Goal: Task Accomplishment & Management: Complete application form

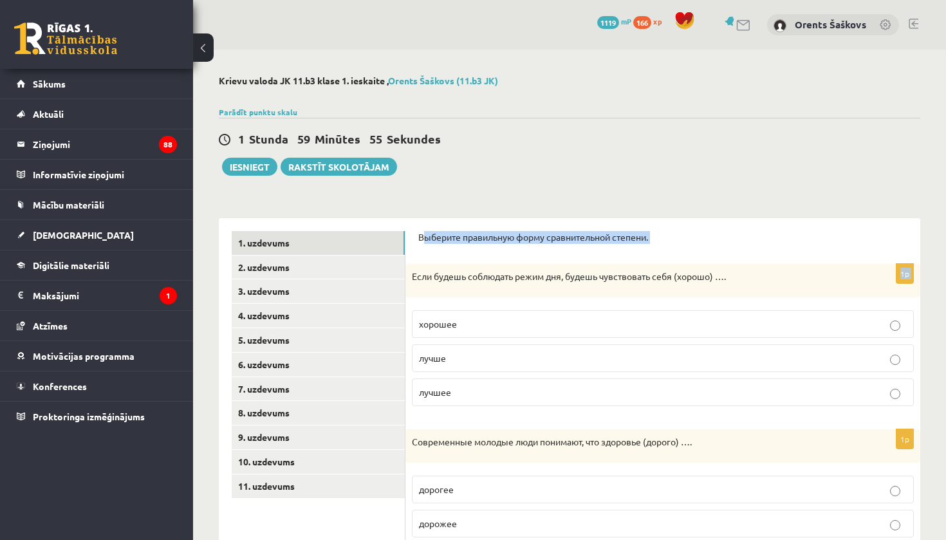
drag, startPoint x: 422, startPoint y: 234, endPoint x: 517, endPoint y: 266, distance: 100.1
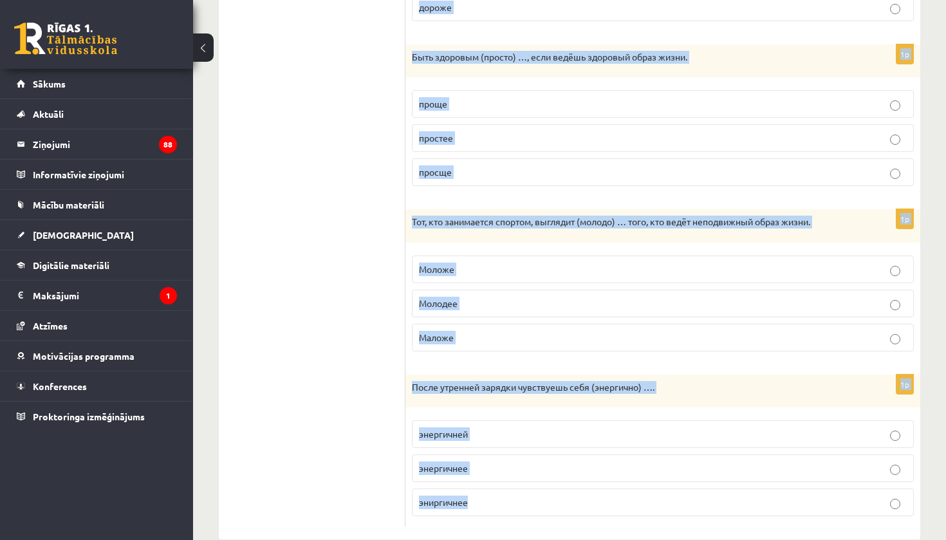
scroll to position [573, 0]
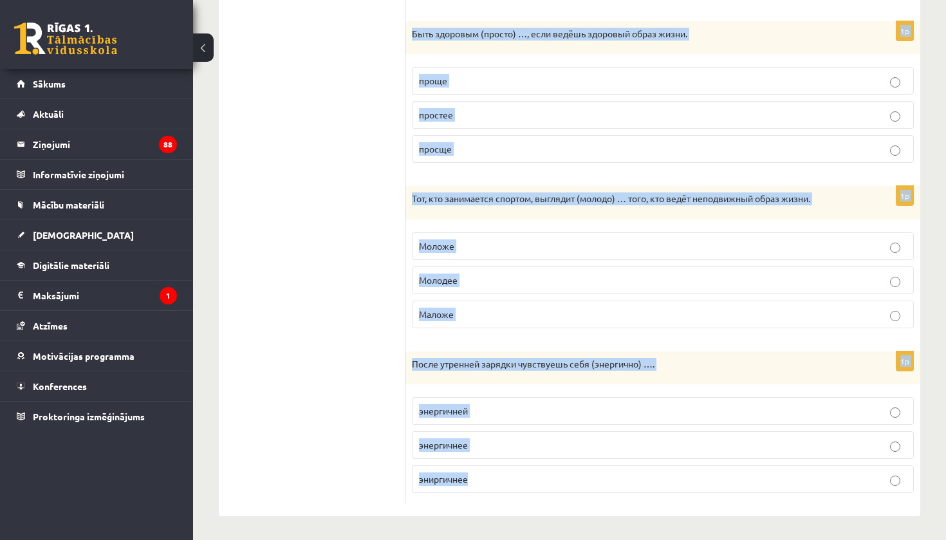
drag, startPoint x: 419, startPoint y: 233, endPoint x: 539, endPoint y: 531, distance: 321.1
click at [539, 531] on div "Krievu valoda JK 11.b3 klase 1. ieskaite , Orents Šaškovs (11.b3 JK) Parādīt pu…" at bounding box center [569, 9] width 753 height 1066
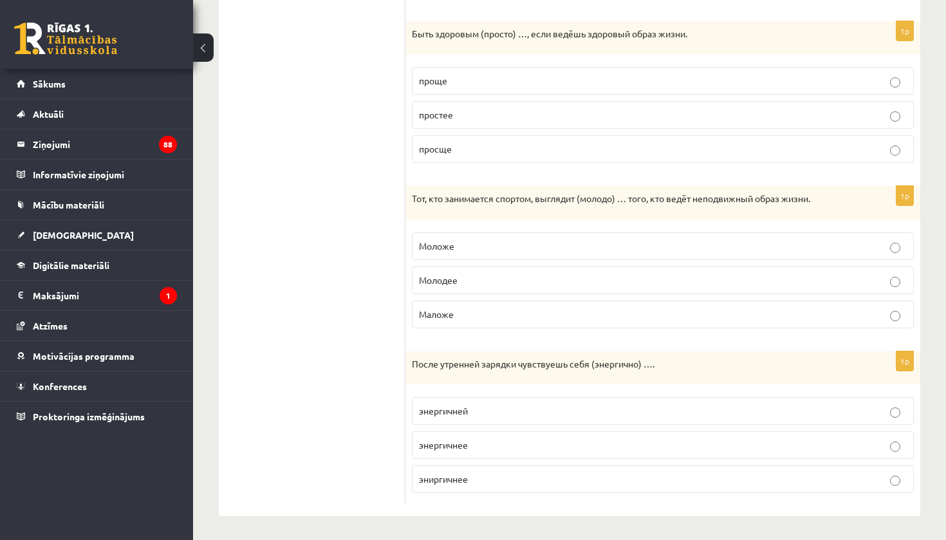
click at [382, 124] on ul "1. uzdevums 2. uzdevums 3. uzdevums 4. uzdevums 5. uzdevums 6. uzdevums 7. uzde…" at bounding box center [319, 81] width 174 height 846
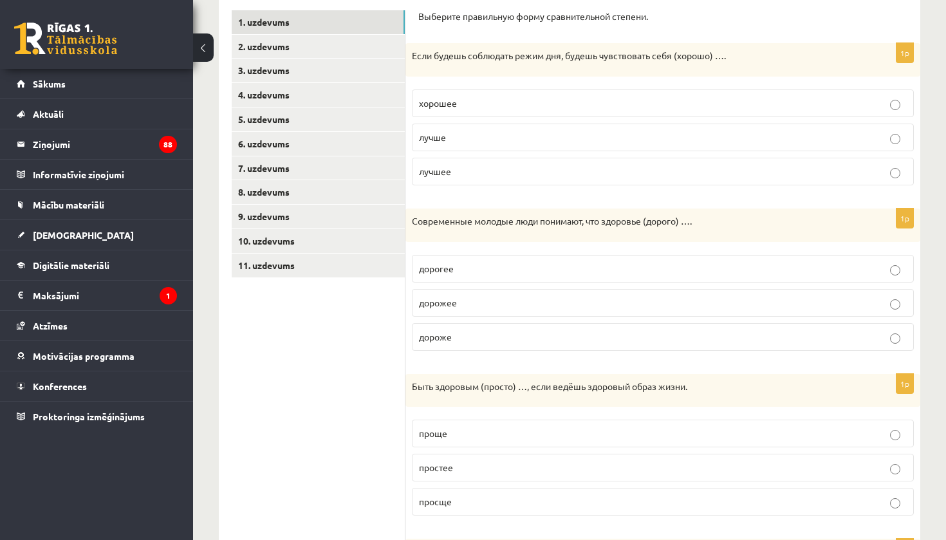
scroll to position [210, 0]
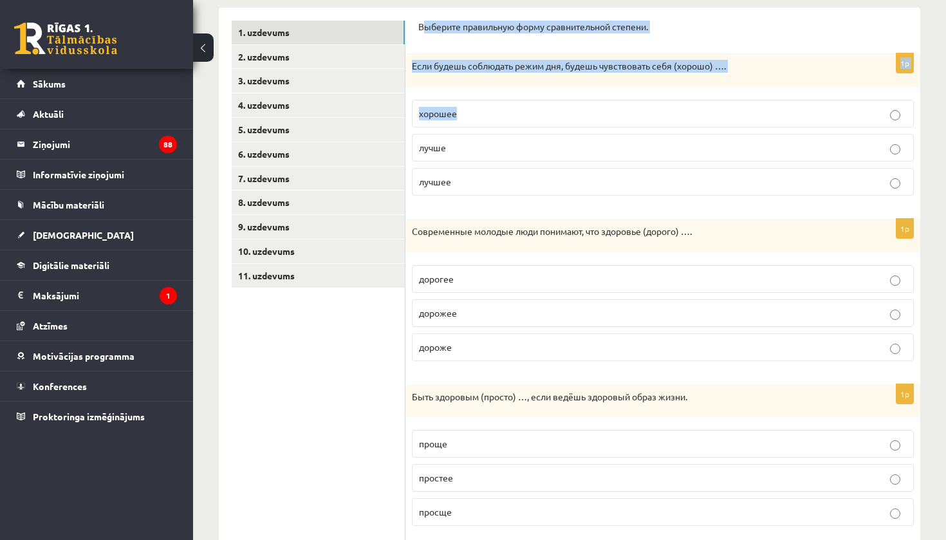
drag, startPoint x: 421, startPoint y: 30, endPoint x: 575, endPoint y: 119, distance: 177.4
click at [575, 119] on form "Выберите правильную форму сравнительной степени. 1p Если будешь соблюдать режим…" at bounding box center [662, 444] width 489 height 846
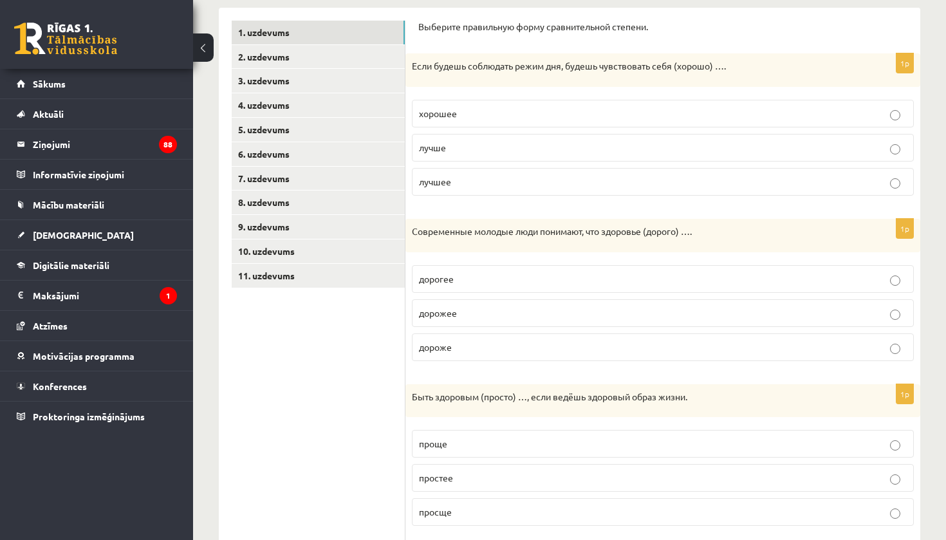
click at [420, 26] on p "Выберите правильную форму сравнительной степени." at bounding box center [662, 27] width 489 height 13
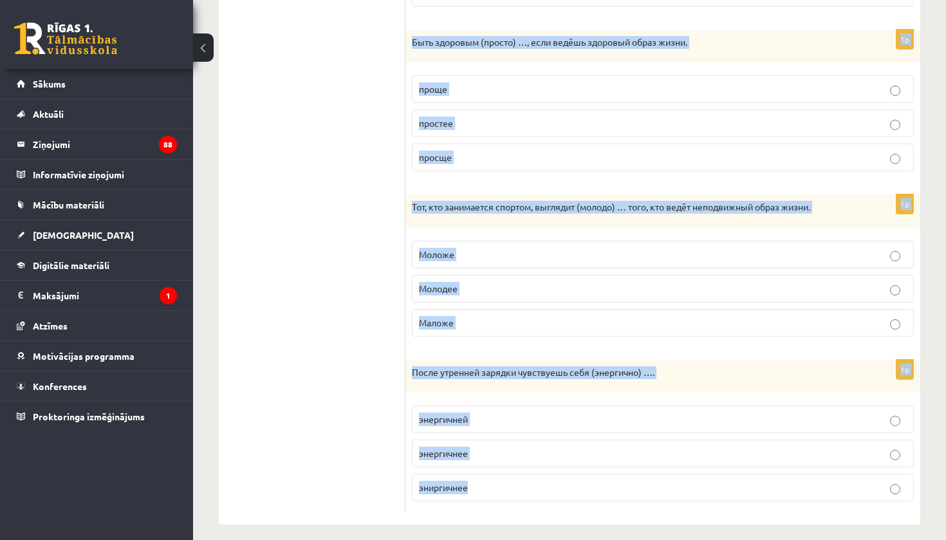
scroll to position [573, 0]
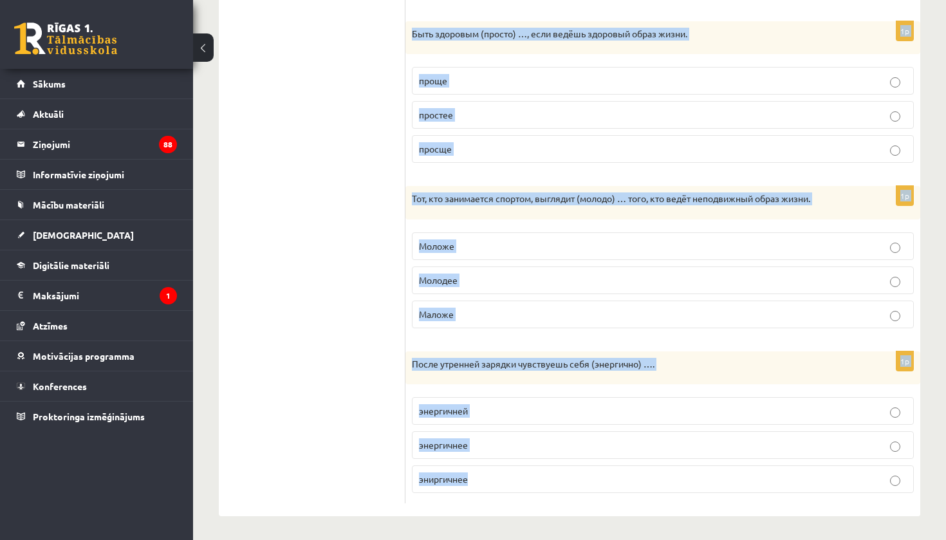
drag, startPoint x: 420, startPoint y: 26, endPoint x: 663, endPoint y: 539, distance: 568.5
click at [663, 539] on div "Krievu valoda JK 11.b3 klase 1. ieskaite , Orents Šaškovs (11.b3 JK) Parādīt pu…" at bounding box center [569, 9] width 753 height 1066
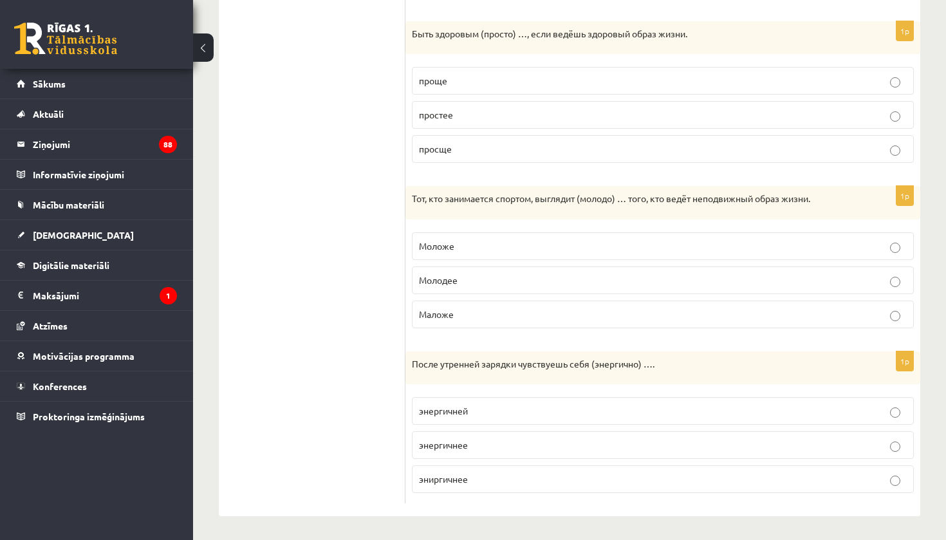
click at [277, 102] on ul "1. uzdevums 2. uzdevums 3. uzdevums 4. uzdevums 5. uzdevums 6. uzdevums 7. uzde…" at bounding box center [319, 81] width 174 height 846
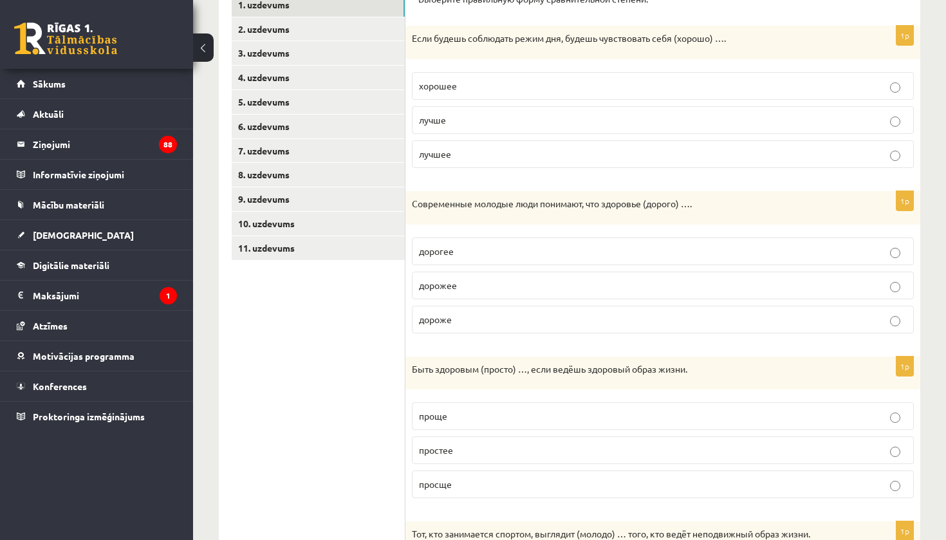
scroll to position [237, 0]
click at [470, 124] on p "лучше" at bounding box center [663, 122] width 488 height 14
click at [450, 322] on span "дороже" at bounding box center [435, 321] width 33 height 12
click at [482, 416] on p "проще" at bounding box center [663, 418] width 488 height 14
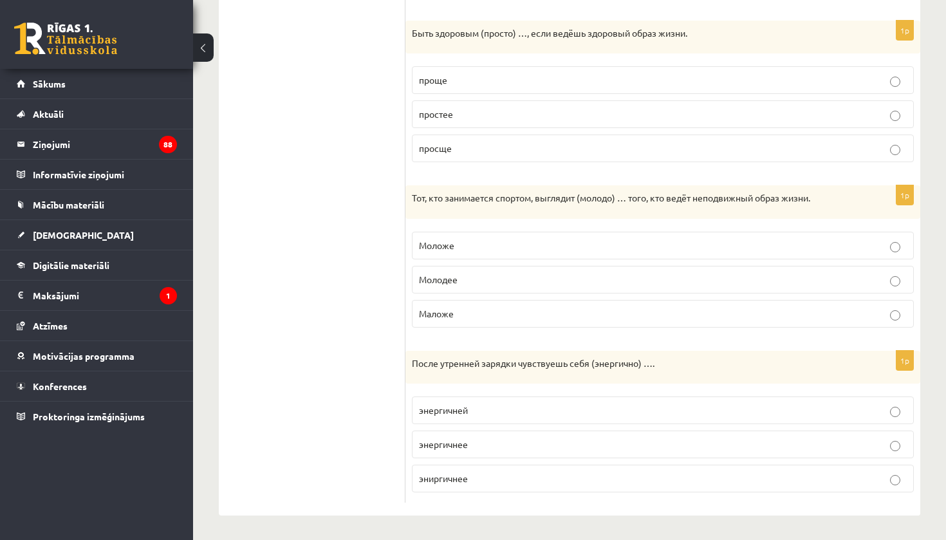
scroll to position [573, 0]
click at [489, 243] on p "Моложе" at bounding box center [663, 246] width 488 height 14
click at [488, 442] on p "энергичнее" at bounding box center [663, 445] width 488 height 14
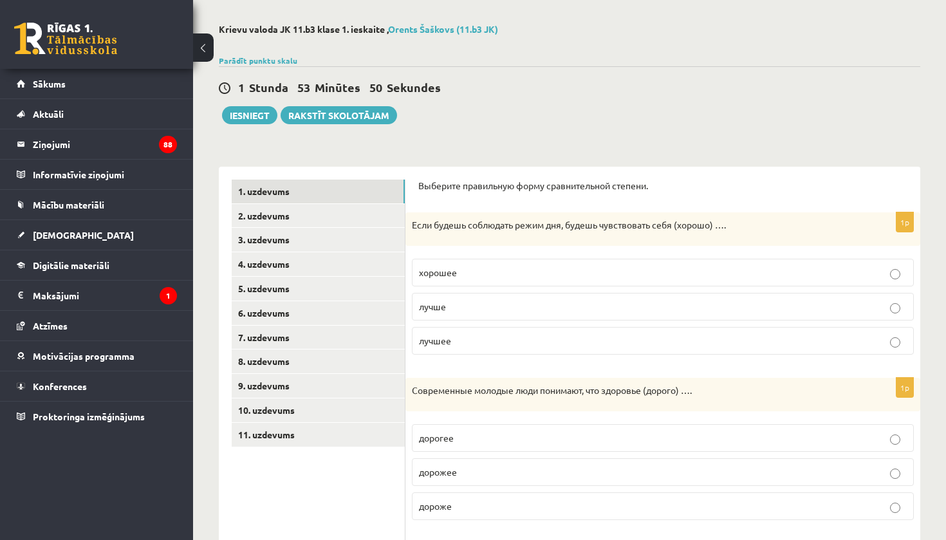
scroll to position [-3, 0]
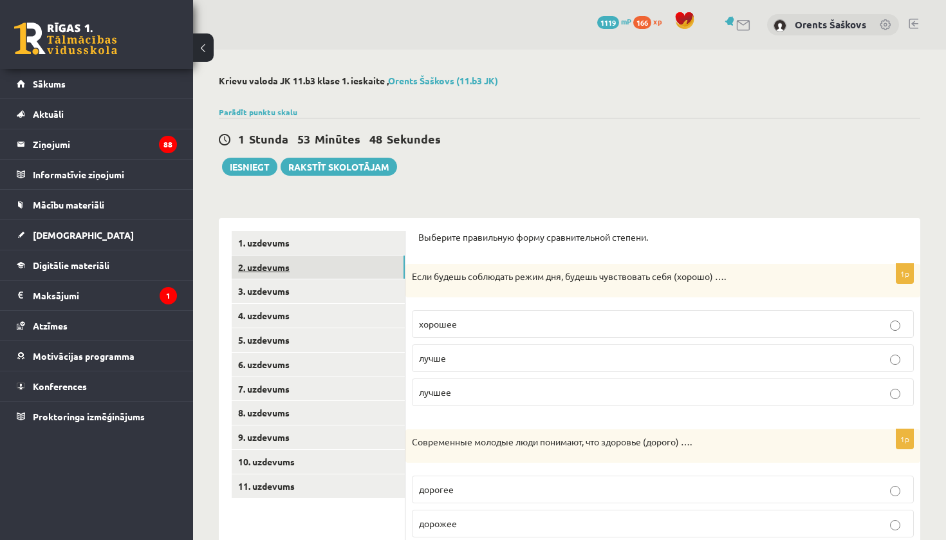
click at [342, 259] on link "2. uzdevums" at bounding box center [318, 267] width 173 height 24
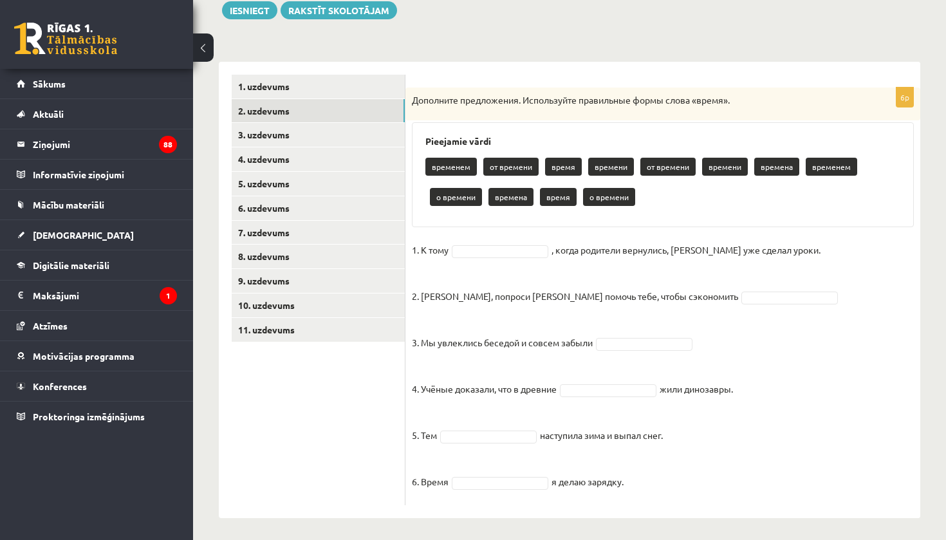
scroll to position [160, 0]
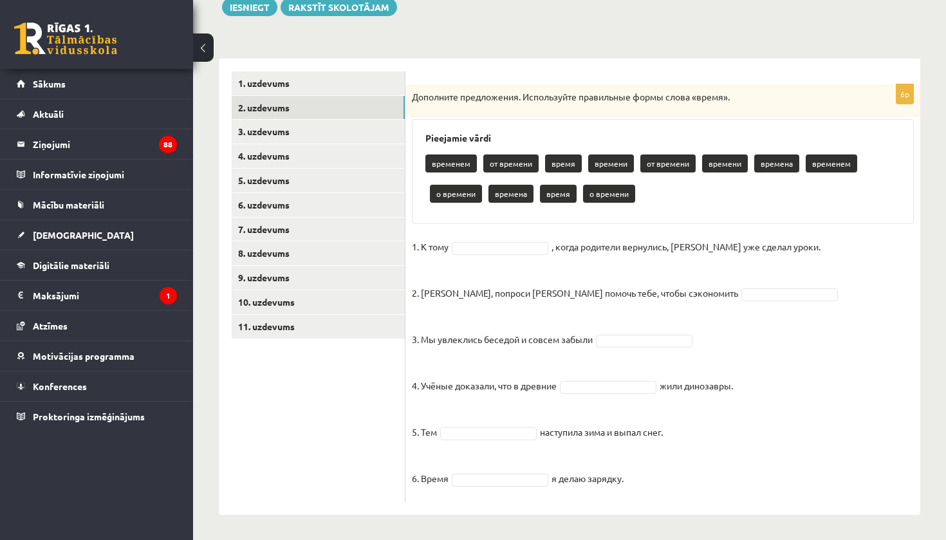
drag, startPoint x: 414, startPoint y: 261, endPoint x: 573, endPoint y: 539, distance: 320.8
click at [376, 403] on ul "1. uzdevums 2. uzdevums 3. uzdevums 4. uzdevums 5. uzdevums 6. uzdevums 7. uzde…" at bounding box center [319, 286] width 174 height 430
click at [461, 160] on p "временем" at bounding box center [450, 163] width 51 height 18
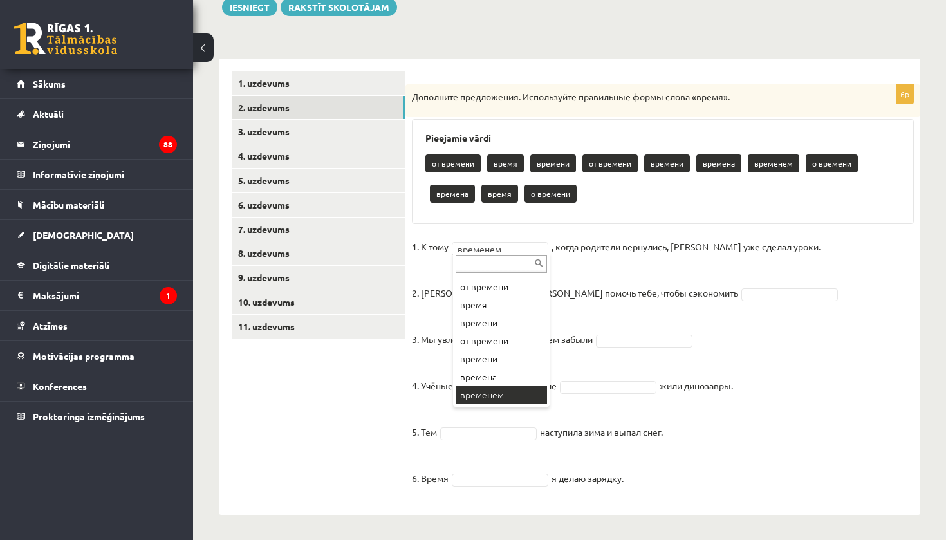
scroll to position [0, 0]
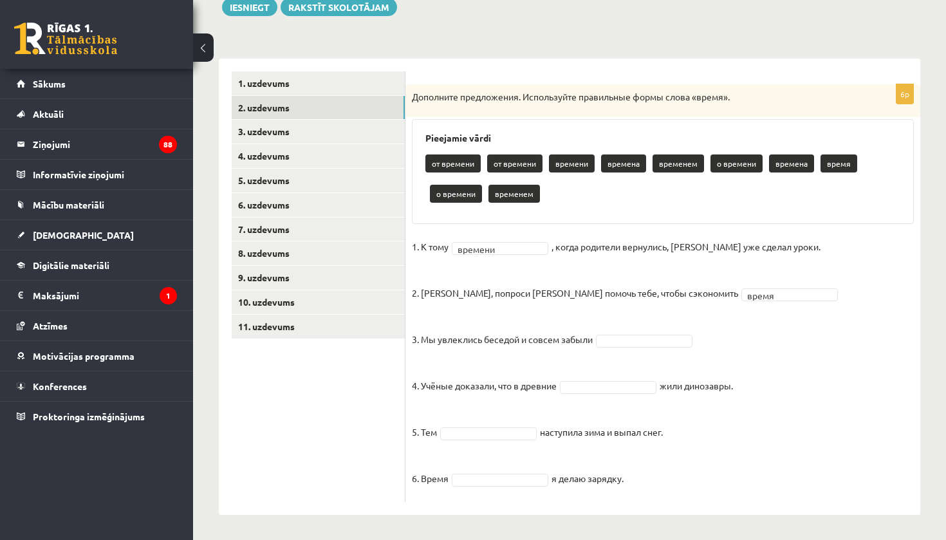
click at [628, 331] on fieldset "1. К тому времени ******* , когда родители вернулись, Эгилс уже сделал уроки. 2…" at bounding box center [663, 366] width 502 height 259
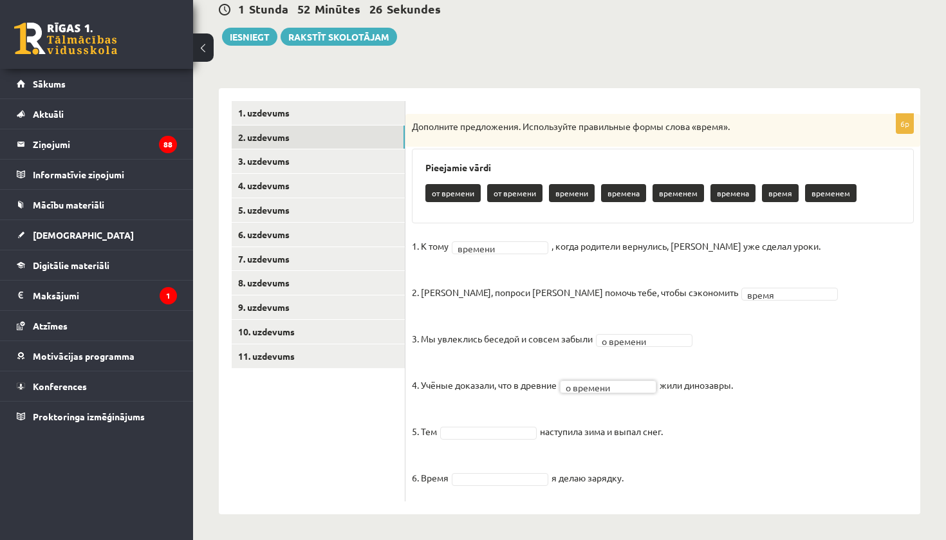
scroll to position [129, 0]
click at [625, 393] on fieldset "1. К тому времени ******* , когда родители вернулись, Эгилс уже сделал уроки. 2…" at bounding box center [663, 366] width 502 height 259
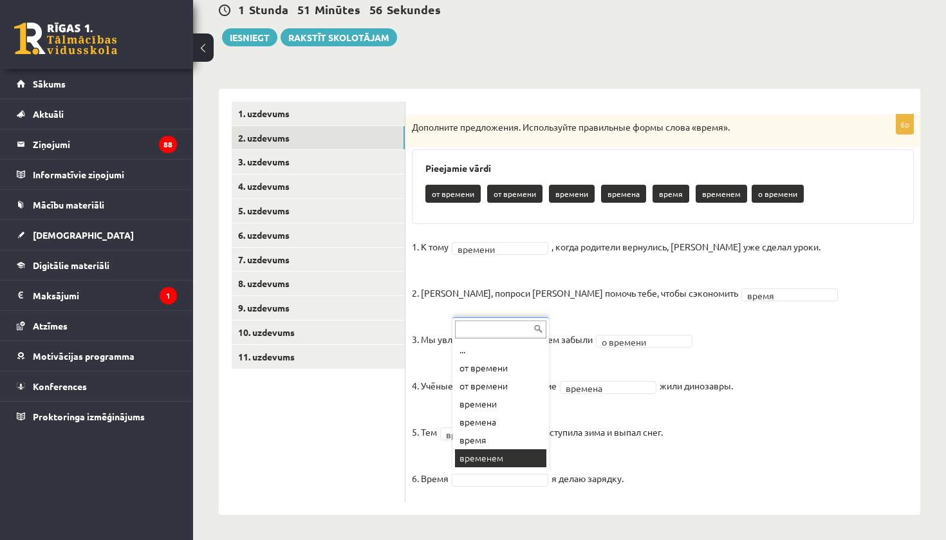
scroll to position [15, 0]
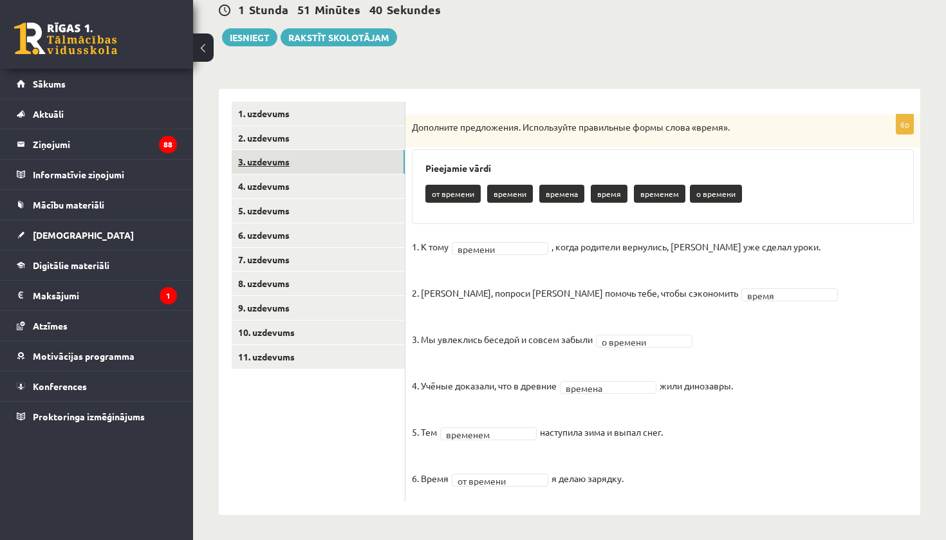
click at [298, 160] on link "3. uzdevums" at bounding box center [318, 162] width 173 height 24
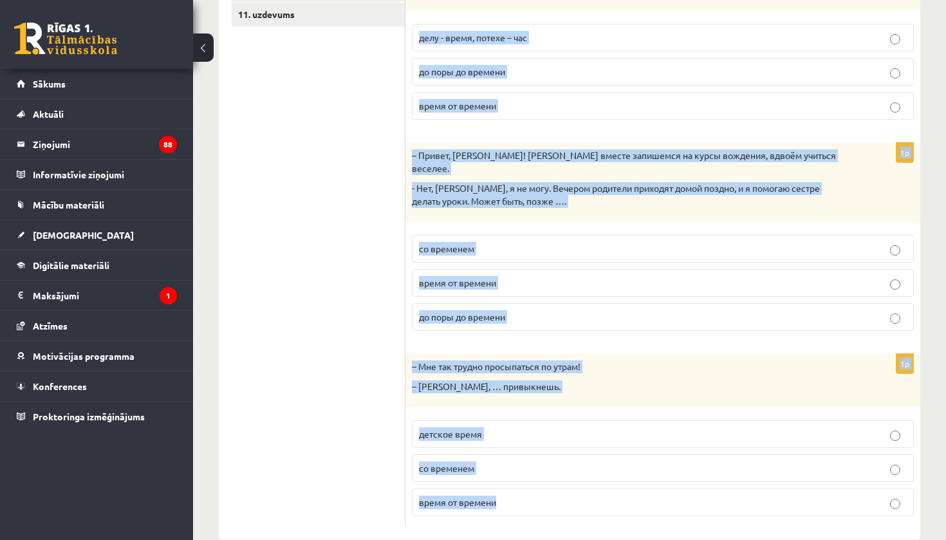
scroll to position [481, 0]
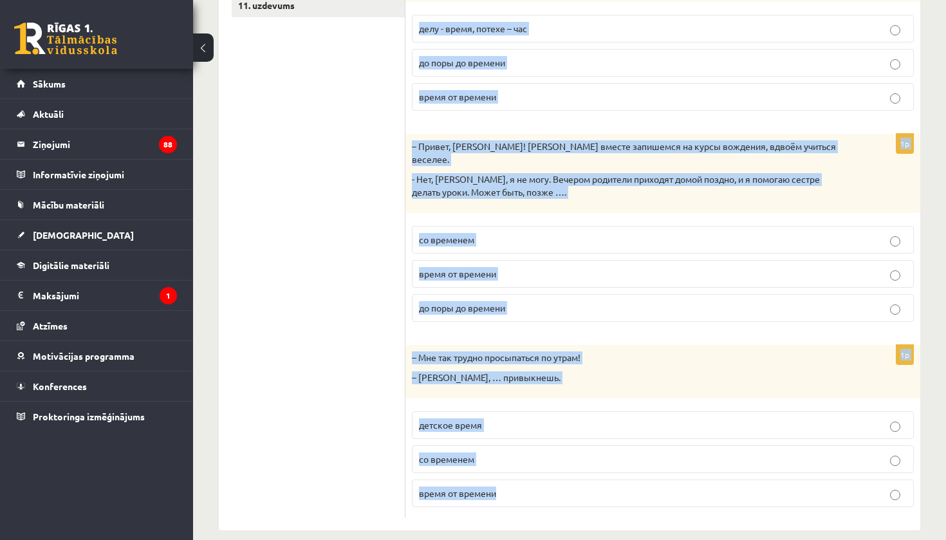
drag, startPoint x: 420, startPoint y: 107, endPoint x: 627, endPoint y: 539, distance: 479.5
click at [627, 539] on div "Krievu valoda JK 11.b3 klase 1. ieskaite , Orents Šaškovs (11.b3 JK) Parādīt pu…" at bounding box center [569, 62] width 753 height 987
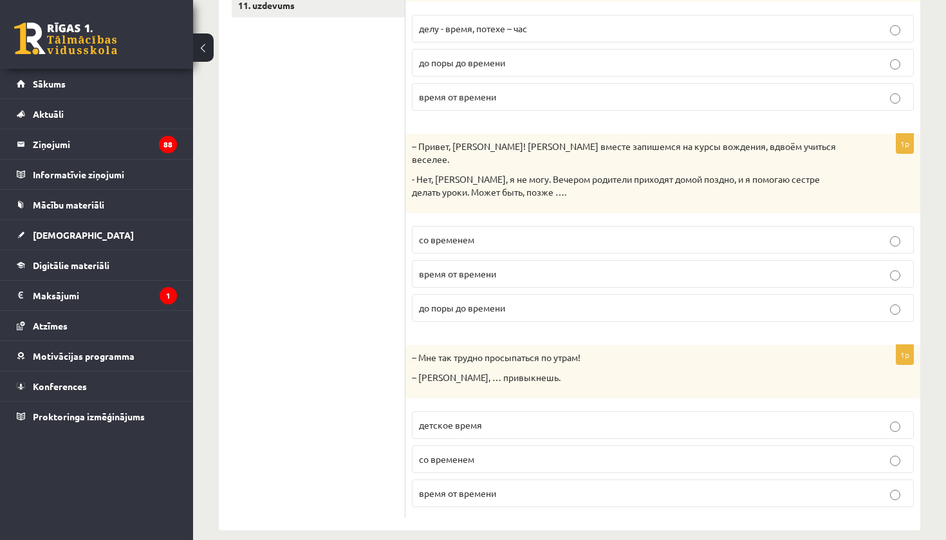
click at [326, 122] on ul "1. uzdevums 2. uzdevums 3. uzdevums 4. uzdevums 5. uzdevums 6. uzdevums 7. uzde…" at bounding box center [319, 133] width 174 height 767
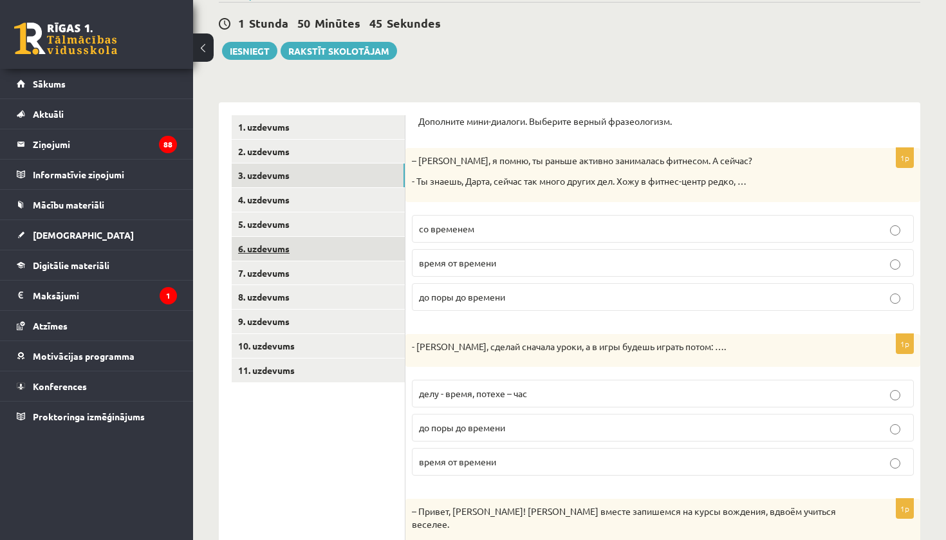
scroll to position [115, 0]
click at [511, 264] on p "время от времени" at bounding box center [663, 264] width 488 height 14
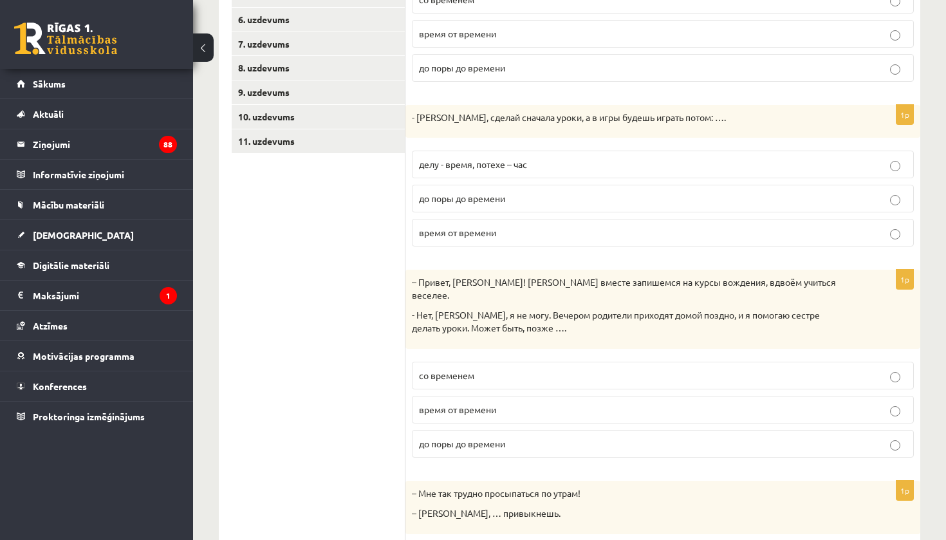
scroll to position [346, 0]
click at [455, 169] on p "делу - время, потехе – час" at bounding box center [663, 164] width 488 height 14
click at [451, 369] on span "со временем" at bounding box center [446, 375] width 55 height 12
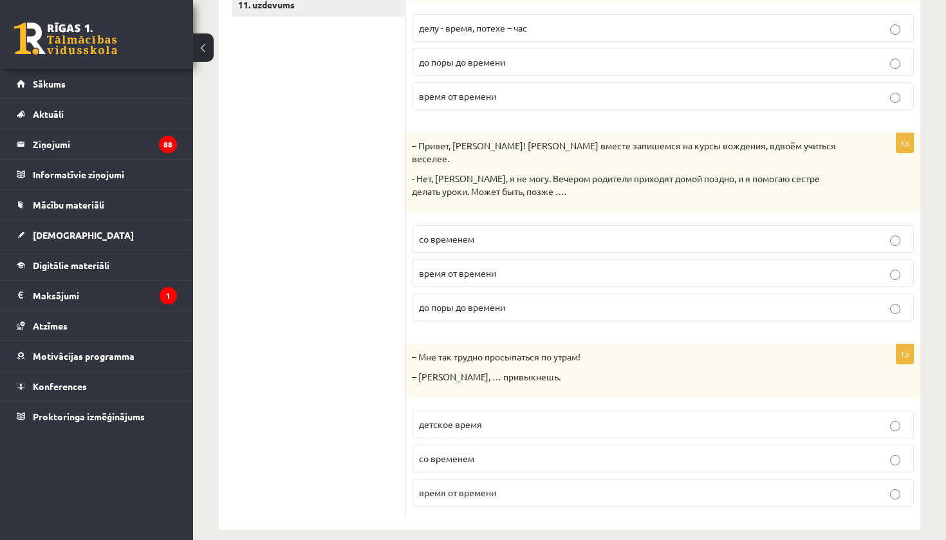
scroll to position [481, 0]
click at [454, 453] on span "со временем" at bounding box center [446, 459] width 55 height 12
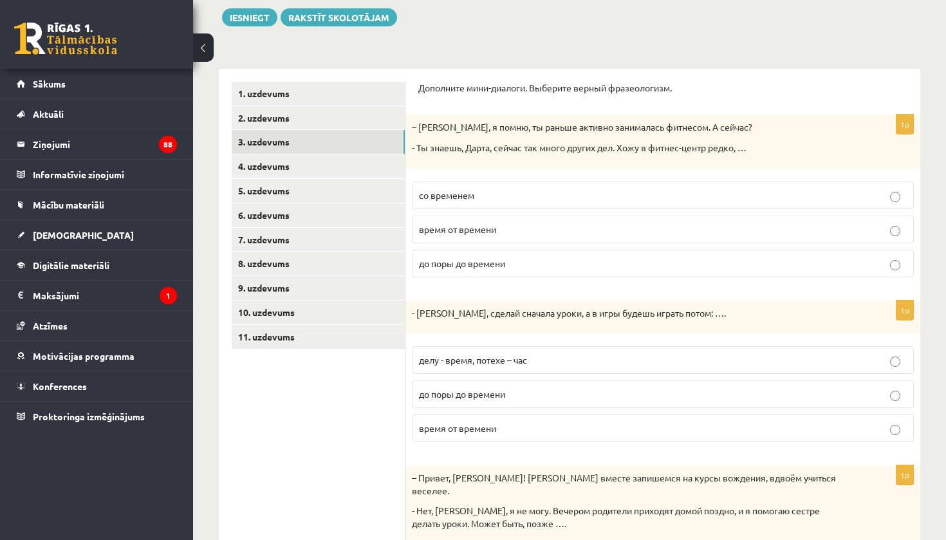
scroll to position [145, 0]
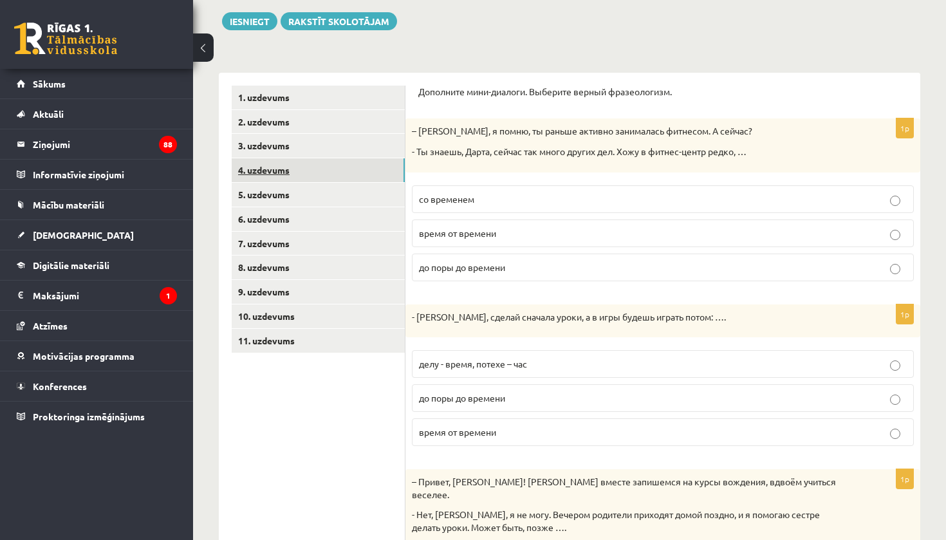
click at [340, 160] on link "4. uzdevums" at bounding box center [318, 170] width 173 height 24
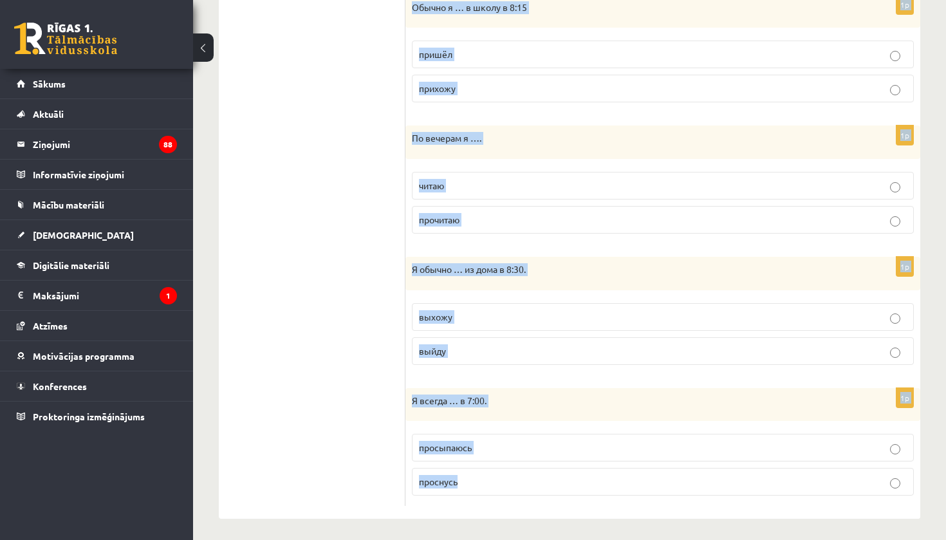
scroll to position [795, 0]
drag, startPoint x: 418, startPoint y: 89, endPoint x: 607, endPoint y: 539, distance: 488.0
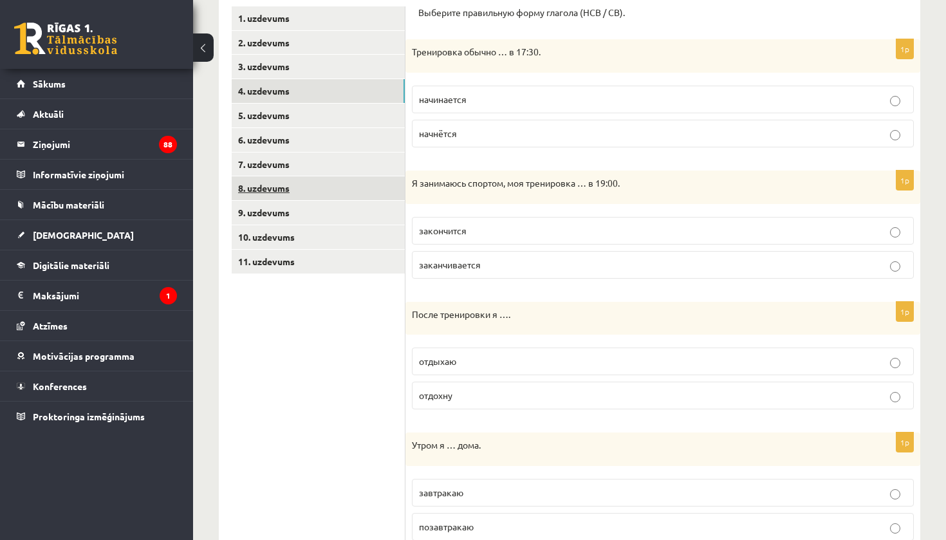
scroll to position [222, 0]
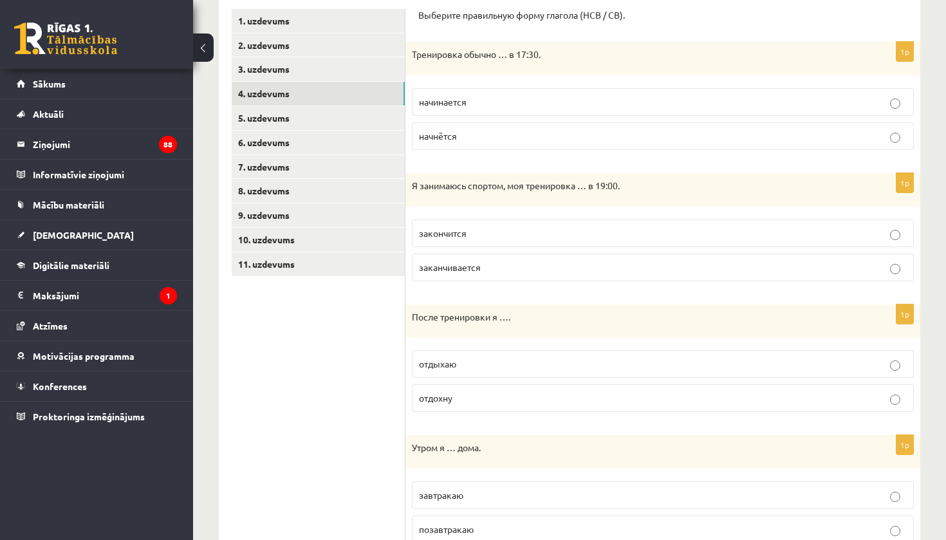
click at [515, 98] on p "начинается" at bounding box center [663, 102] width 488 height 14
click at [326, 355] on ul "1. uzdevums 2. uzdevums 3. uzdevums 4. uzdevums 5. uzdevums 6. uzdevums 7. uzde…" at bounding box center [319, 543] width 174 height 1068
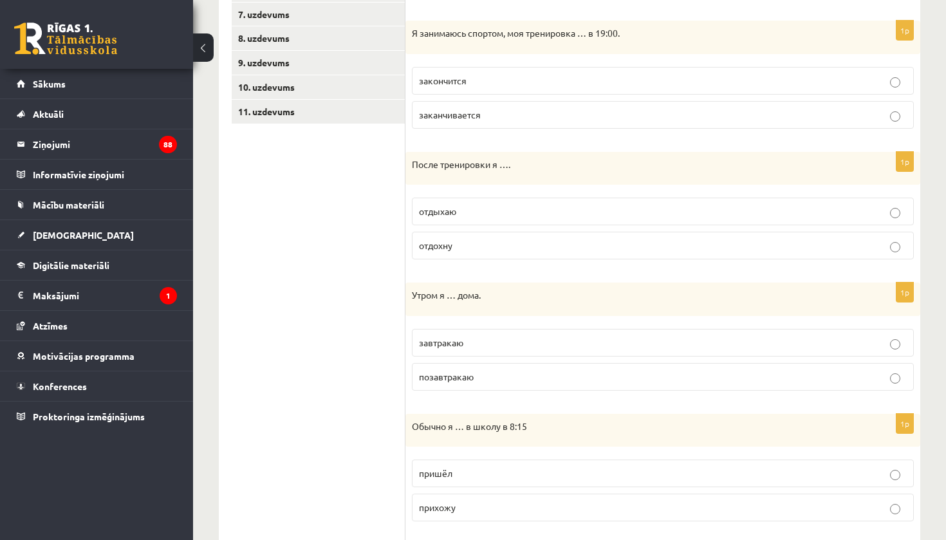
scroll to position [393, 0]
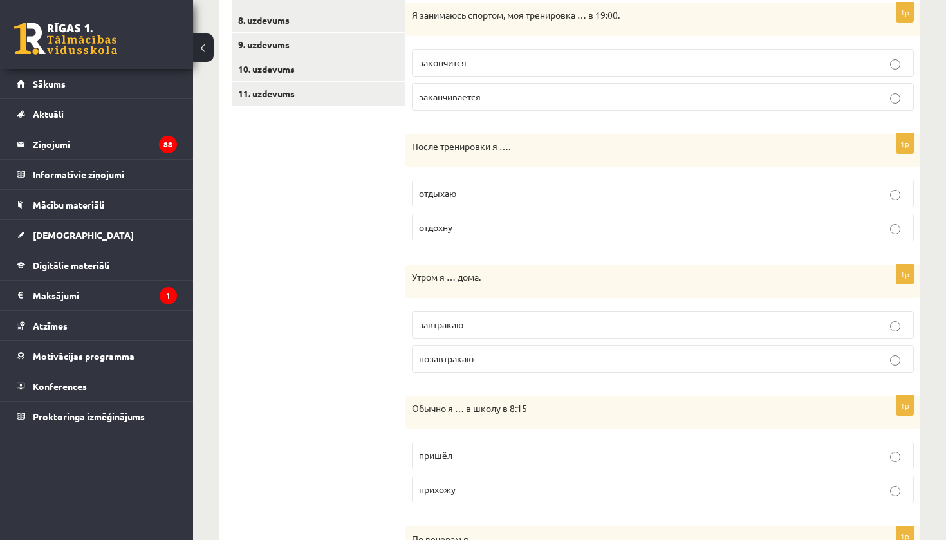
click at [573, 95] on p "заканчивается" at bounding box center [663, 97] width 488 height 14
click at [475, 192] on p "отдыхаю" at bounding box center [663, 194] width 488 height 14
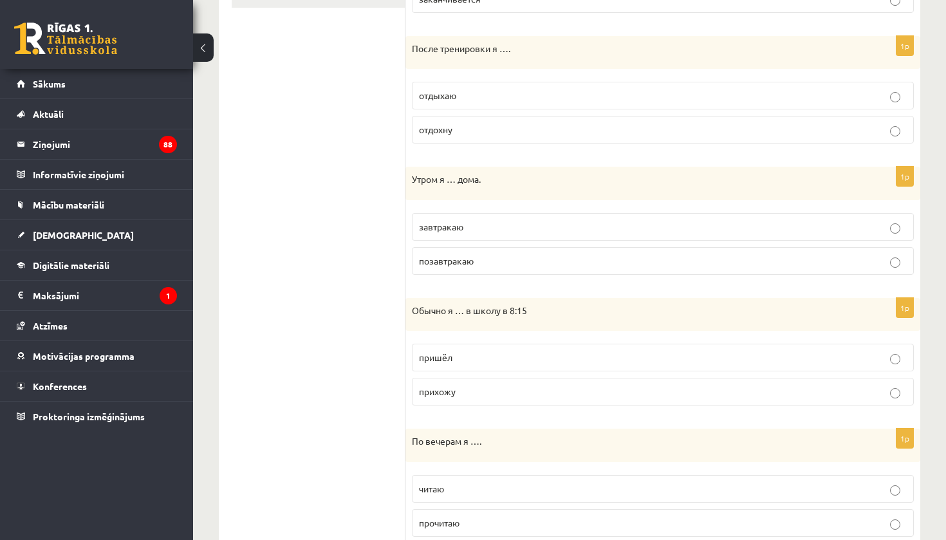
scroll to position [487, 0]
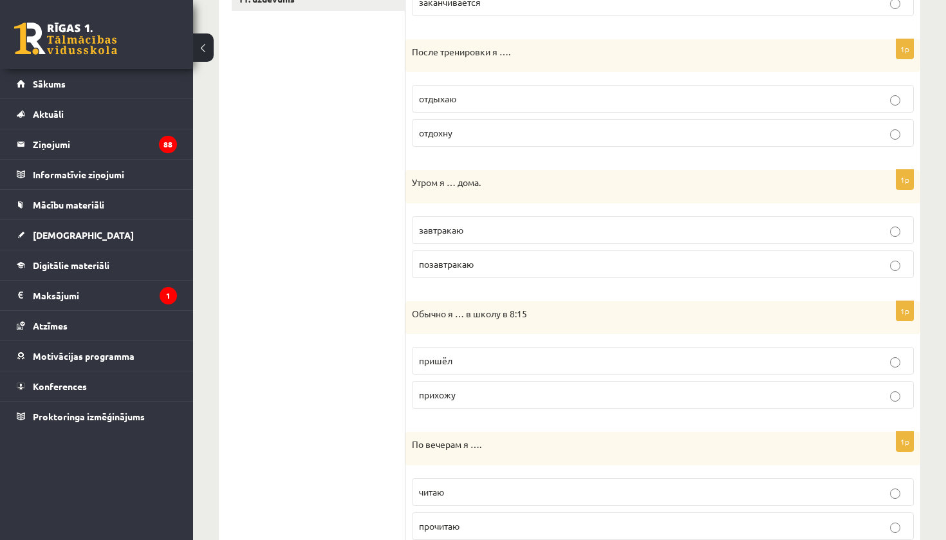
click at [449, 233] on p "завтракаю" at bounding box center [663, 230] width 488 height 14
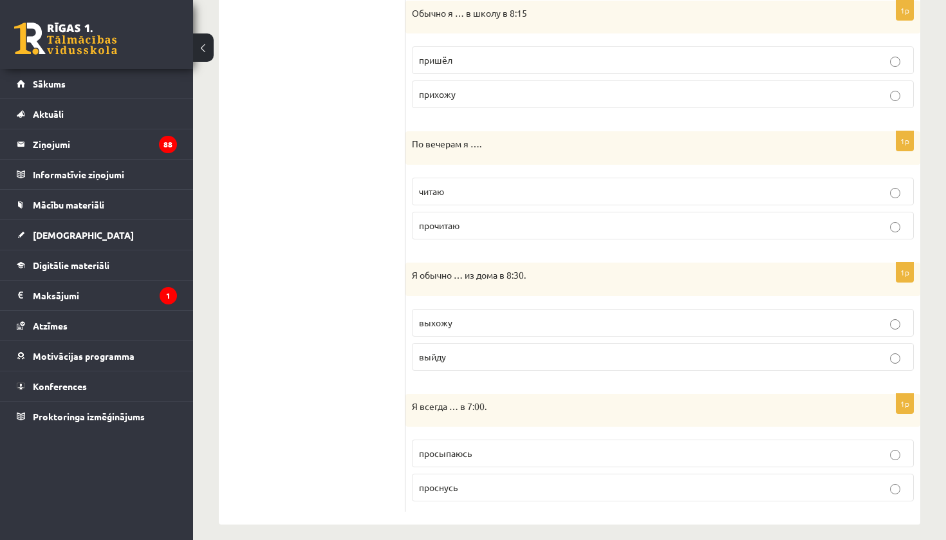
scroll to position [795, 0]
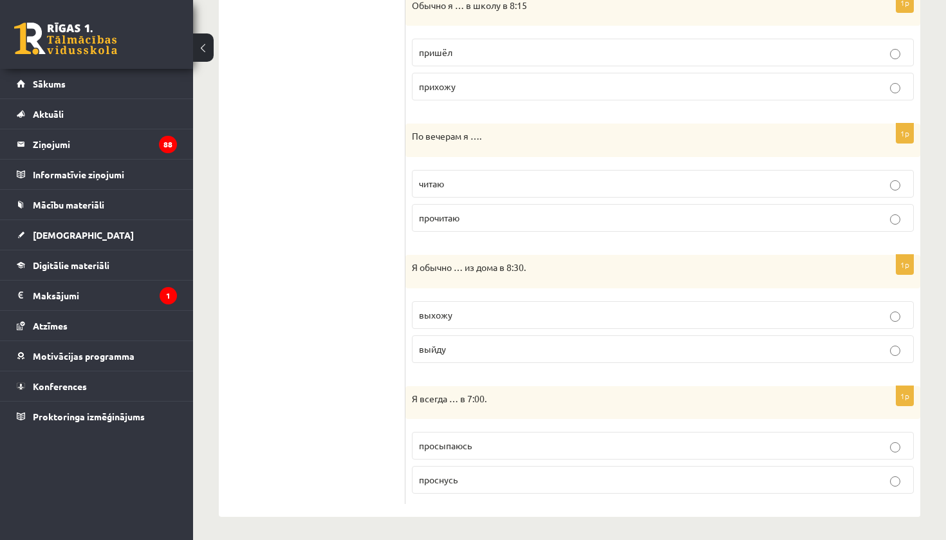
click at [499, 46] on p "пришёл" at bounding box center [663, 53] width 488 height 14
click at [453, 84] on span "прихожу" at bounding box center [437, 86] width 37 height 12
click at [427, 178] on span "читаю" at bounding box center [431, 184] width 25 height 12
click at [459, 314] on p "выхожу" at bounding box center [663, 315] width 488 height 14
click at [440, 474] on span "проснусь" at bounding box center [438, 480] width 39 height 12
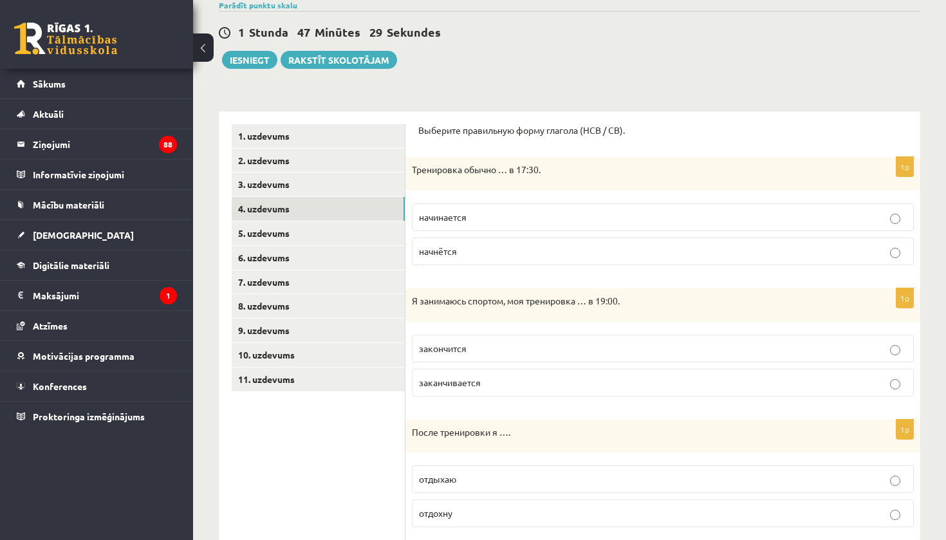
scroll to position [99, 0]
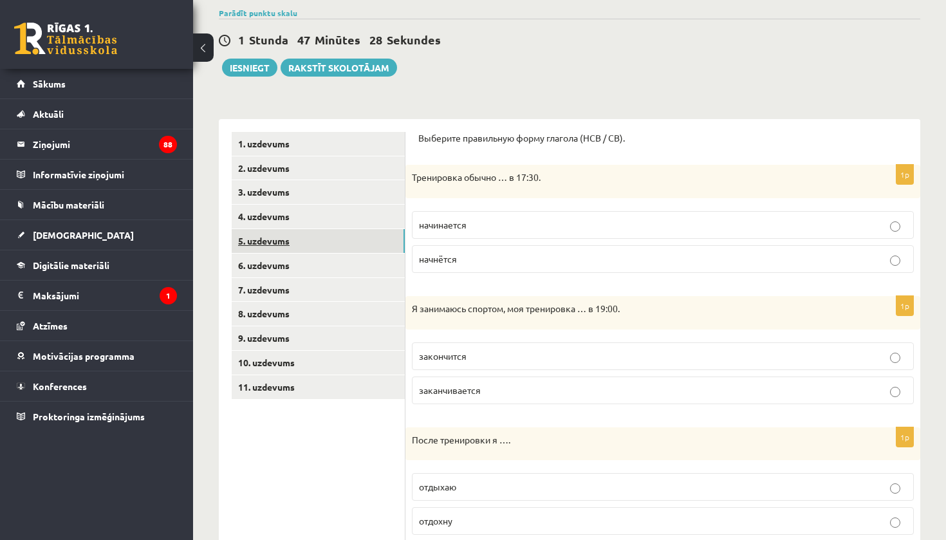
click at [343, 238] on link "5. uzdevums" at bounding box center [318, 241] width 173 height 24
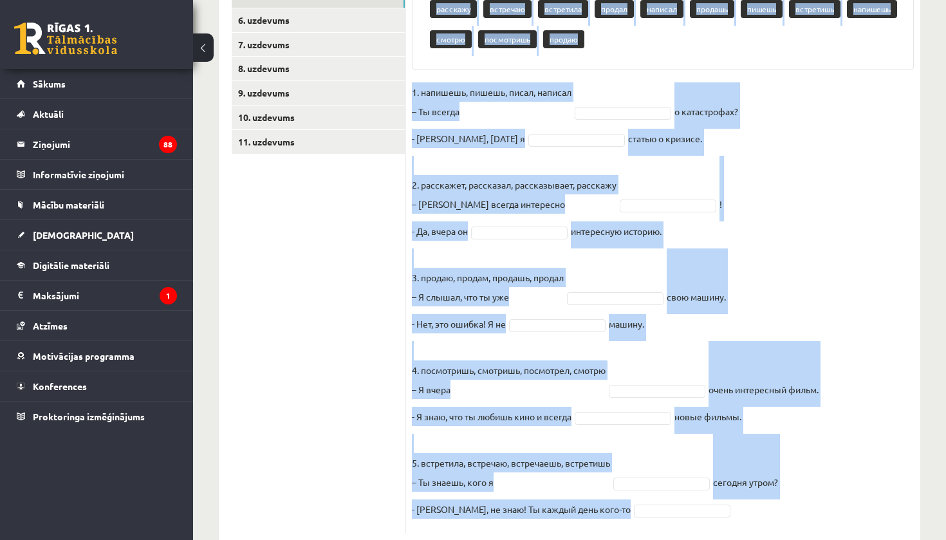
scroll to position [375, 0]
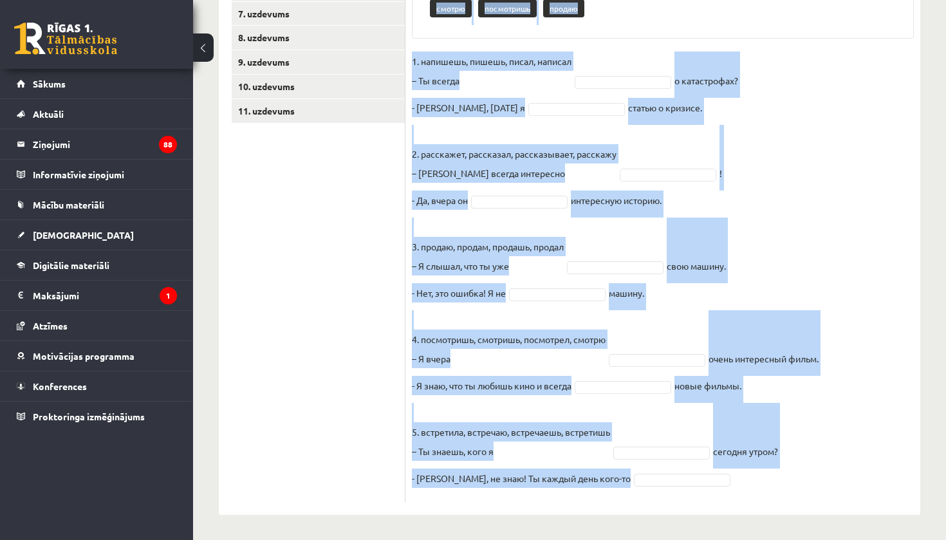
drag, startPoint x: 414, startPoint y: 154, endPoint x: 613, endPoint y: 538, distance: 431.7
click at [613, 538] on div "Krievu valoda JK 11.b3 klase 1. ieskaite , Orents Šaškovs (11.b3 JK) Parādīt pu…" at bounding box center [569, 107] width 753 height 866
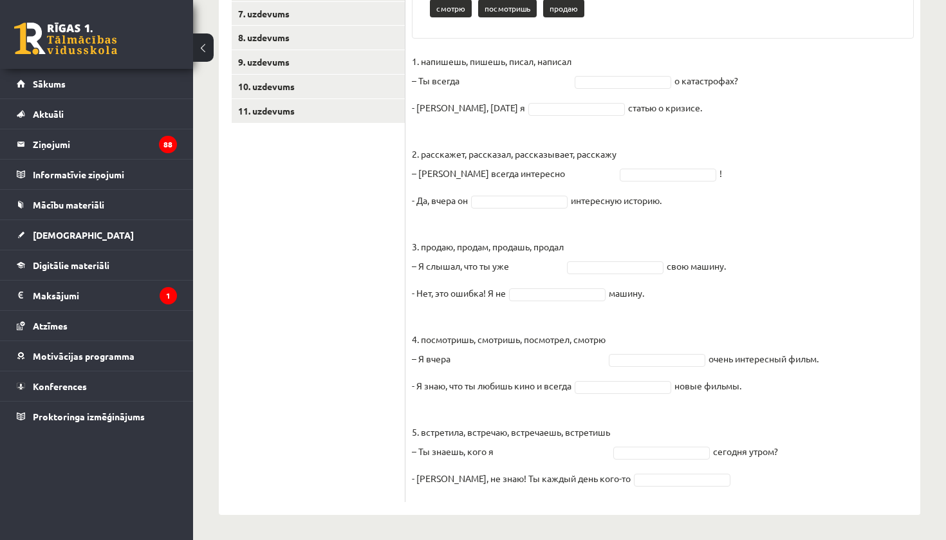
click at [316, 169] on ul "1. uzdevums 2. uzdevums 3. uzdevums 4. uzdevums 5. uzdevums 6. uzdevums 7. uzde…" at bounding box center [319, 179] width 174 height 646
click at [825, 117] on fieldset "1. напишешь, пишешь, писал, написал – Ты всегда о катастрофах? - Нет, вчера я с…" at bounding box center [663, 273] width 502 height 444
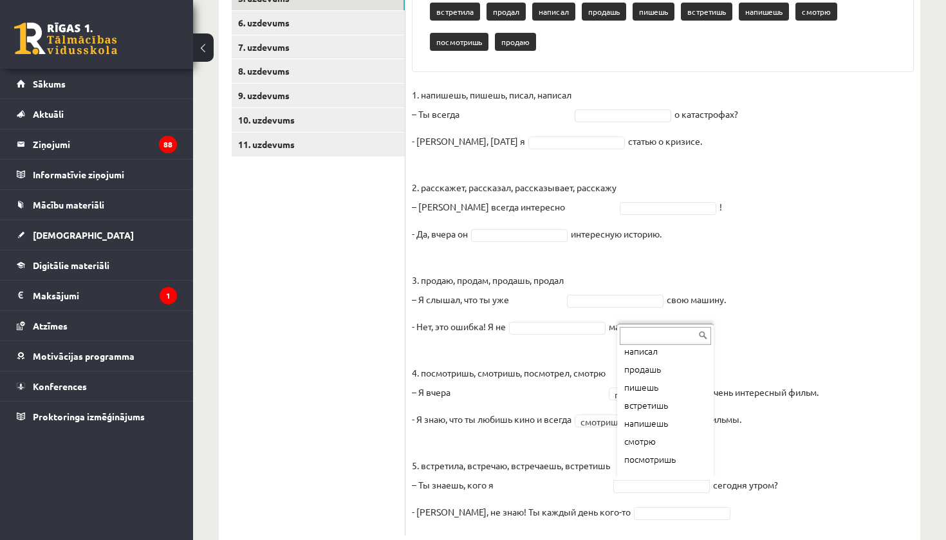
scroll to position [214, 0]
drag, startPoint x: 711, startPoint y: 437, endPoint x: 705, endPoint y: 485, distance: 48.0
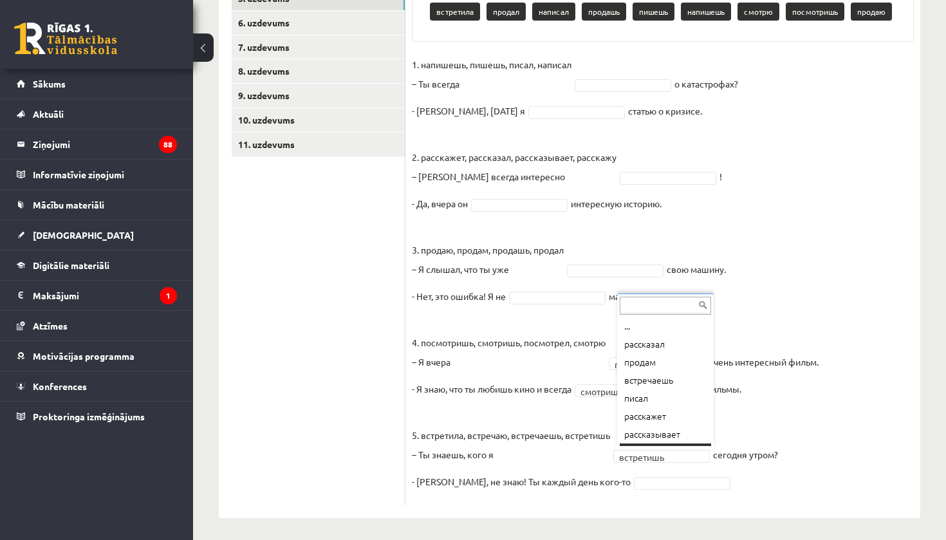
scroll to position [15, 0]
drag, startPoint x: 653, startPoint y: 374, endPoint x: 668, endPoint y: 328, distance: 48.8
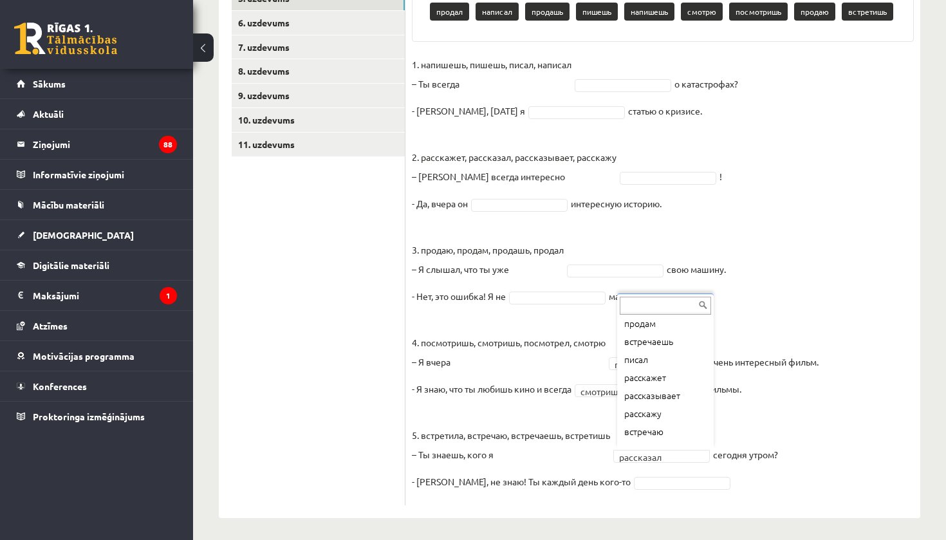
drag, startPoint x: 709, startPoint y: 338, endPoint x: 708, endPoint y: 400, distance: 61.1
click at [708, 400] on ul "... продам встречаешь писал расскажет рассказывает расскажу встречаю встретила …" at bounding box center [664, 381] width 94 height 129
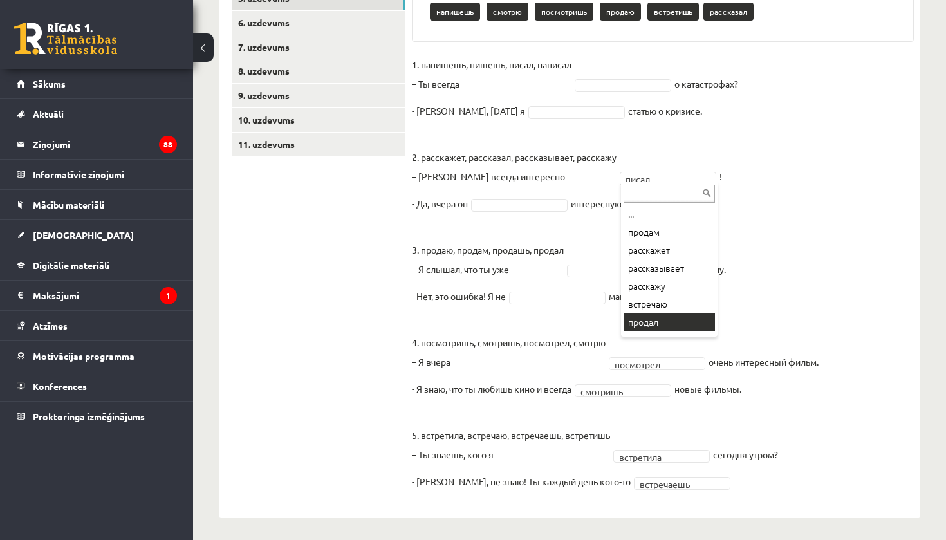
drag, startPoint x: 695, startPoint y: 238, endPoint x: 694, endPoint y: 315, distance: 76.6
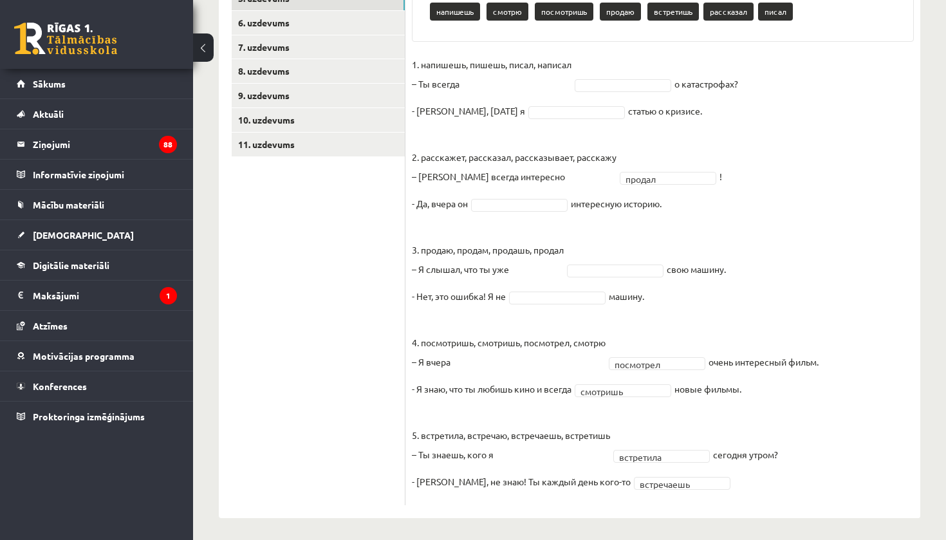
click at [686, 162] on fieldset "1. напишешь, пишешь, писал, написал – Ты всегда о катастрофах? - Нет, вчера я с…" at bounding box center [663, 277] width 502 height 444
click at [683, 184] on fieldset "1. напишешь, пишешь, писал, написал – Ты всегда о катастрофах? - Нет, вчера я с…" at bounding box center [663, 277] width 502 height 444
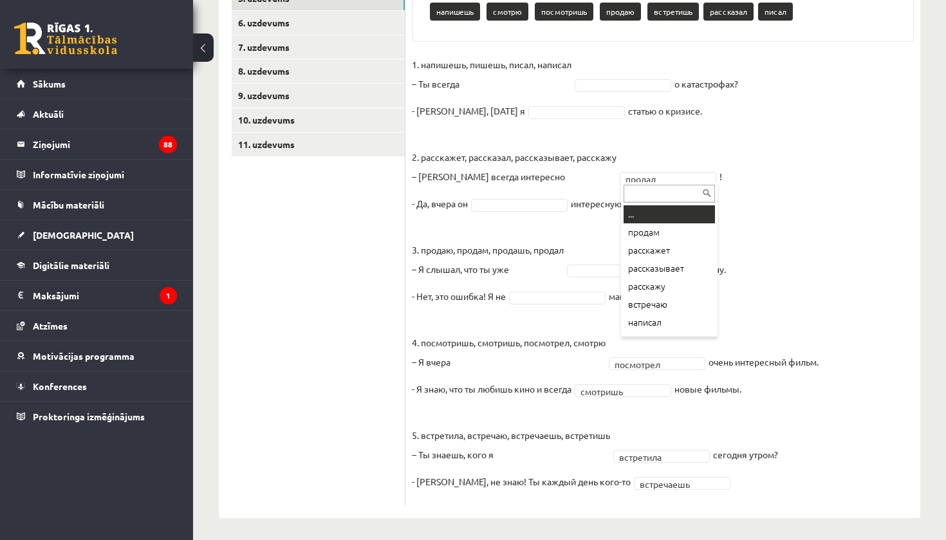
drag, startPoint x: 683, startPoint y: 322, endPoint x: 694, endPoint y: 200, distance: 122.1
click at [694, 200] on div "... продам расскажет рассказывает расскажу встречаю написал продашь пишешь напи…" at bounding box center [669, 259] width 97 height 154
drag, startPoint x: 694, startPoint y: 200, endPoint x: 696, endPoint y: 216, distance: 16.2
click at [706, 197] on input "text" at bounding box center [669, 194] width 91 height 18
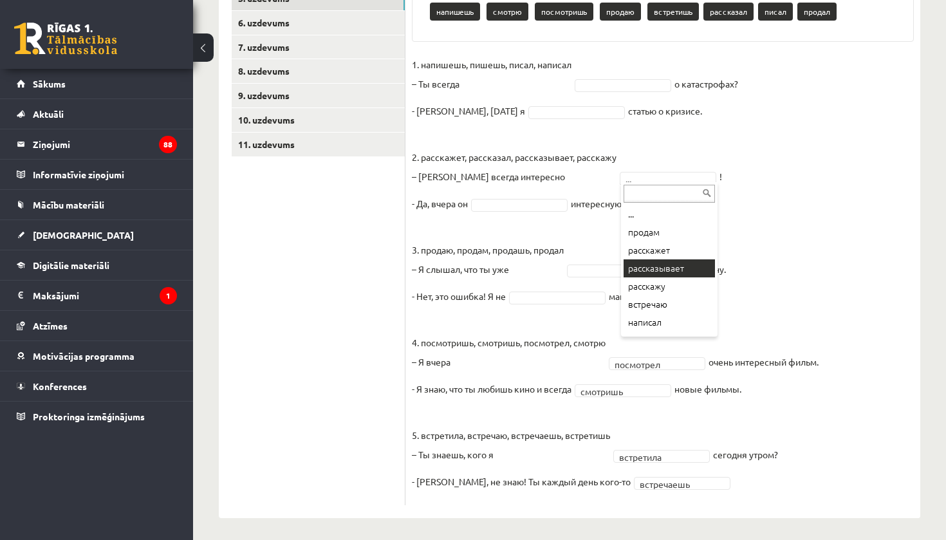
drag, startPoint x: 695, startPoint y: 225, endPoint x: 712, endPoint y: 261, distance: 40.0
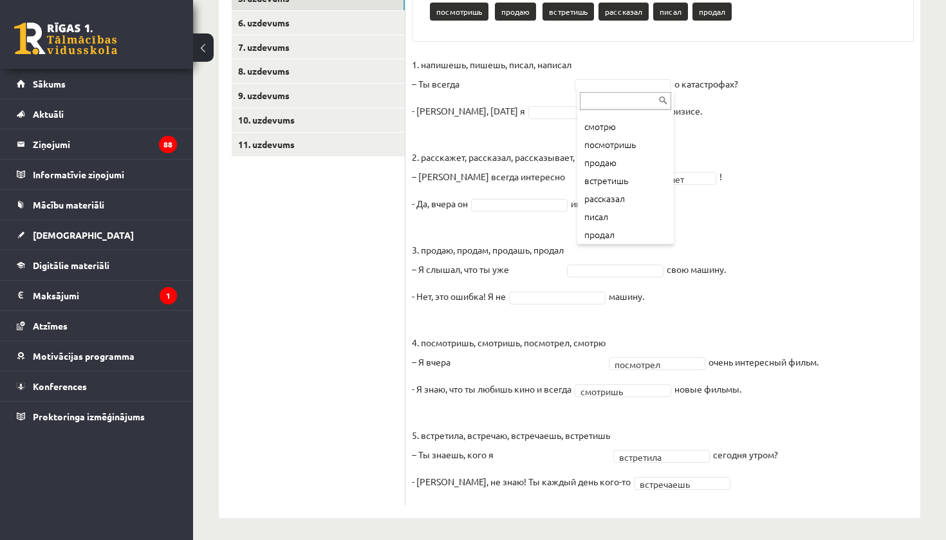
scroll to position [160, 0]
drag, startPoint x: 612, startPoint y: 157, endPoint x: 607, endPoint y: 246, distance: 89.6
drag, startPoint x: 621, startPoint y: 227, endPoint x: 629, endPoint y: 106, distance: 121.2
click at [629, 106] on div "... продам расскажет расскажу встречаю написал продашь пишешь напишешь смотрю п…" at bounding box center [625, 166] width 97 height 154
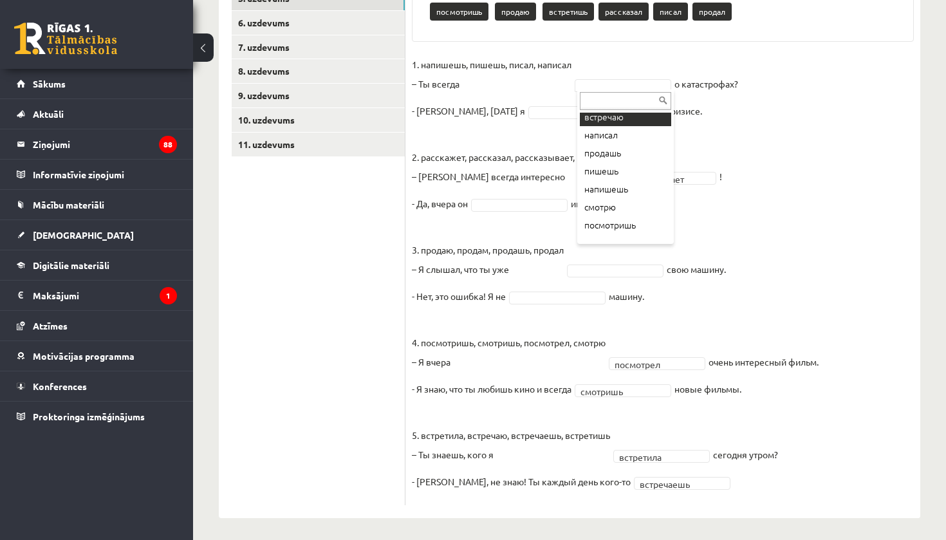
scroll to position [72, 0]
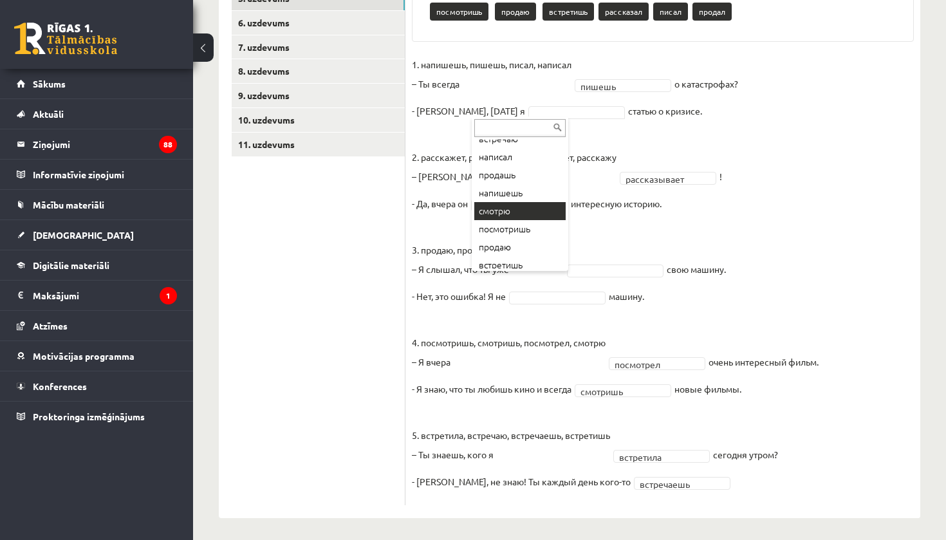
drag, startPoint x: 541, startPoint y: 167, endPoint x: 533, endPoint y: 271, distance: 103.9
click at [533, 271] on div "... продам расскажет расскажу встречаю написал продашь напишешь смотрю посмотри…" at bounding box center [520, 193] width 97 height 154
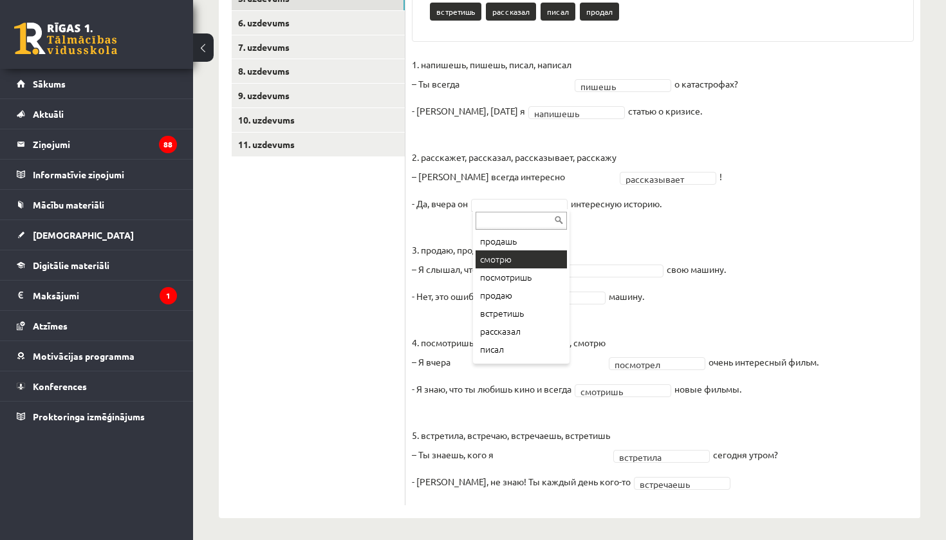
scroll to position [124, 0]
drag, startPoint x: 514, startPoint y: 337, endPoint x: 519, endPoint y: 369, distance: 32.6
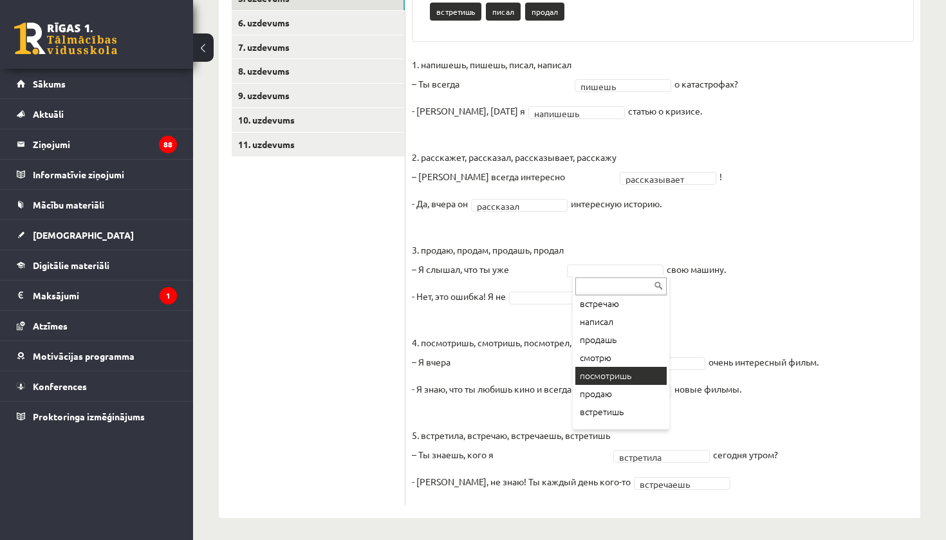
scroll to position [106, 0]
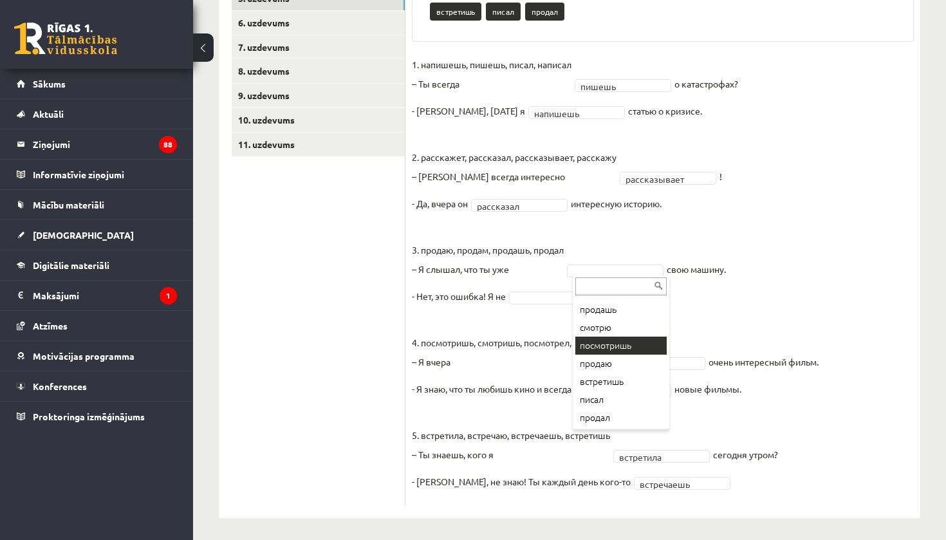
drag, startPoint x: 636, startPoint y: 405, endPoint x: 636, endPoint y: 440, distance: 34.7
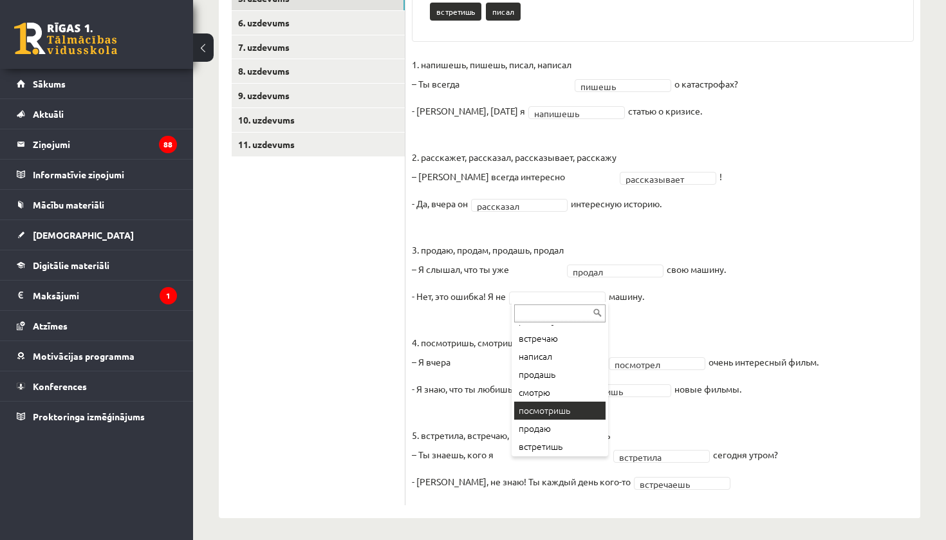
scroll to position [88, 0]
drag, startPoint x: 577, startPoint y: 376, endPoint x: 555, endPoint y: 504, distance: 129.3
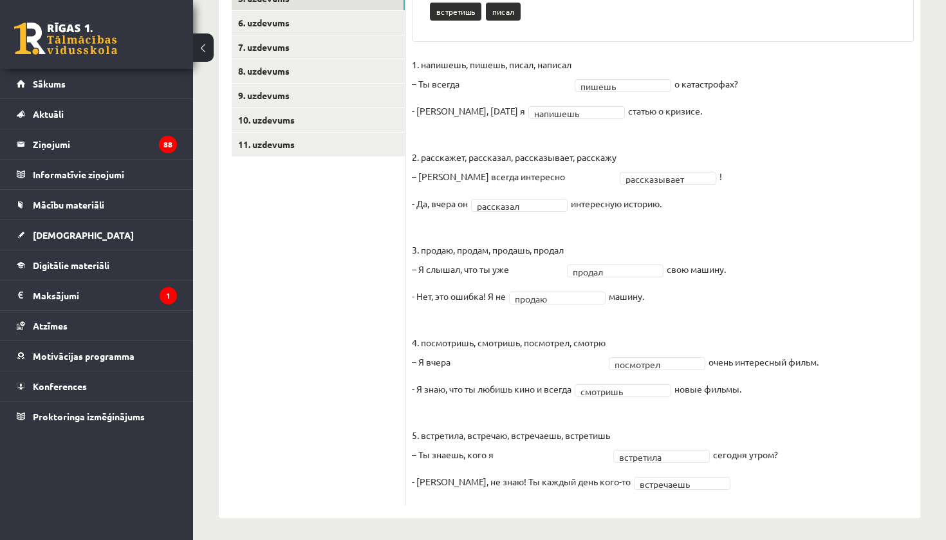
click at [324, 237] on ul "1. uzdevums 2. uzdevums 3. uzdevums 4. uzdevums 5. uzdevums 6. uzdevums 7. uzde…" at bounding box center [319, 197] width 174 height 616
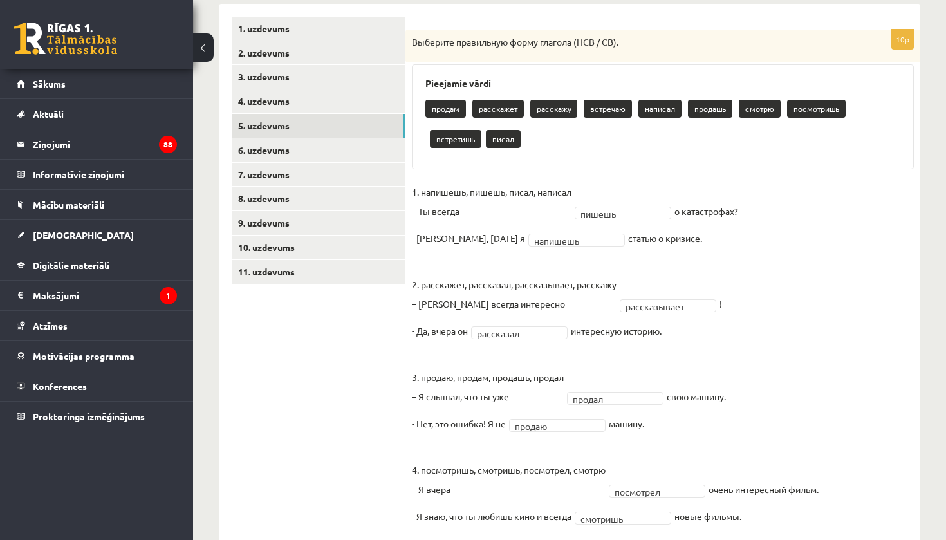
scroll to position [212, 0]
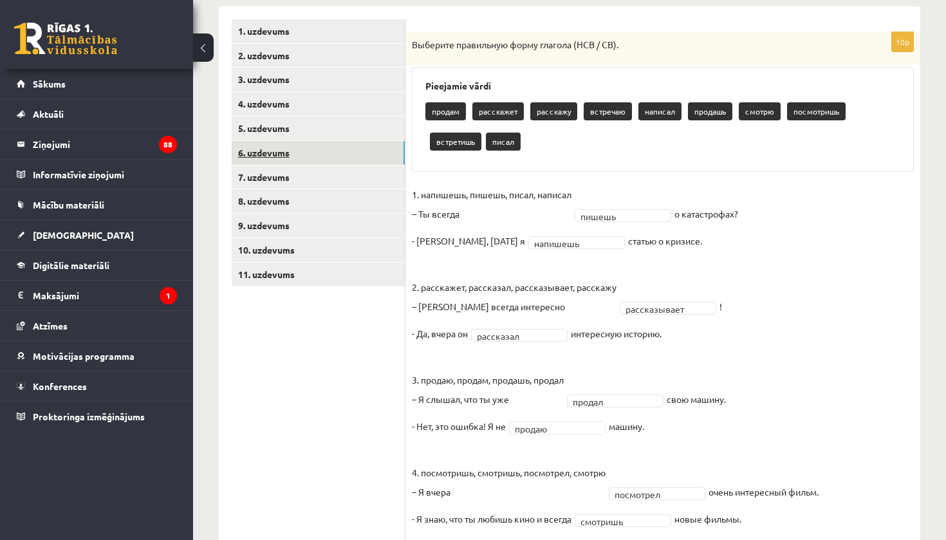
click at [326, 146] on link "6. uzdevums" at bounding box center [318, 153] width 173 height 24
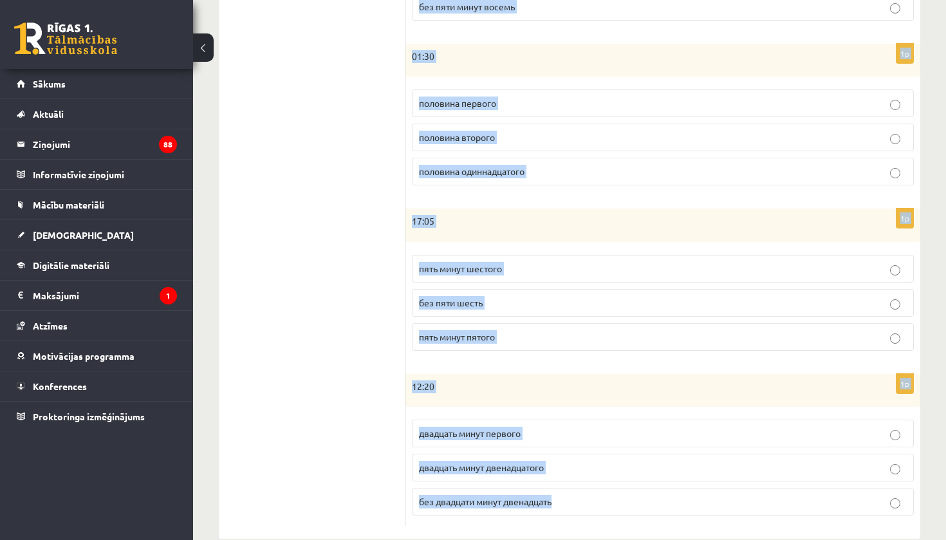
scroll to position [573, 0]
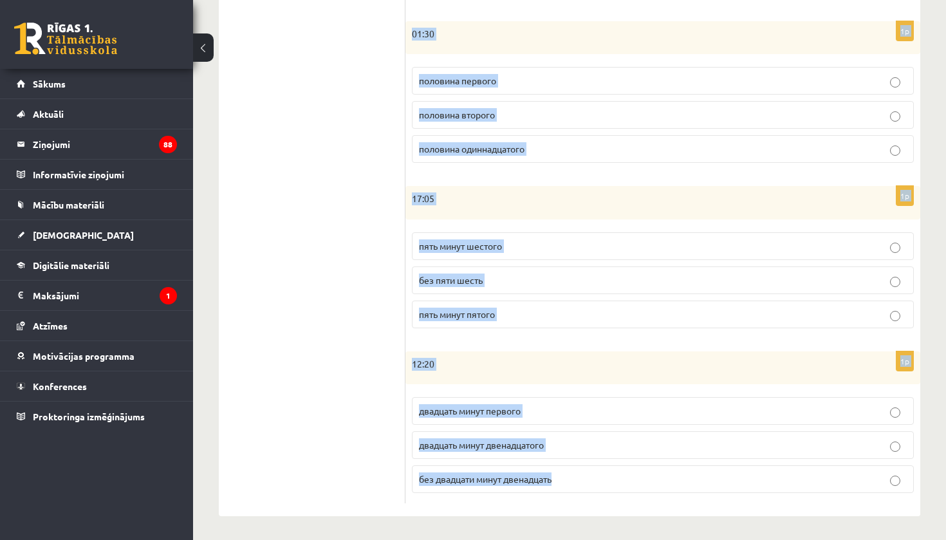
drag, startPoint x: 430, startPoint y: 20, endPoint x: 581, endPoint y: 539, distance: 540.3
click at [581, 539] on div "Krievu valoda JK 11.b3 klase 1. ieskaite , Orents Šaškovs (11.b3 JK) Parādīt pu…" at bounding box center [569, 9] width 753 height 1066
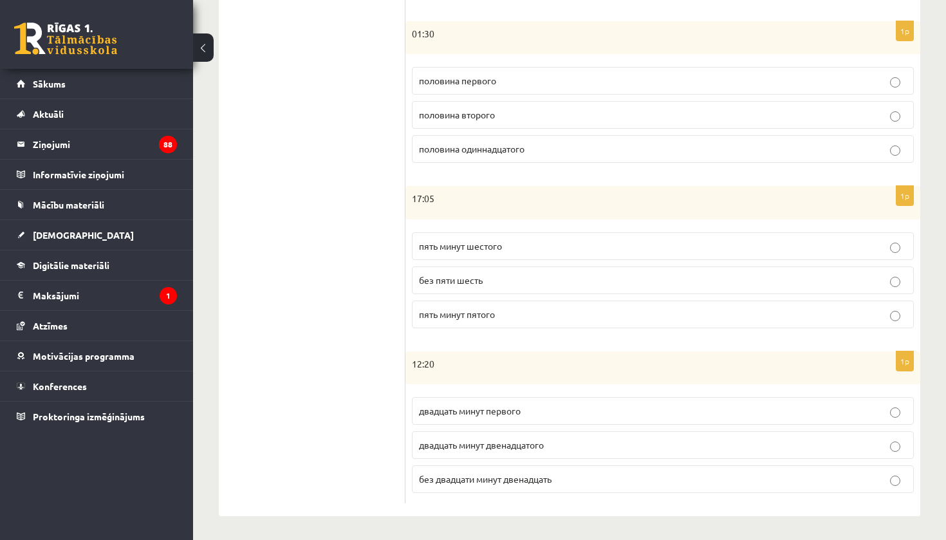
click at [364, 149] on ul "1. uzdevums 2. uzdevums 3. uzdevums 4. uzdevums 5. uzdevums 6. uzdevums 7. uzde…" at bounding box center [319, 81] width 174 height 846
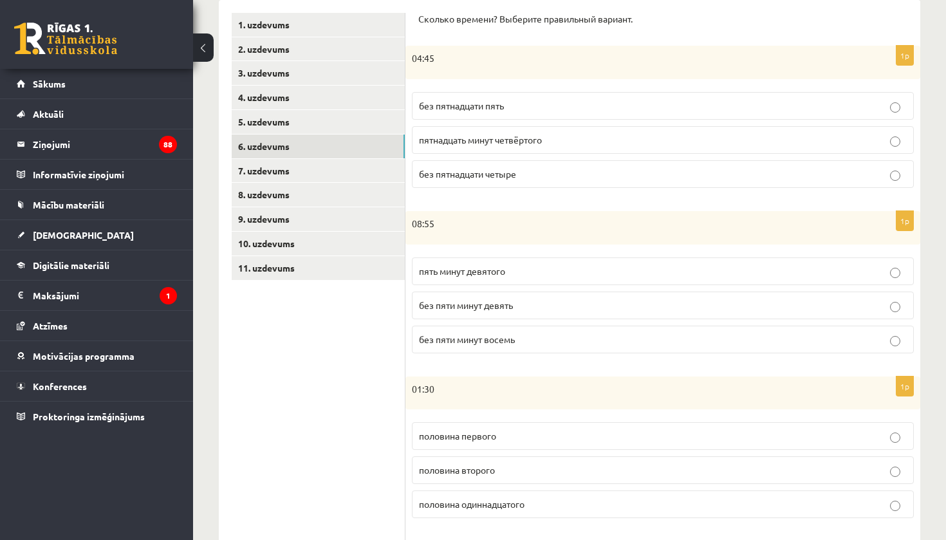
scroll to position [210, 0]
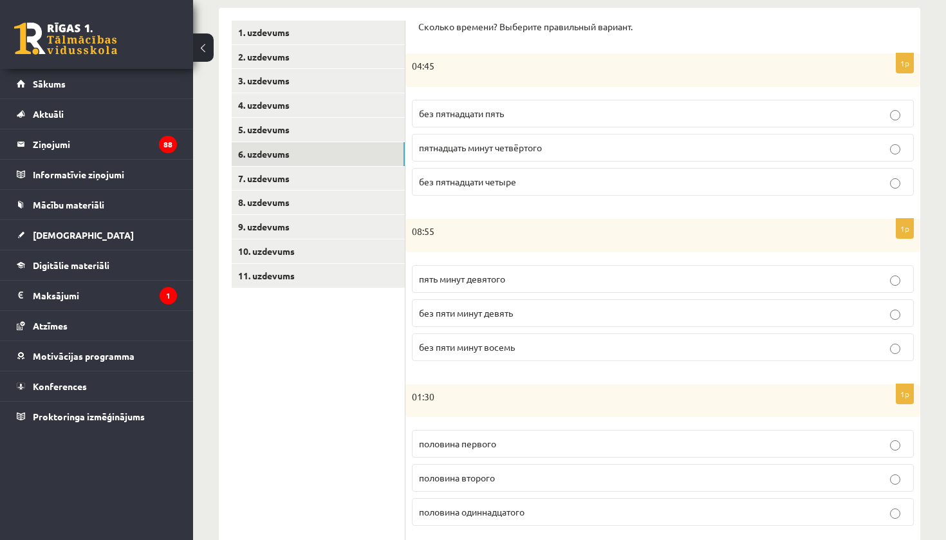
click at [546, 112] on p "без пятнадцати пять" at bounding box center [663, 114] width 488 height 14
click at [533, 308] on p "без пяти минут девять" at bounding box center [663, 313] width 488 height 14
click at [475, 476] on span "половина второго" at bounding box center [457, 478] width 76 height 12
click at [355, 398] on ul "1. uzdevums 2. uzdevums 3. uzdevums 4. uzdevums 5. uzdevums 6. uzdevums 7. uzde…" at bounding box center [319, 444] width 174 height 846
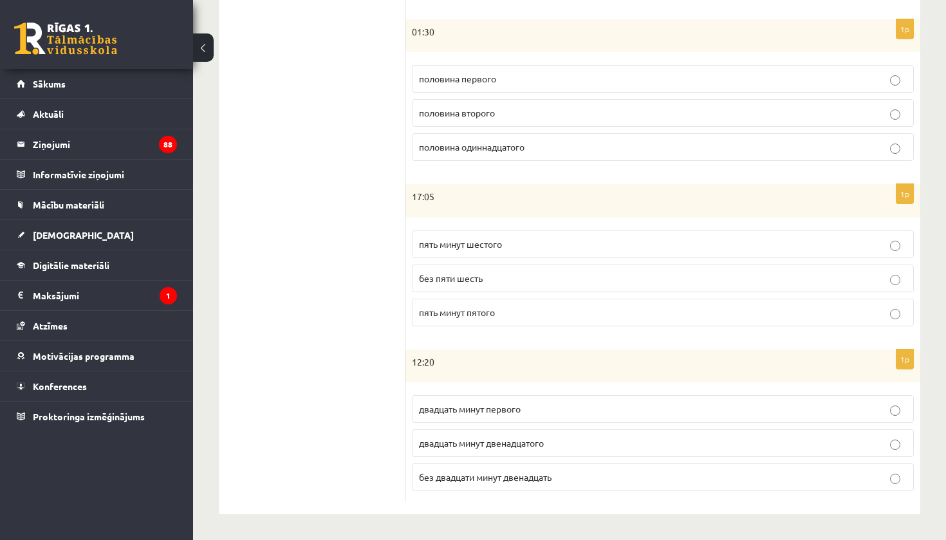
scroll to position [573, 0]
click at [557, 244] on p "пять минут шестого" at bounding box center [663, 246] width 488 height 14
click at [524, 416] on label "двадцать минут первого" at bounding box center [663, 411] width 502 height 28
click at [366, 302] on ul "1. uzdevums 2. uzdevums 3. uzdevums 4. uzdevums 5. uzdevums 6. uzdevums 7. uzde…" at bounding box center [319, 81] width 174 height 846
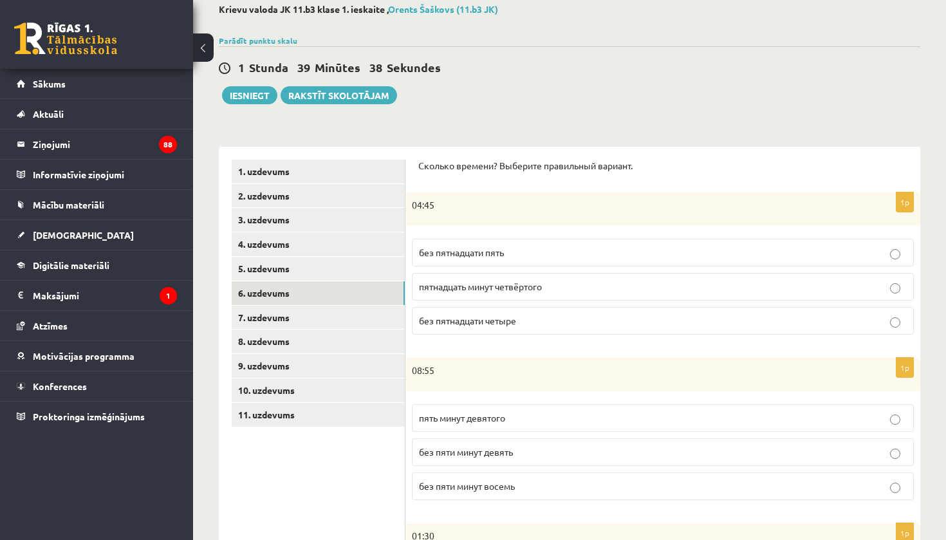
scroll to position [68, 0]
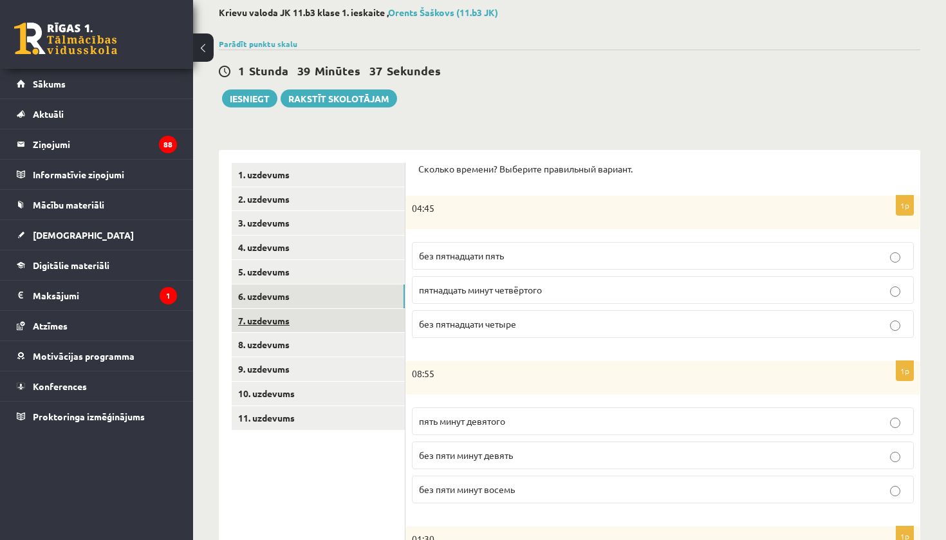
click at [328, 315] on link "7. uzdevums" at bounding box center [318, 321] width 173 height 24
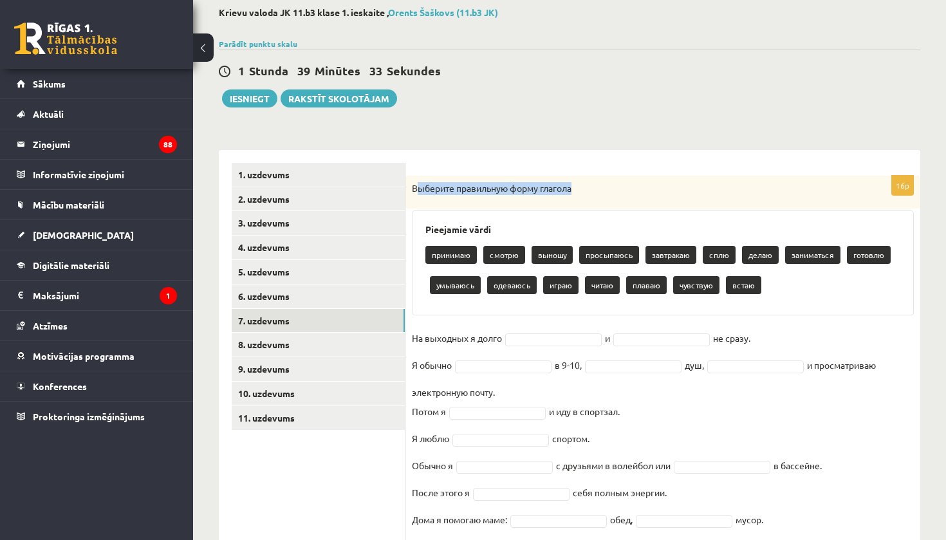
drag, startPoint x: 416, startPoint y: 188, endPoint x: 548, endPoint y: 202, distance: 132.7
click at [548, 202] on div "Выберите правильную форму глагола" at bounding box center [662, 192] width 515 height 33
click at [618, 194] on div "Выберите правильную форму глагола" at bounding box center [662, 192] width 515 height 33
click at [436, 185] on p "Выберите правильную форму глагола" at bounding box center [631, 188] width 438 height 13
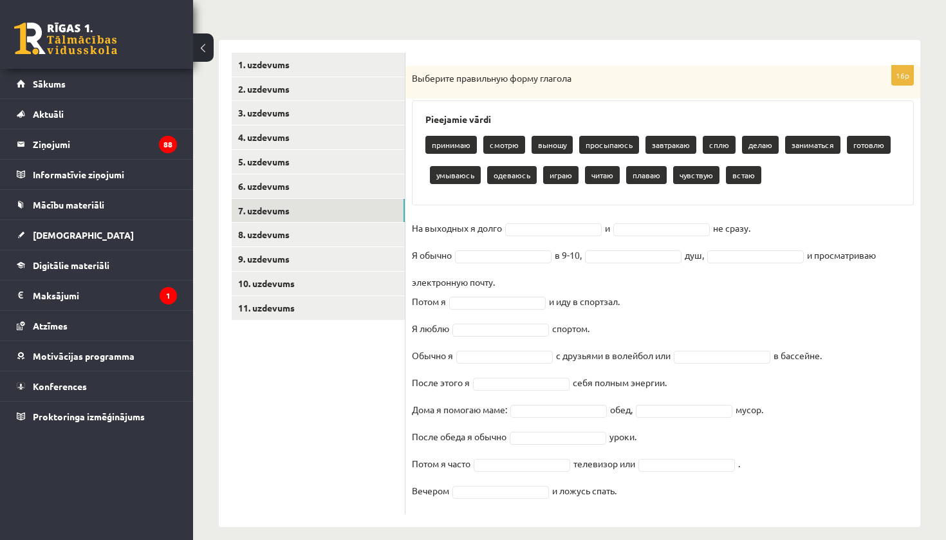
scroll to position [190, 0]
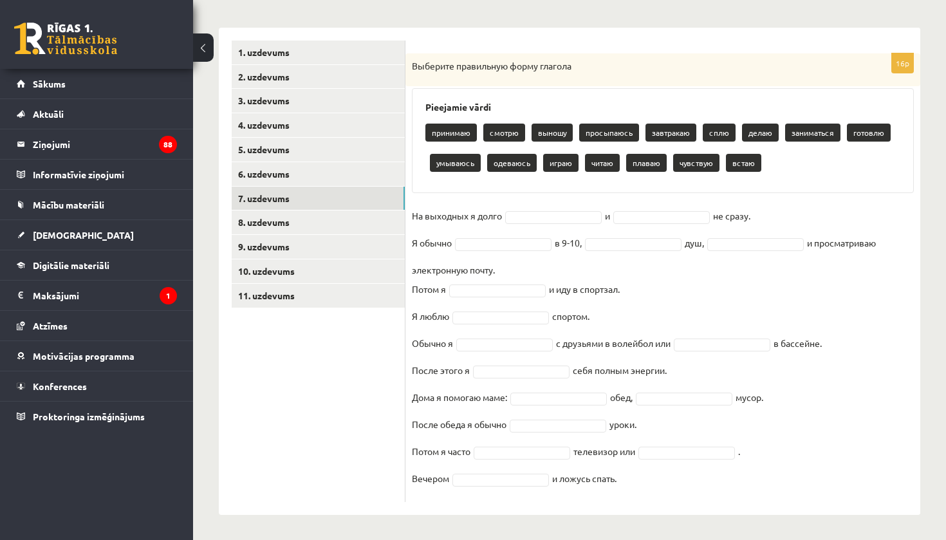
drag, startPoint x: 412, startPoint y: 188, endPoint x: 715, endPoint y: 539, distance: 464.0
click at [715, 539] on div "Krievu valoda JK 11.b3 klase 1. ieskaite , Orents Šaškovs (11.b3 JK) Parādīt pu…" at bounding box center [569, 199] width 753 height 681
click at [364, 414] on ul "1. uzdevums 2. uzdevums 3. uzdevums 4. uzdevums 5. uzdevums 6. uzdevums 7. uzde…" at bounding box center [319, 271] width 174 height 461
drag, startPoint x: 650, startPoint y: 299, endPoint x: 668, endPoint y: 383, distance: 86.2
click at [668, 349] on body "0 Dāvanas 1119 mP 166 xp Orents Šaškovs Sākums Aktuāli Kā mācīties eSKOLĀ Konta…" at bounding box center [473, 80] width 946 height 540
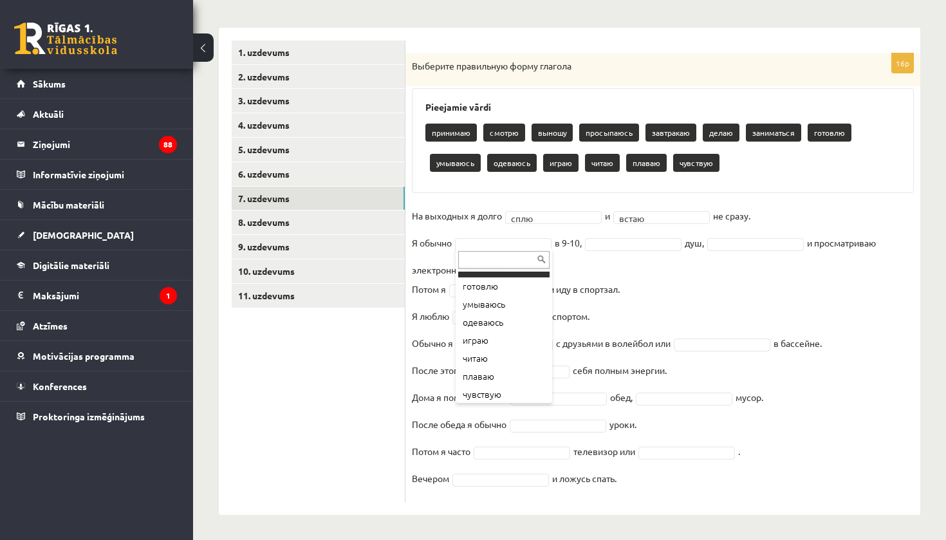
scroll to position [142, 0]
drag, startPoint x: 523, startPoint y: 309, endPoint x: 525, endPoint y: 425, distance: 115.9
click at [525, 349] on body "0 Dāvanas 1119 mP 166 xp Orents Šaškovs Sākums Aktuāli Kā mācīties eSKOLĀ Konta…" at bounding box center [473, 80] width 946 height 540
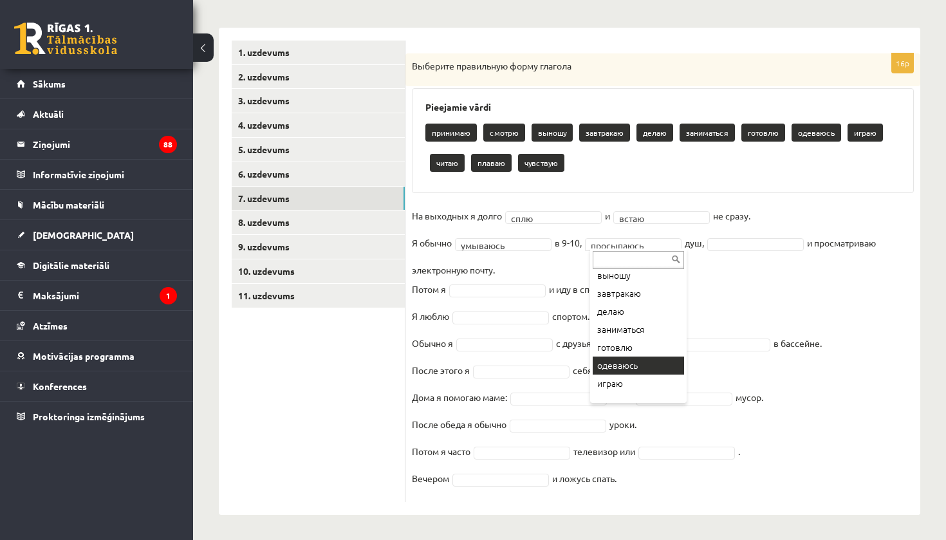
scroll to position [106, 0]
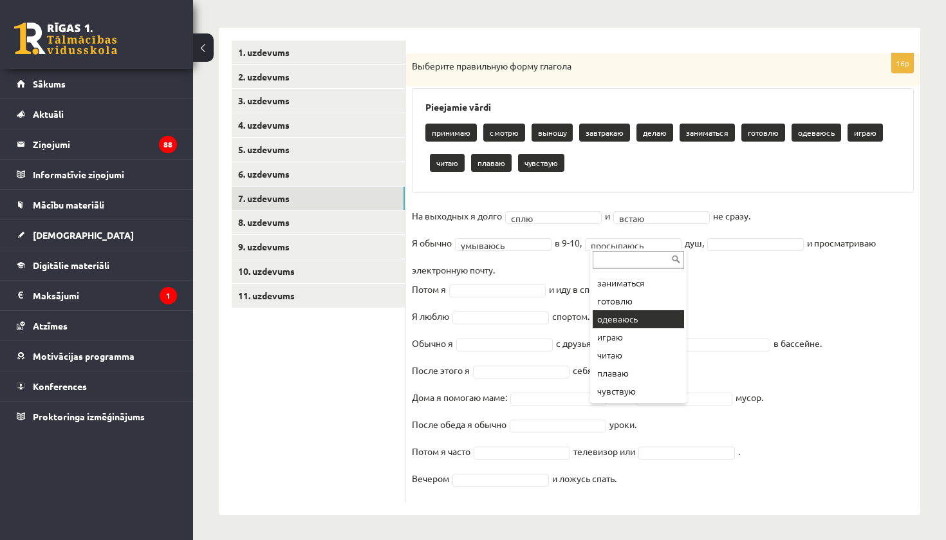
drag, startPoint x: 639, startPoint y: 341, endPoint x: 640, endPoint y: 429, distance: 88.2
click at [640, 349] on body "0 Dāvanas 1119 mP 166 xp Orents Šaškovs Sākums Aktuāli Kā mācīties eSKOLĀ Konta…" at bounding box center [473, 80] width 946 height 540
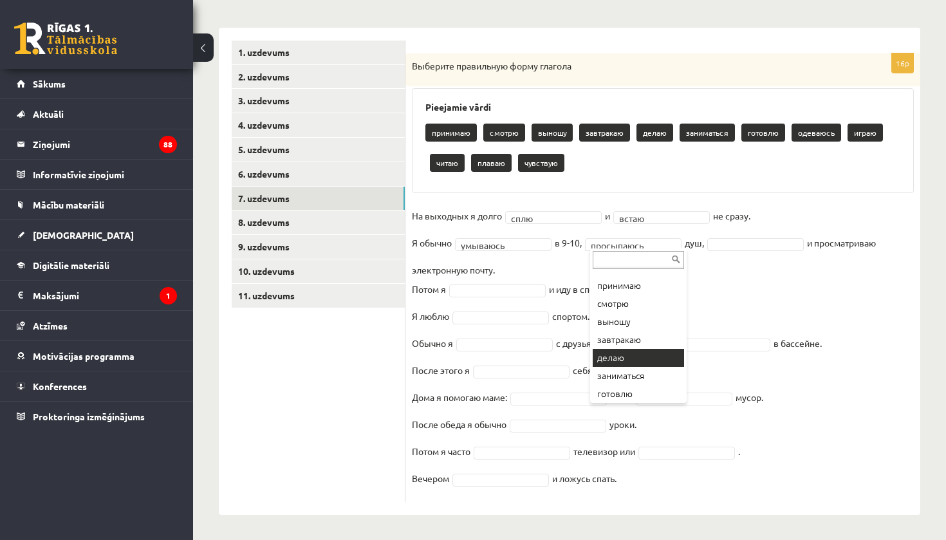
scroll to position [0, 0]
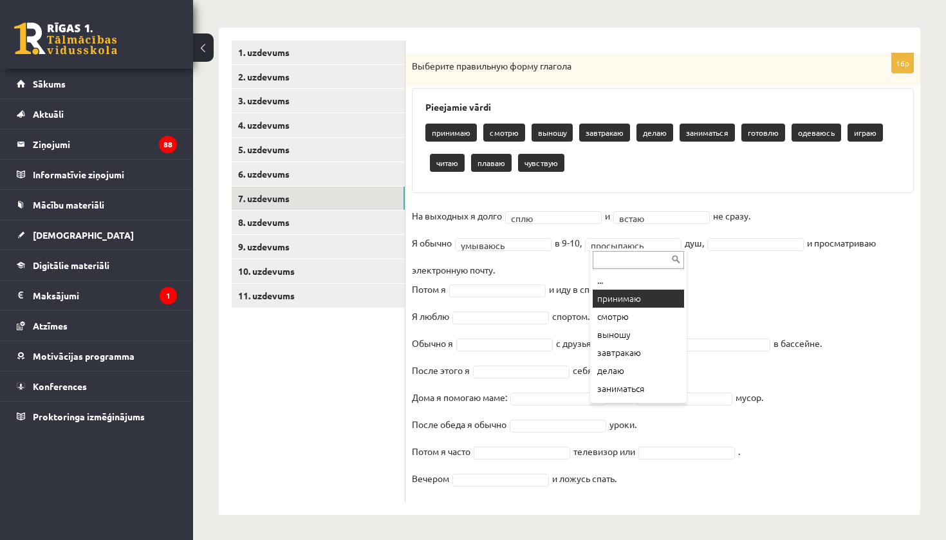
drag, startPoint x: 636, startPoint y: 366, endPoint x: 637, endPoint y: 297, distance: 69.5
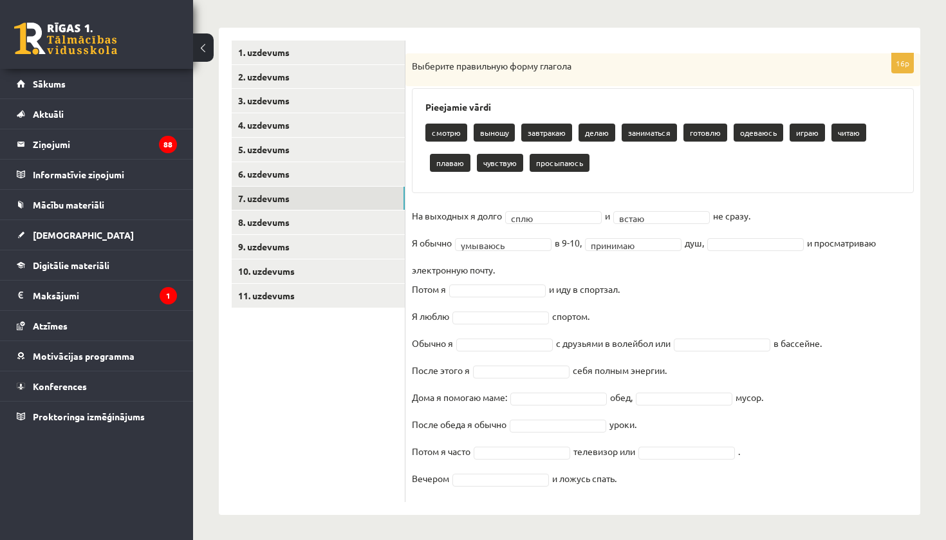
click at [637, 296] on fieldset "На выходных я долго сплю **** и встаю ***** не сразу. Я обычно умываюсь *******…" at bounding box center [663, 351] width 502 height 290
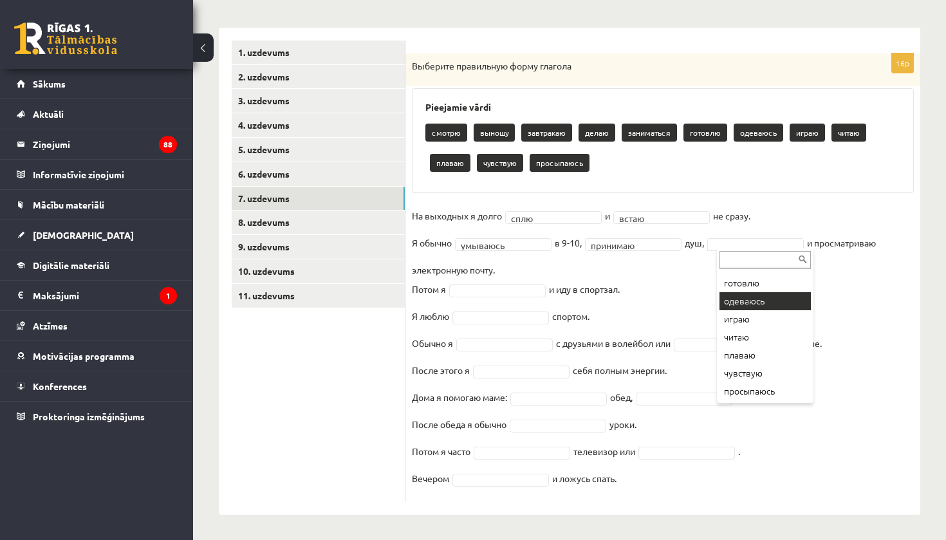
drag, startPoint x: 768, startPoint y: 382, endPoint x: 768, endPoint y: 414, distance: 32.8
click at [768, 349] on body "0 Dāvanas 1119 mP 166 xp Orents Šaškovs Sākums Aktuāli Kā mācīties eSKOLĀ Konta…" at bounding box center [473, 80] width 946 height 540
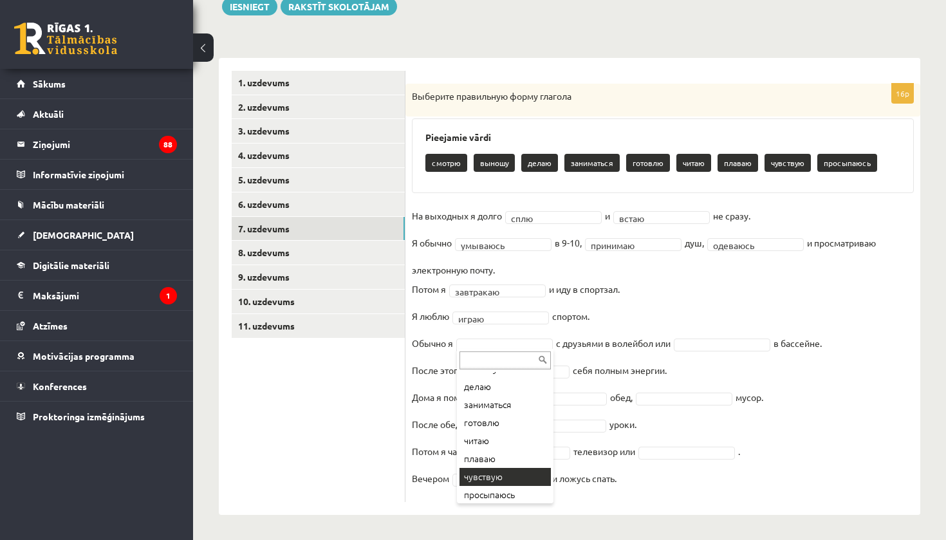
scroll to position [51, 0]
drag, startPoint x: 526, startPoint y: 487, endPoint x: 525, endPoint y: 508, distance: 20.6
click at [525, 380] on body "0 Dāvanas 1119 mP 166 xp Orents Šaškovs Sākums Aktuāli Kā mācīties eSKOLĀ Konta…" at bounding box center [473, 110] width 946 height 540
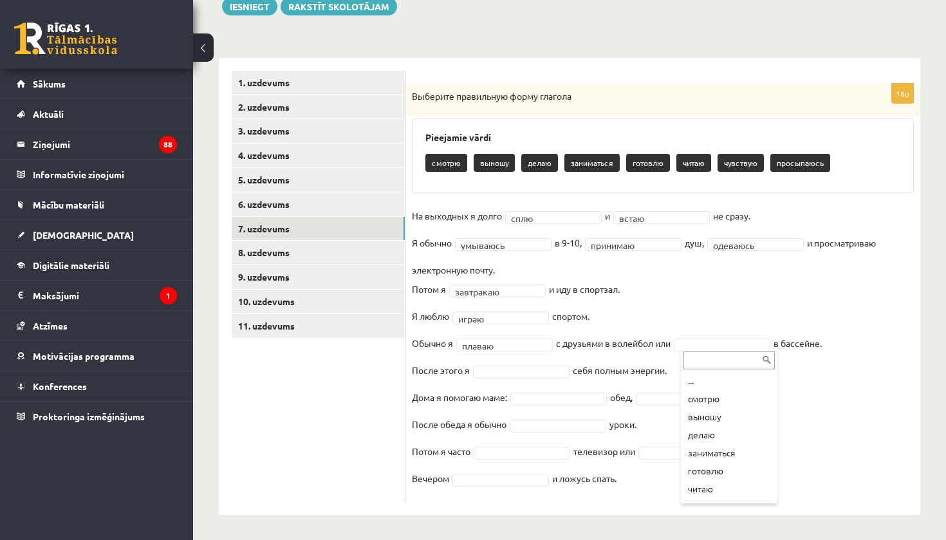
scroll to position [33, 0]
drag, startPoint x: 726, startPoint y: 477, endPoint x: 731, endPoint y: 514, distance: 37.0
click at [731, 380] on body "0 Dāvanas 1119 mP 166 xp Orents Šaškovs Sākums Aktuāli Kā mācīties eSKOLĀ Konta…" at bounding box center [473, 110] width 946 height 540
drag, startPoint x: 731, startPoint y: 446, endPoint x: 732, endPoint y: 496, distance: 50.2
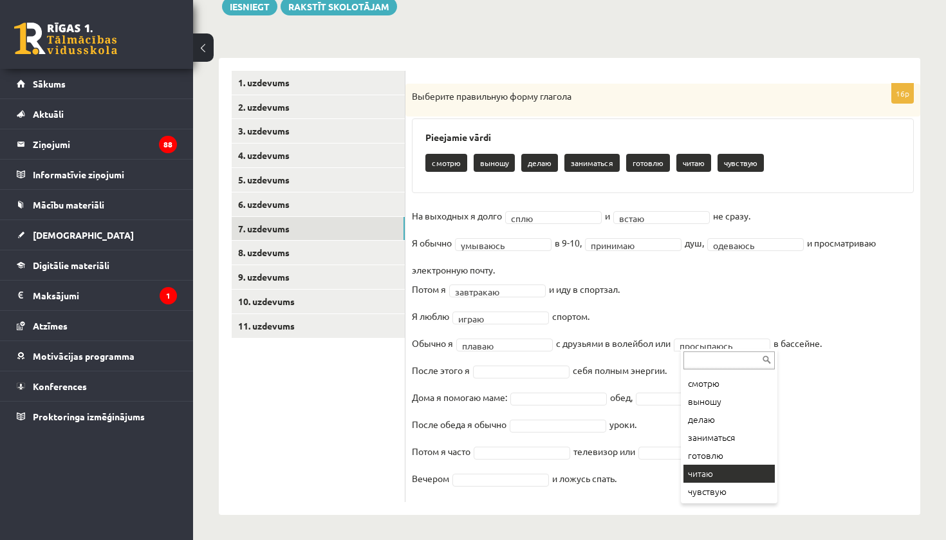
drag, startPoint x: 739, startPoint y: 470, endPoint x: 748, endPoint y: 538, distance: 68.8
click at [748, 380] on body "0 Dāvanas 1119 mP 166 xp Orents Šaškovs Sākums Aktuāli Kā mācīties eSKOLĀ Konta…" at bounding box center [473, 110] width 946 height 540
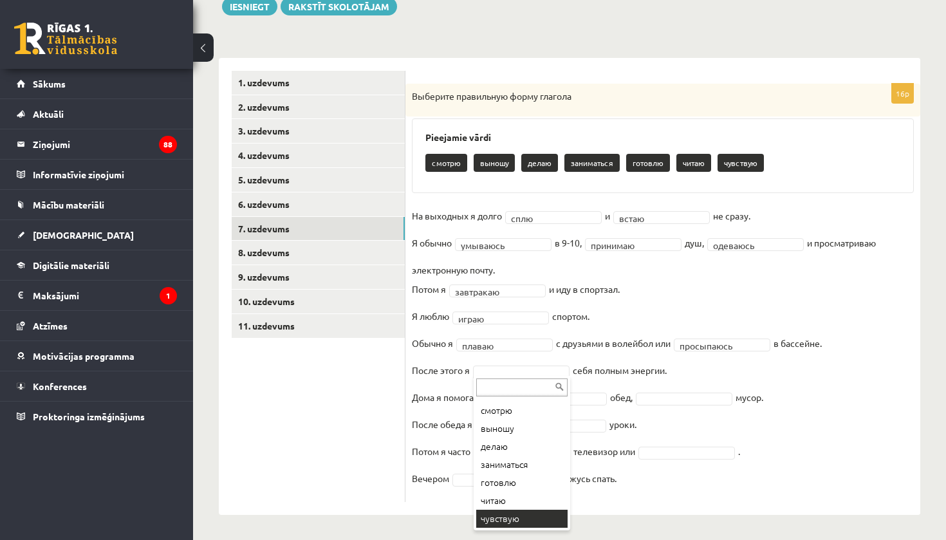
drag, startPoint x: 510, startPoint y: 456, endPoint x: 509, endPoint y: 539, distance: 83.7
click at [509, 380] on body "0 Dāvanas 1119 mP 166 xp Orents Šaškovs Sākums Aktuāli Kā mācīties eSKOLĀ Konta…" at bounding box center [473, 110] width 946 height 540
drag, startPoint x: 547, startPoint y: 429, endPoint x: 546, endPoint y: 524, distance: 95.2
click at [546, 380] on body "0 Dāvanas 1119 mP 166 xp Orents Šaškovs Sākums Aktuāli Kā mācīties eSKOLĀ Konta…" at bounding box center [473, 110] width 946 height 540
drag, startPoint x: 533, startPoint y: 413, endPoint x: 548, endPoint y: 506, distance: 93.9
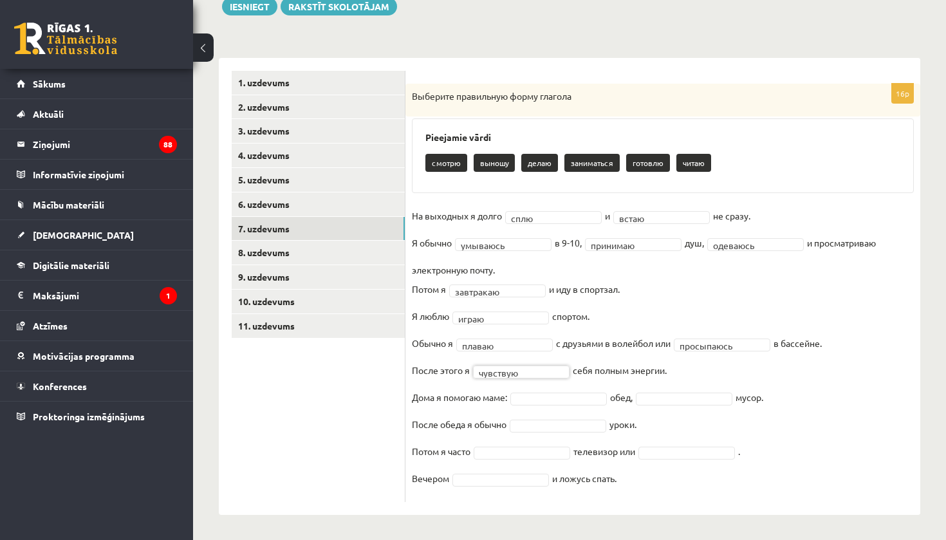
scroll to position [0, 0]
drag, startPoint x: 542, startPoint y: 527, endPoint x: 567, endPoint y: 481, distance: 52.7
click at [511, 358] on fieldset "**********" at bounding box center [663, 351] width 502 height 290
drag, startPoint x: 512, startPoint y: 518, endPoint x: 513, endPoint y: 502, distance: 16.1
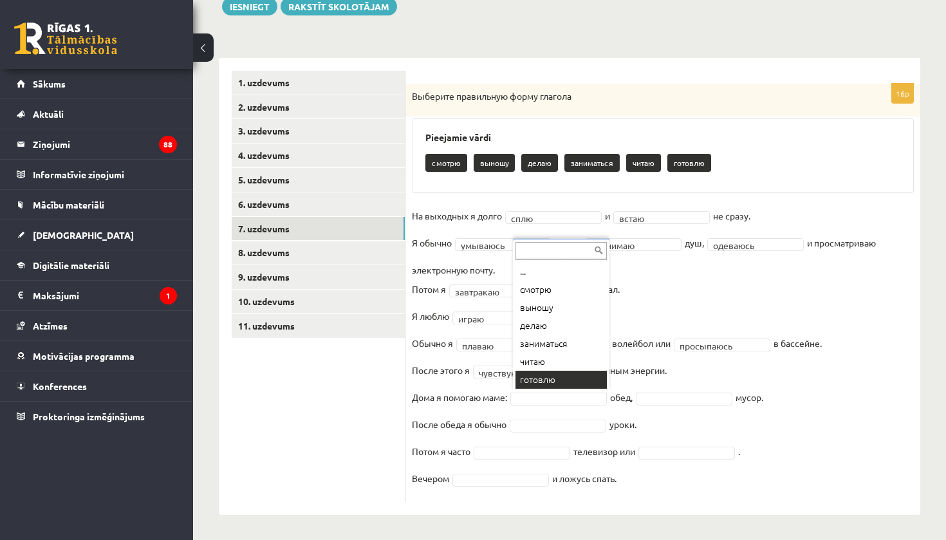
drag, startPoint x: 561, startPoint y: 294, endPoint x: 575, endPoint y: 424, distance: 130.8
click at [578, 380] on body "0 Dāvanas 1119 mP 166 xp Orents Šaškovs Sākums Aktuāli Kā mācīties eSKOLĀ Konta…" at bounding box center [473, 110] width 946 height 540
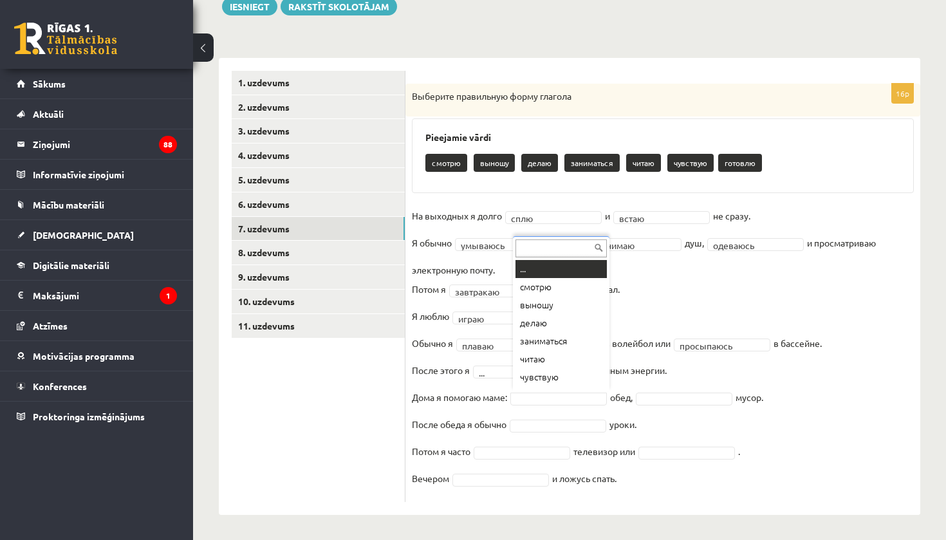
scroll to position [15, 0]
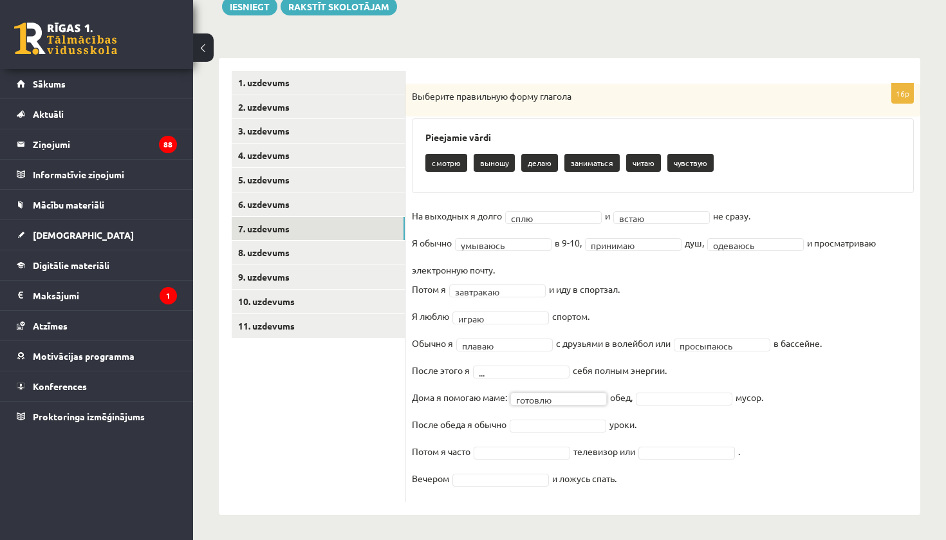
click at [673, 389] on fieldset "**********" at bounding box center [663, 351] width 502 height 290
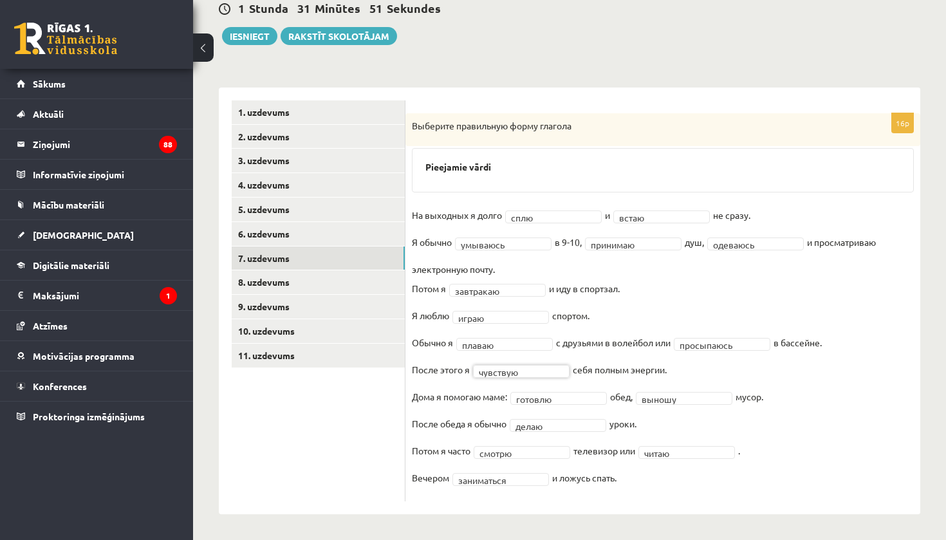
scroll to position [130, 0]
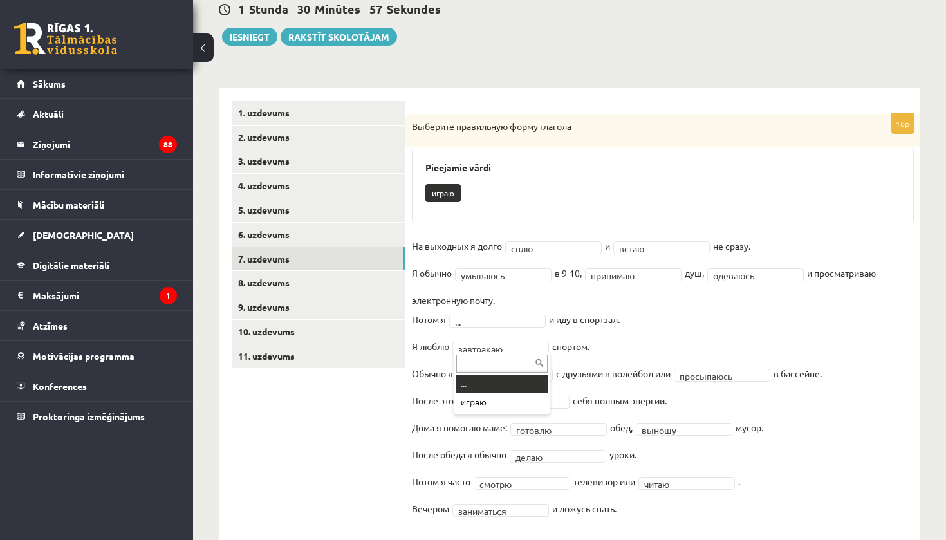
click at [481, 352] on div at bounding box center [502, 362] width 97 height 21
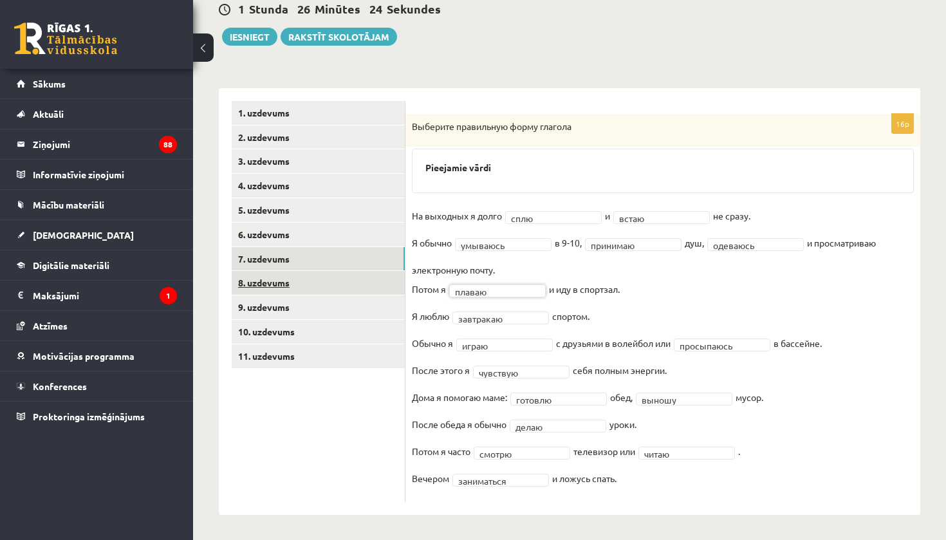
click at [326, 273] on link "8. uzdevums" at bounding box center [318, 283] width 173 height 24
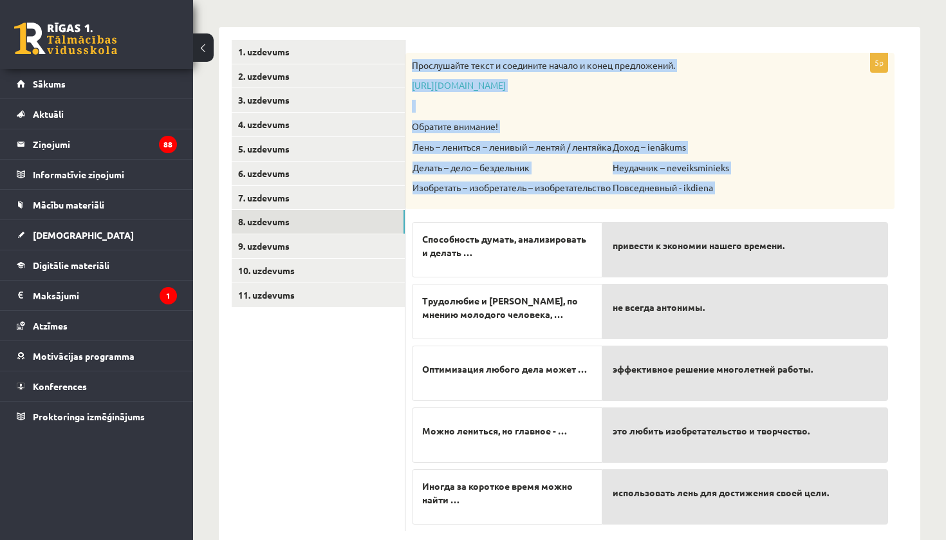
scroll to position [218, 0]
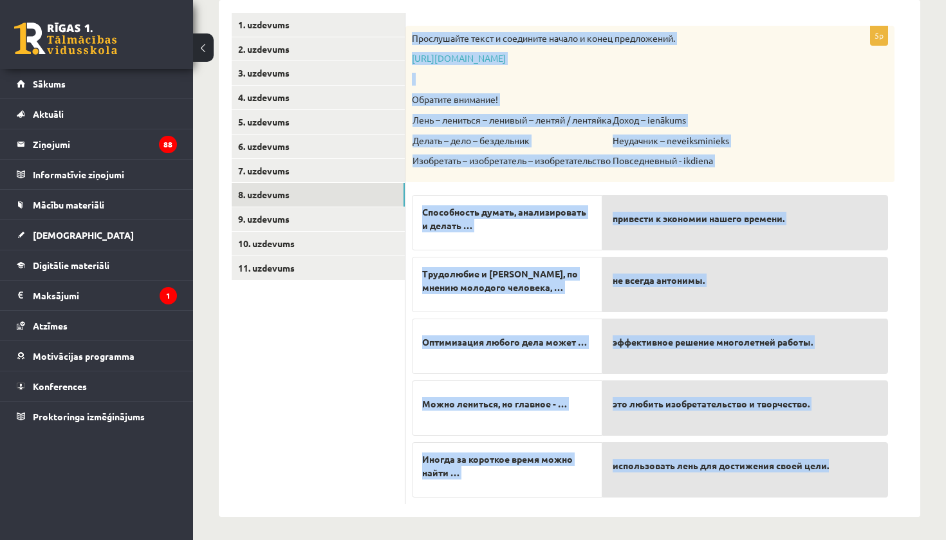
drag, startPoint x: 409, startPoint y: 126, endPoint x: 711, endPoint y: 483, distance: 467.5
click at [711, 483] on div "5p Прослушайте текст и соедините начало и конец предложений. https://www.zvaigz…" at bounding box center [649, 265] width 489 height 478
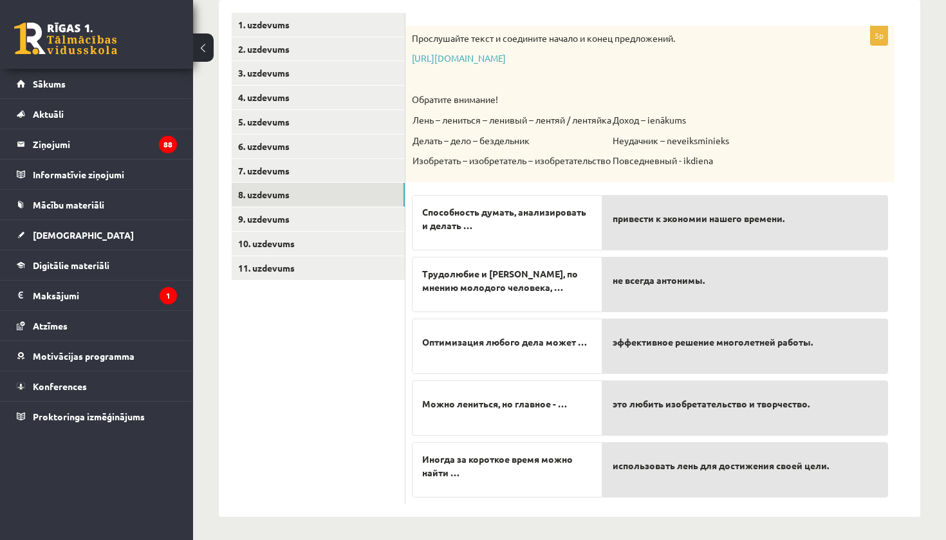
click at [255, 340] on ul "1. uzdevums 2. uzdevums 3. uzdevums 4. uzdevums 5. uzdevums 6. uzdevums 7. uzde…" at bounding box center [319, 258] width 174 height 491
drag, startPoint x: 516, startPoint y: 224, endPoint x: 522, endPoint y: 245, distance: 22.0
click at [522, 248] on div "Способность думать, анализировать и делать … Трудолюбие и лень, по мнению молод…" at bounding box center [507, 343] width 190 height 309
click at [371, 391] on ul "1. uzdevums 2. uzdevums 3. uzdevums 4. uzdevums 5. uzdevums 6. uzdevums 7. uzde…" at bounding box center [319, 258] width 174 height 491
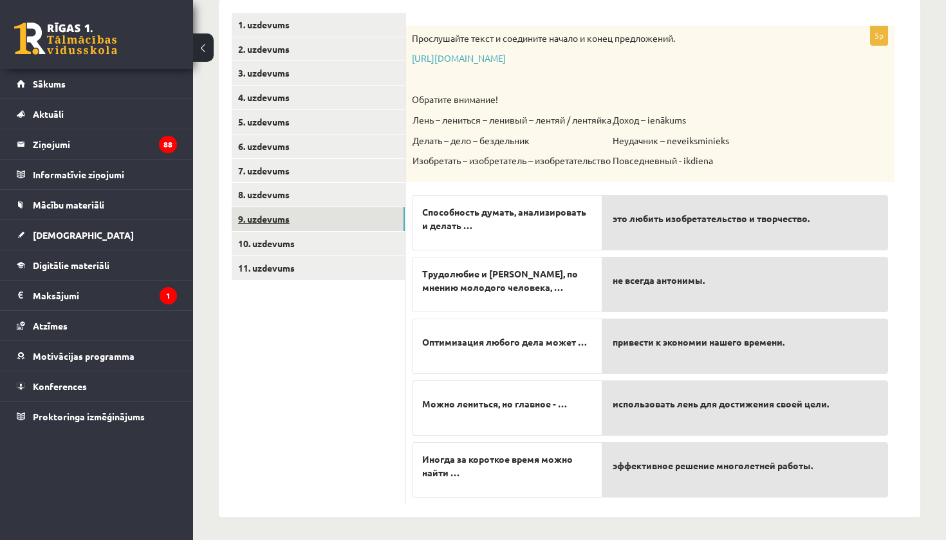
click at [311, 210] on link "9. uzdevums" at bounding box center [318, 219] width 173 height 24
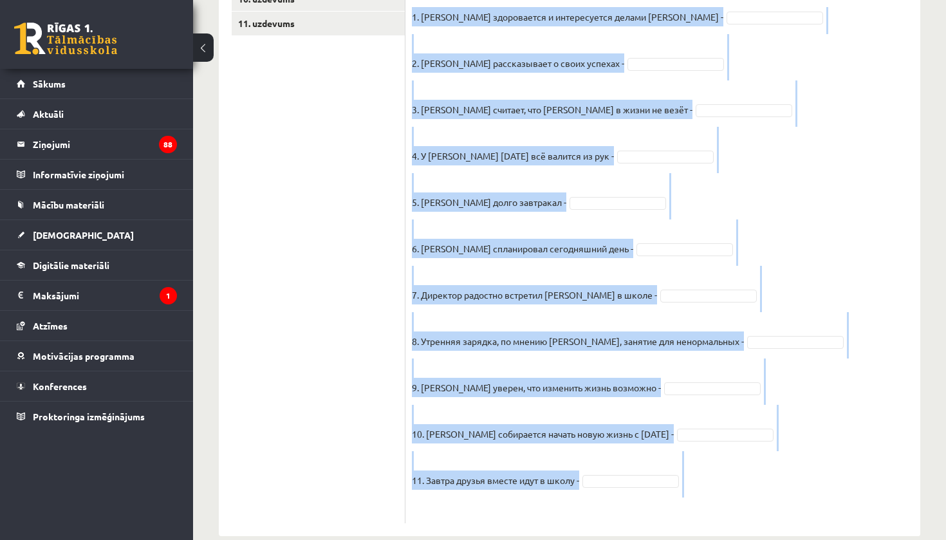
scroll to position [483, 0]
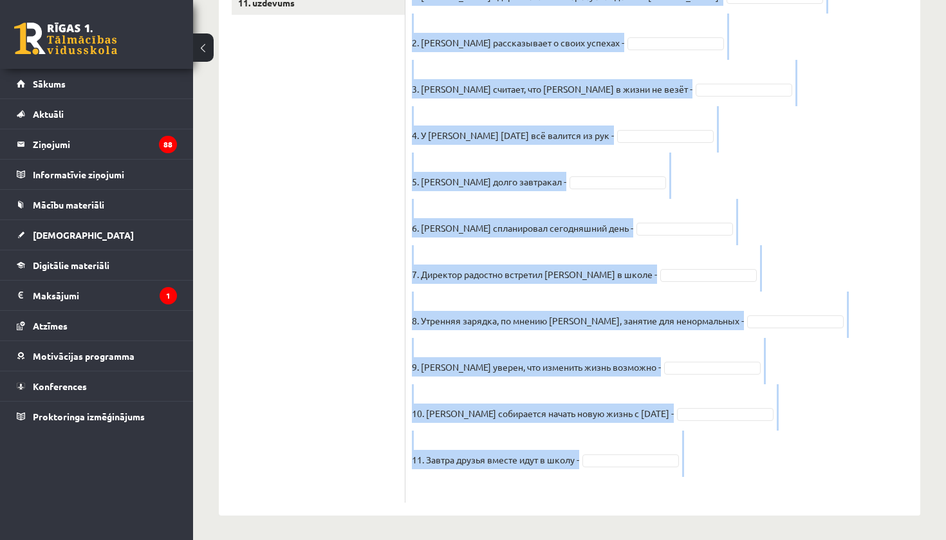
drag, startPoint x: 412, startPoint y: 36, endPoint x: 764, endPoint y: 539, distance: 613.7
click at [764, 539] on div "Krievu valoda JK 11.b3 klase 1. ieskaite , Orents Šaškovs (11.b3 JK) Parādīt pu…" at bounding box center [569, 53] width 753 height 975
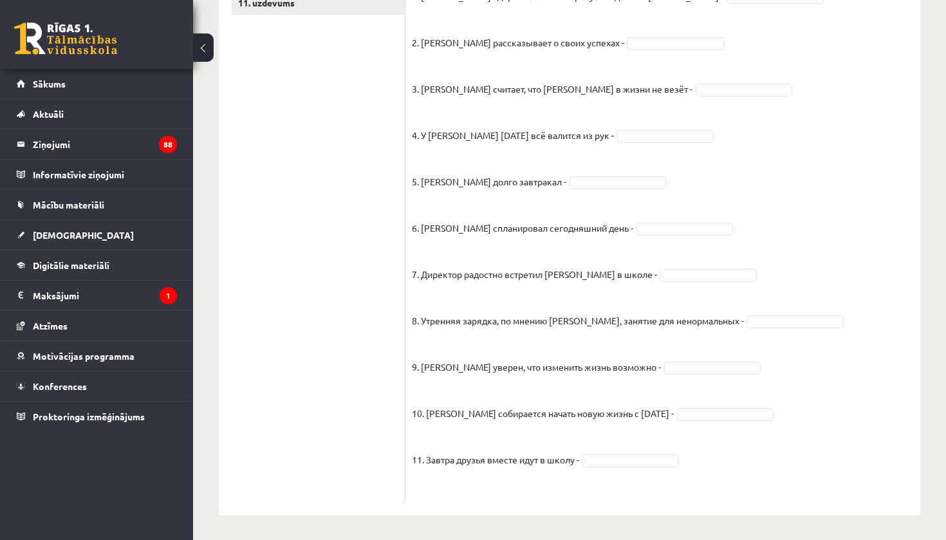
click at [359, 230] on ul "1. uzdevums 2. uzdevums 3. uzdevums 4. uzdevums 5. uzdevums 6. uzdevums 7. uzde…" at bounding box center [319, 125] width 174 height 755
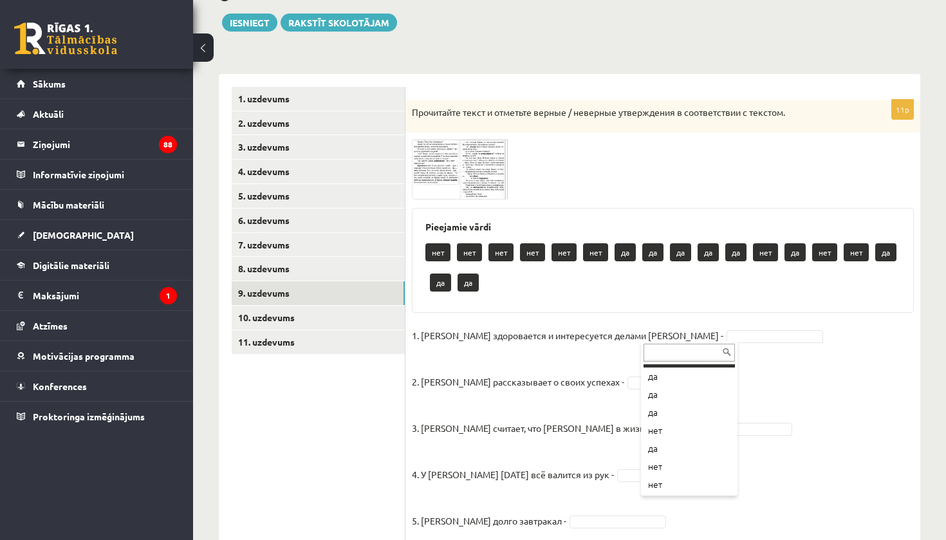
scroll to position [214, 0]
drag, startPoint x: 692, startPoint y: 486, endPoint x: 694, endPoint y: 514, distance: 27.7
click at [694, 396] on body "0 Dāvanas 1119 mP 166 xp Orents Šaškovs Sākums Aktuāli Kā mācīties eSKOLĀ Konta…" at bounding box center [473, 126] width 946 height 540
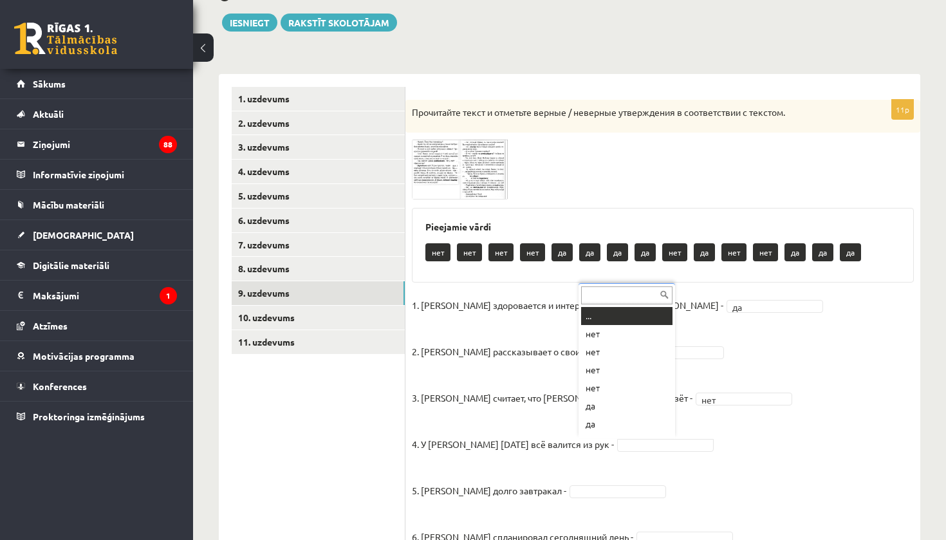
scroll to position [15, 0]
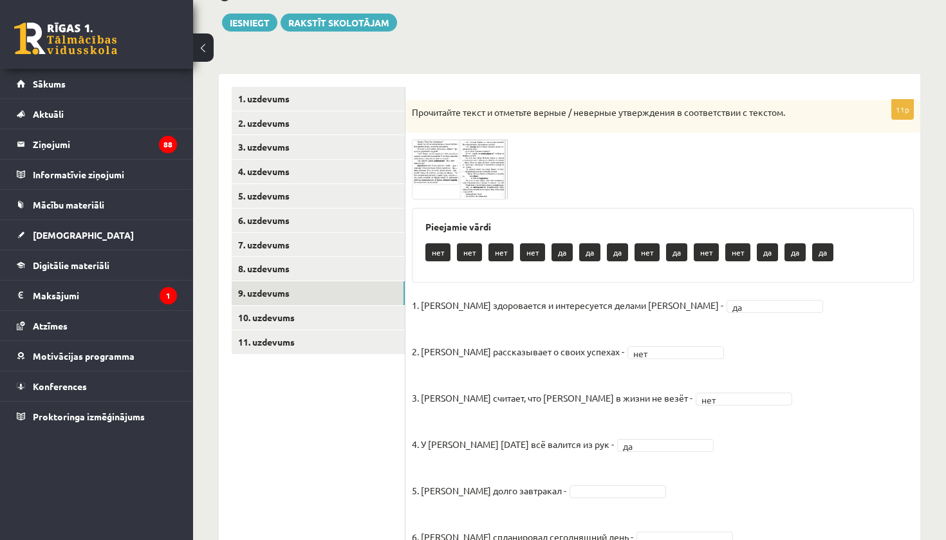
click at [725, 450] on fieldset "1. Эмилс здоровается и интересуется делами Яниса - да ** 2. Янис рассказывает о…" at bounding box center [663, 550] width 502 height 510
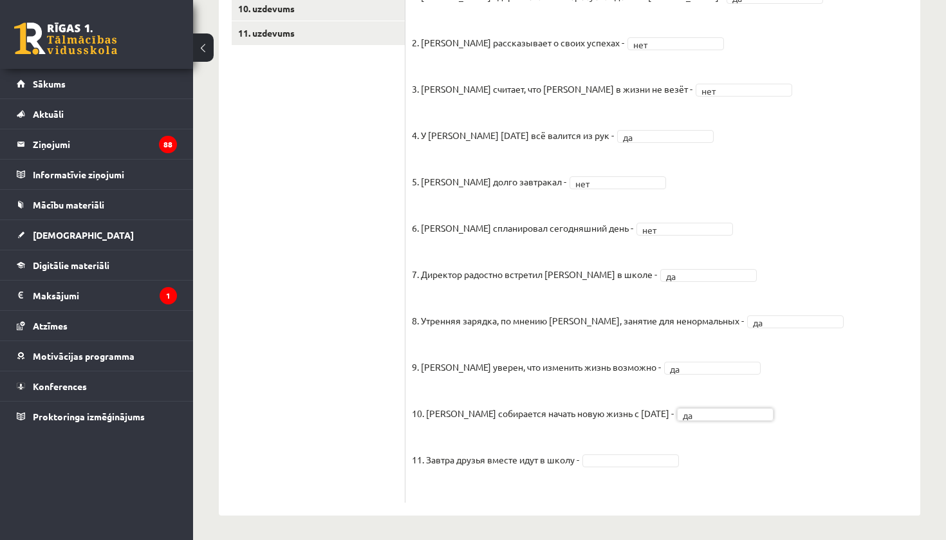
scroll to position [0, 0]
click at [276, 273] on ul "1. uzdevums 2. uzdevums 3. uzdevums 4. uzdevums 5. uzdevums 6. uzdevums 7. uzde…" at bounding box center [319, 140] width 174 height 725
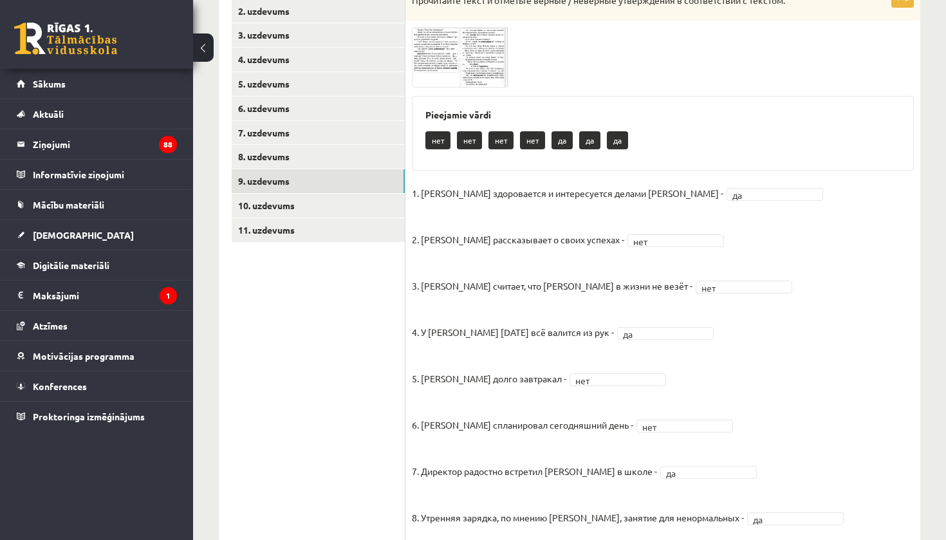
scroll to position [248, 0]
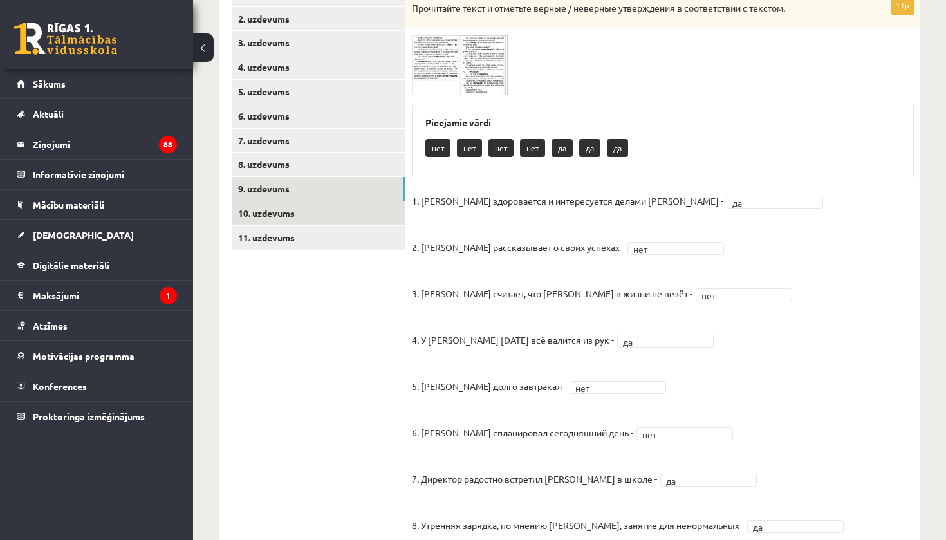
click at [334, 207] on link "10. uzdevums" at bounding box center [318, 213] width 173 height 24
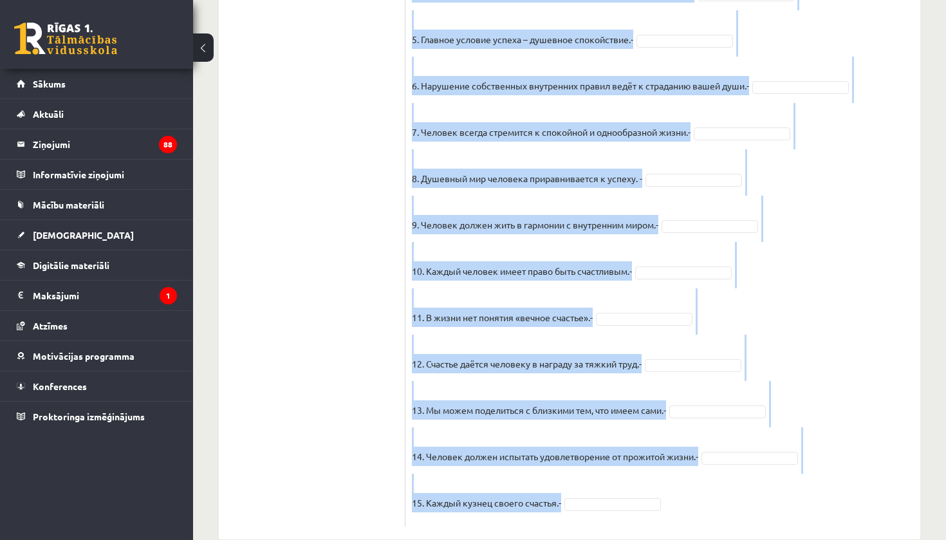
scroll to position [1068, 0]
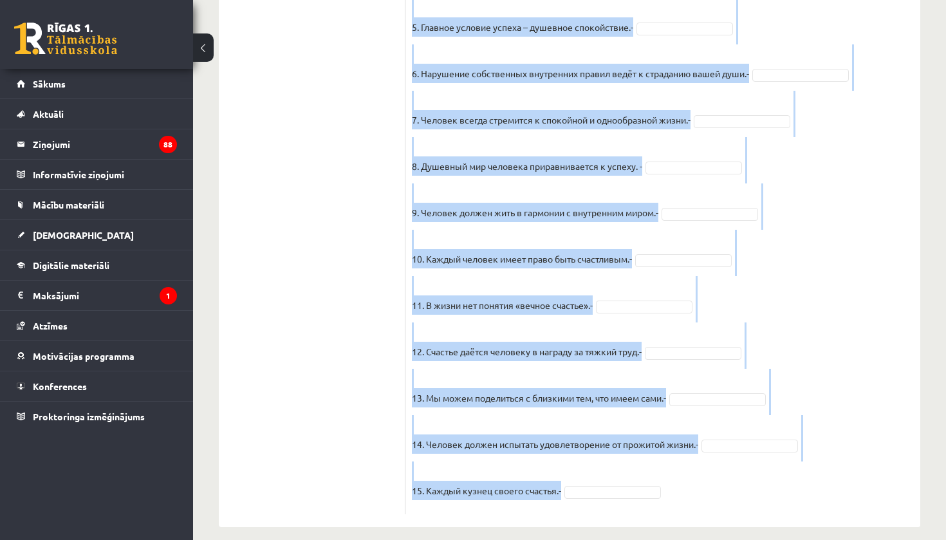
drag, startPoint x: 414, startPoint y: 104, endPoint x: 752, endPoint y: 539, distance: 551.7
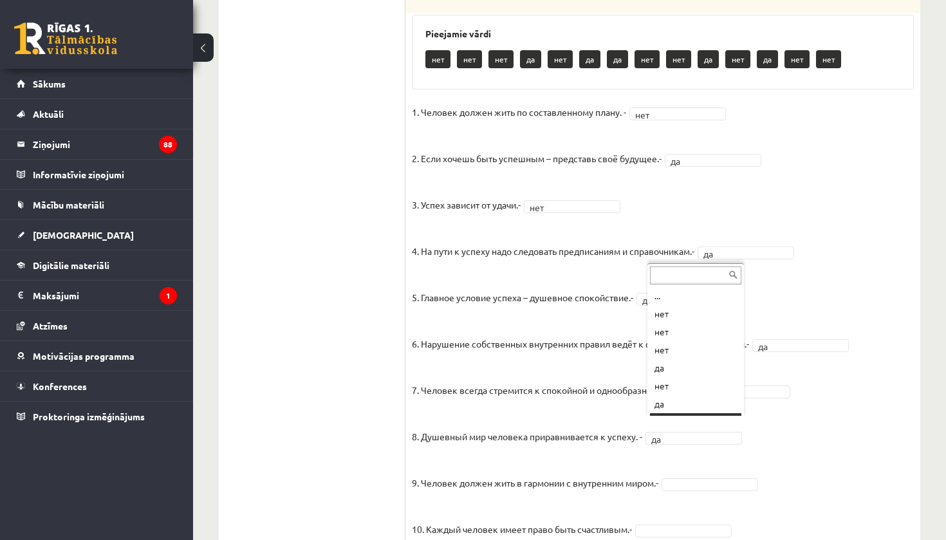
scroll to position [33, 0]
click at [859, 402] on fieldset "1. Человек должен жить по составленному плану. - нет *** 2. Если хочешь быть ус…" at bounding box center [663, 440] width 502 height 676
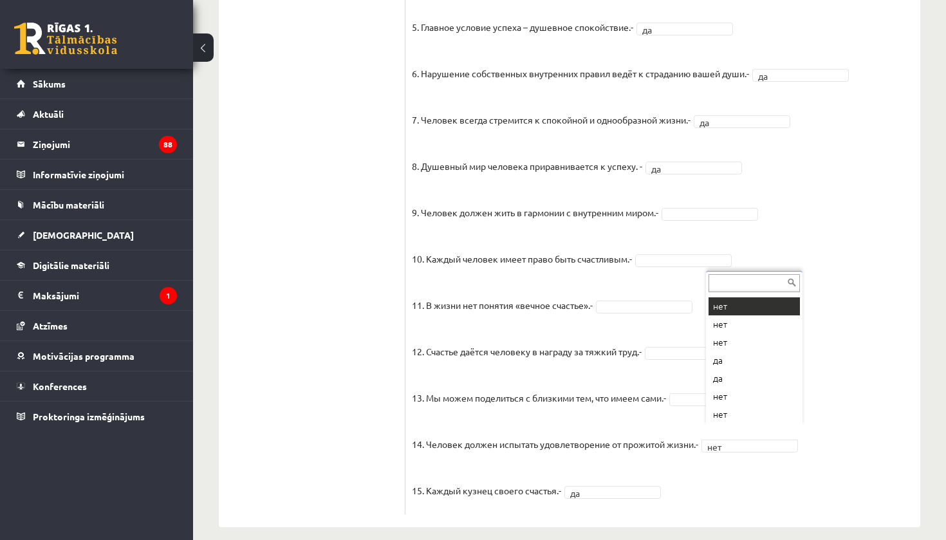
scroll to position [0, 0]
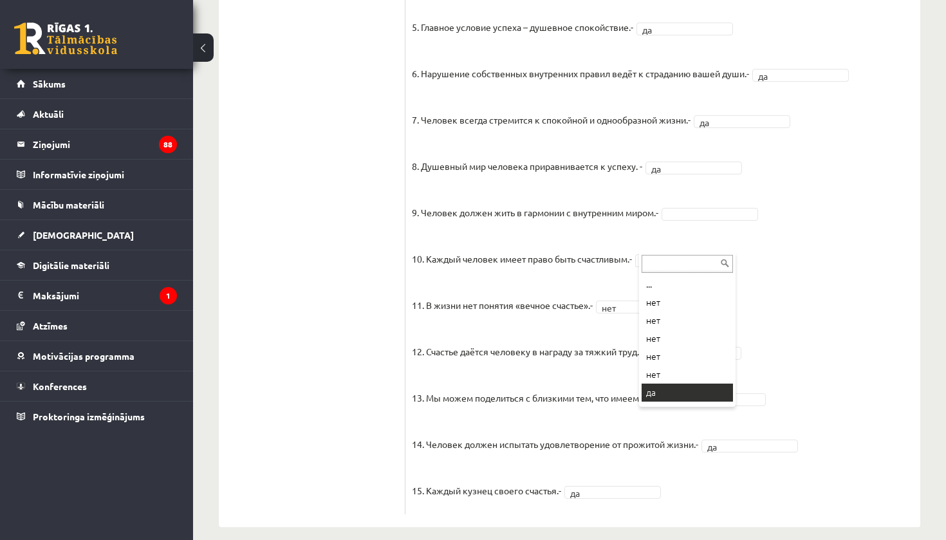
drag, startPoint x: 671, startPoint y: 385, endPoint x: 675, endPoint y: 331, distance: 54.2
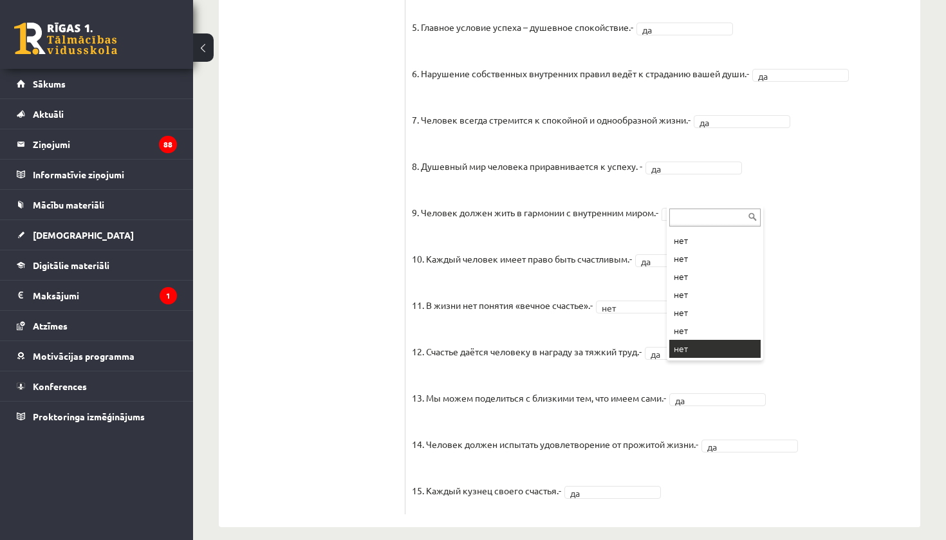
scroll to position [33, 0]
drag, startPoint x: 710, startPoint y: 355, endPoint x: 761, endPoint y: 301, distance: 75.1
click at [763, 301] on div "... нет нет нет нет нет нет нет нет" at bounding box center [715, 283] width 97 height 154
drag, startPoint x: 736, startPoint y: 234, endPoint x: 732, endPoint y: 322, distance: 88.2
click at [732, 263] on fieldset "1. Человек должен жить по составленному плану. - нет *** 2. Если хочешь быть ус…" at bounding box center [663, 170] width 502 height 676
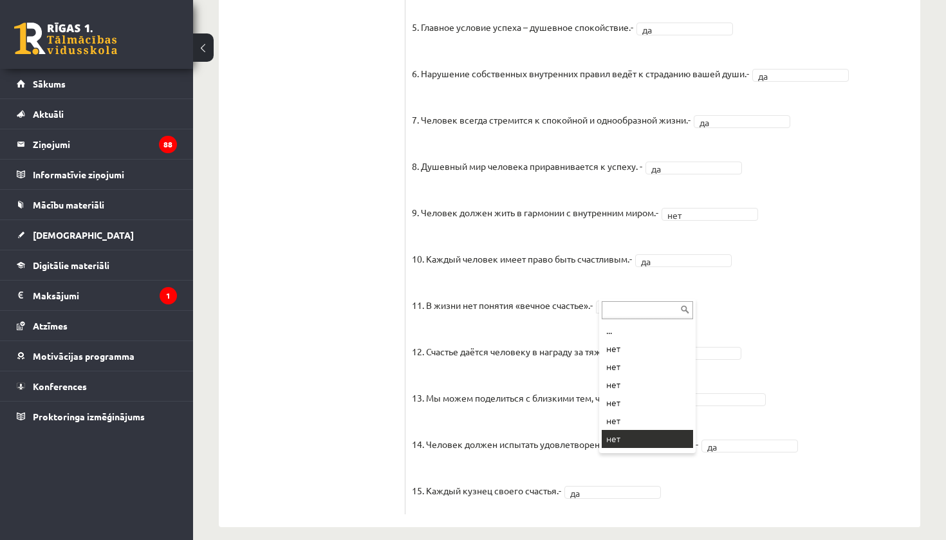
scroll to position [15, 0]
drag, startPoint x: 639, startPoint y: 414, endPoint x: 635, endPoint y: 449, distance: 35.0
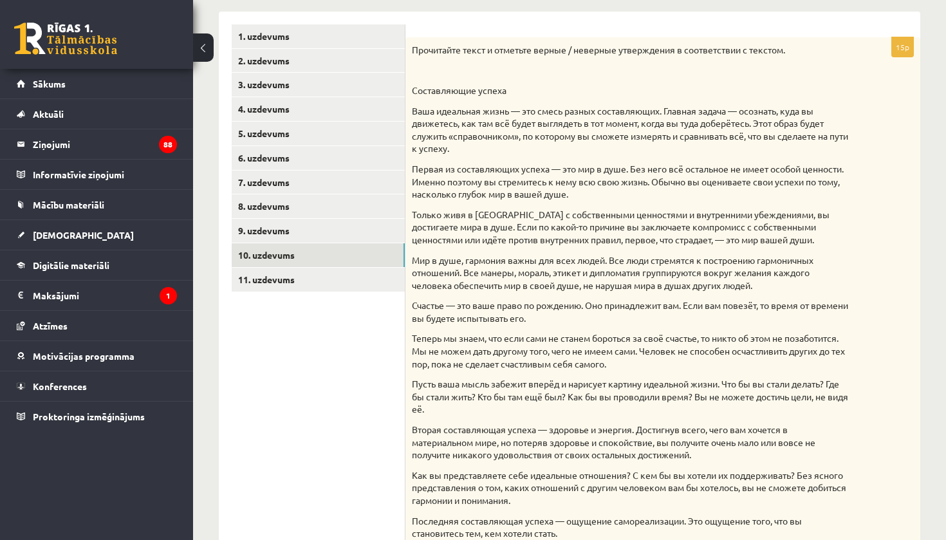
scroll to position [203, 0]
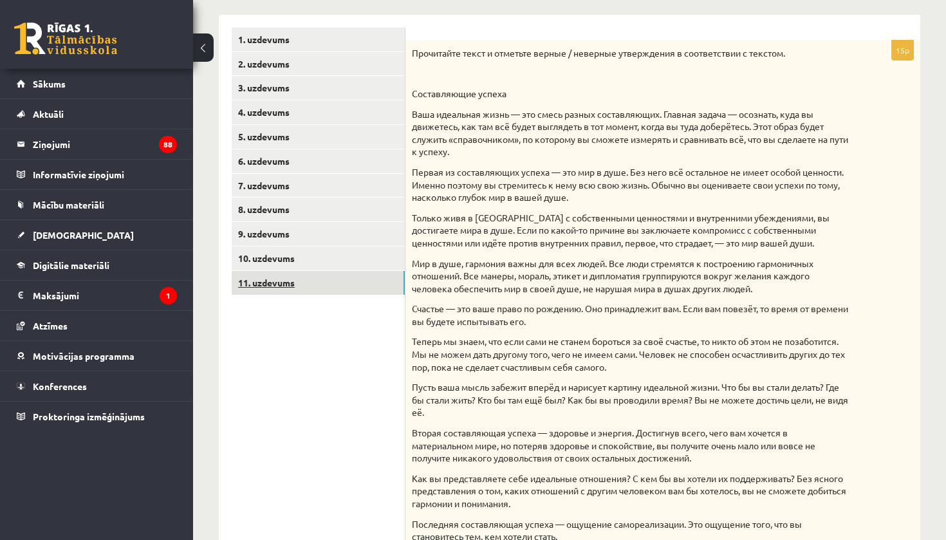
click at [284, 279] on link "11. uzdevums" at bounding box center [318, 283] width 173 height 24
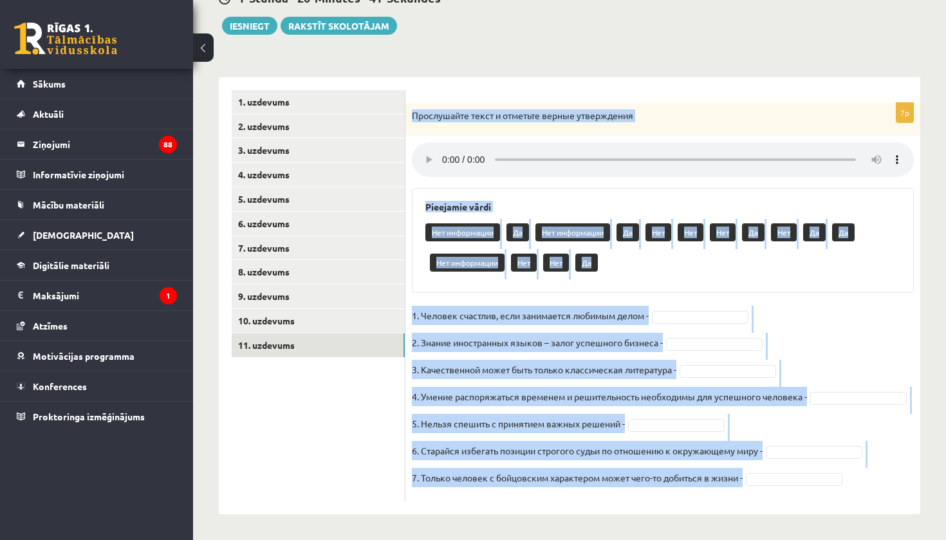
drag, startPoint x: 406, startPoint y: 105, endPoint x: 864, endPoint y: 486, distance: 595.8
click at [864, 486] on div "7p Прослушайте текст и отметьте верные утверждения Pieejamie vārdi Нет информац…" at bounding box center [662, 302] width 515 height 398
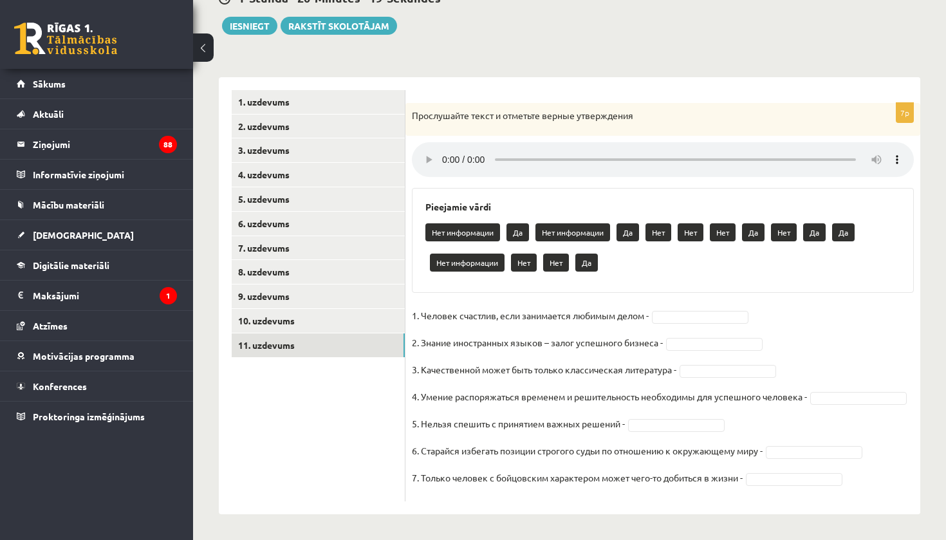
click at [309, 414] on ul "1. uzdevums 2. uzdevums 3. uzdevums 4. uzdevums 5. uzdevums 6. uzdevums 7. uzde…" at bounding box center [319, 295] width 174 height 411
click at [722, 316] on fieldset "1. Человек счастлив, если занимается любимым делом - Да ** 2. Знание иностранны…" at bounding box center [663, 400] width 502 height 189
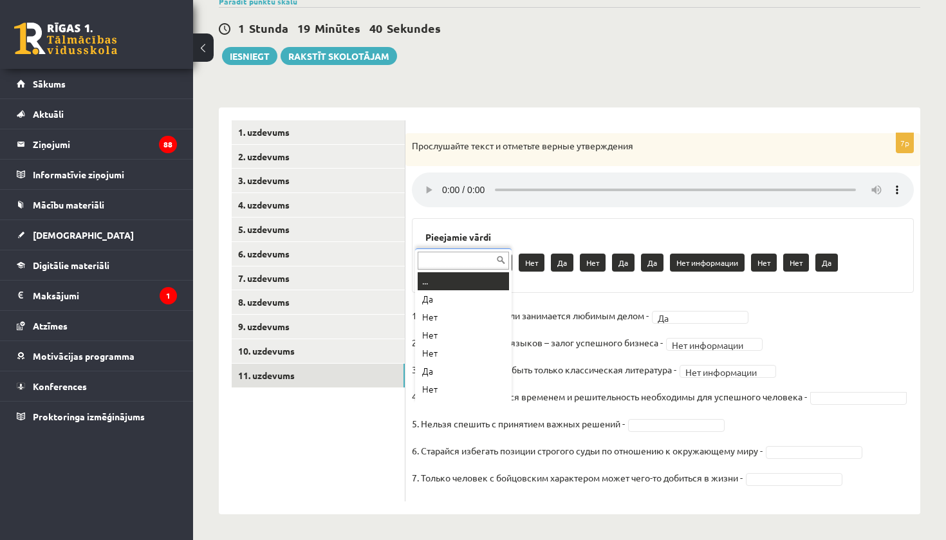
scroll to position [15, 0]
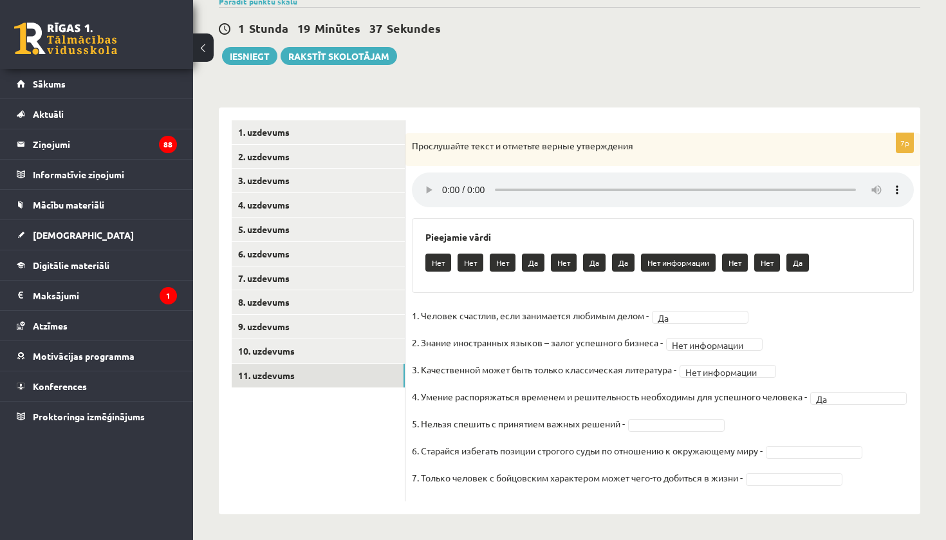
click at [709, 417] on fieldset "**********" at bounding box center [663, 400] width 502 height 189
click at [699, 431] on fieldset "**********" at bounding box center [663, 400] width 502 height 189
click at [836, 459] on fieldset "**********" at bounding box center [663, 400] width 502 height 189
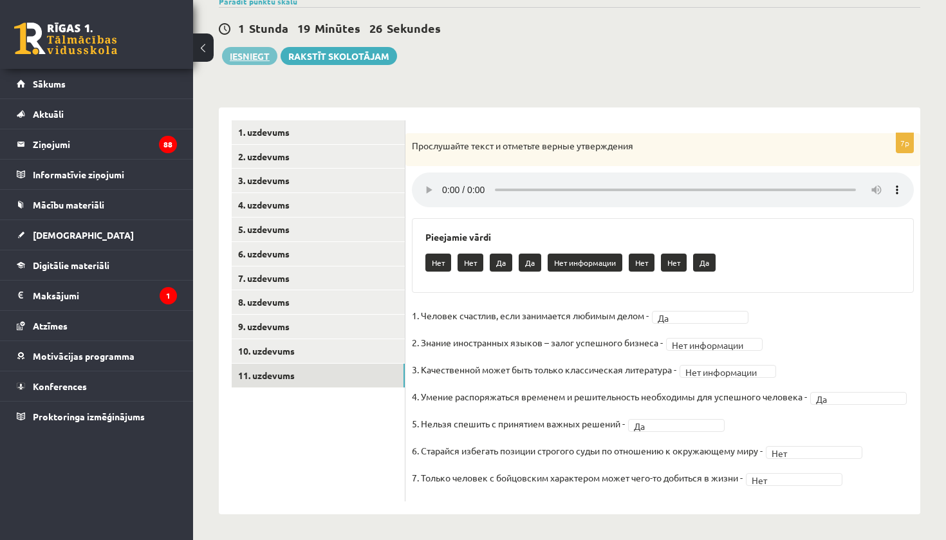
click at [251, 52] on button "Iesniegt" at bounding box center [249, 56] width 55 height 18
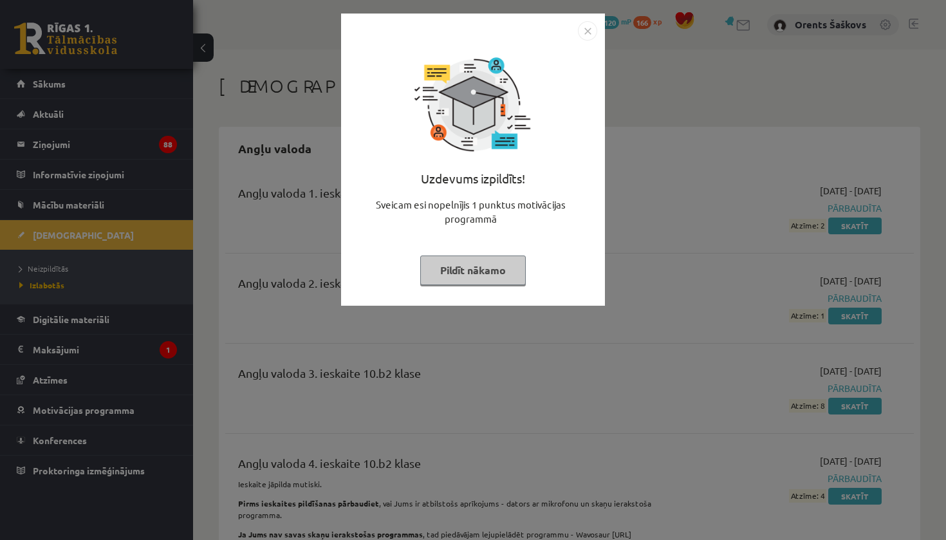
click at [506, 267] on button "Pildīt nākamo" at bounding box center [473, 270] width 106 height 30
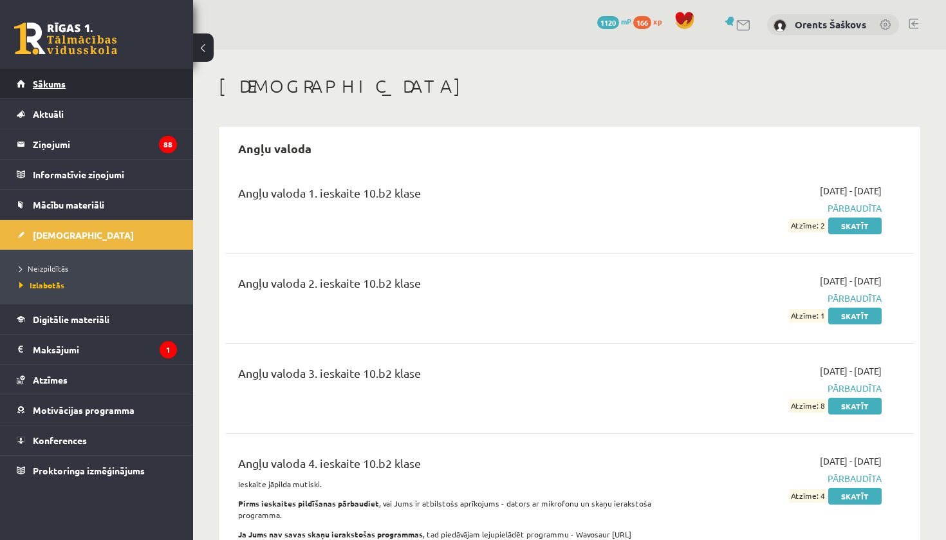
click at [59, 79] on span "Sākums" at bounding box center [49, 84] width 33 height 12
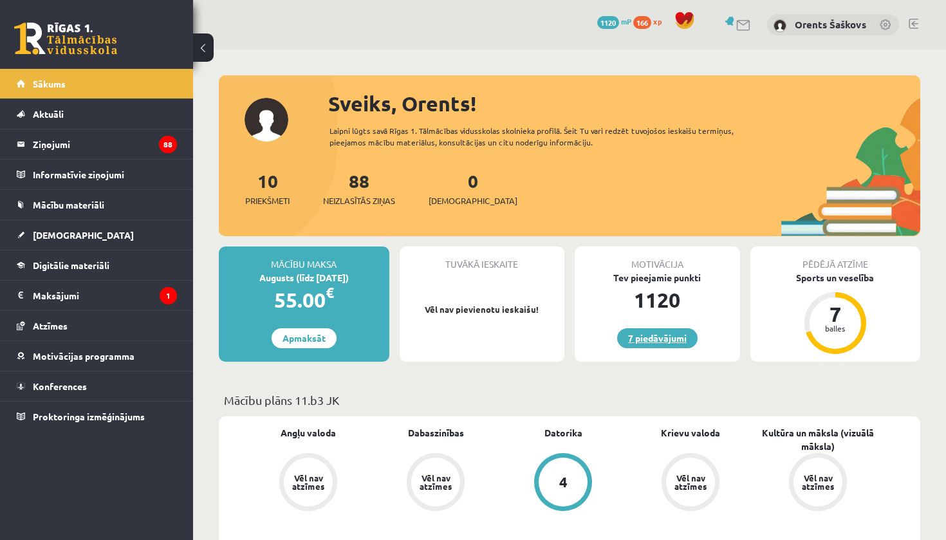
click at [625, 331] on link "7 piedāvājumi" at bounding box center [657, 338] width 80 height 20
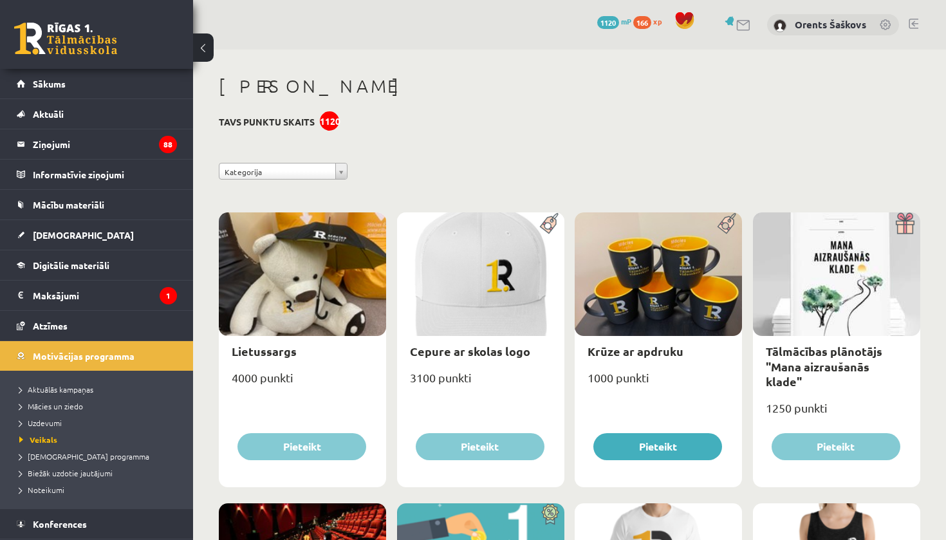
click at [714, 173] on div "**********" at bounding box center [569, 174] width 721 height 23
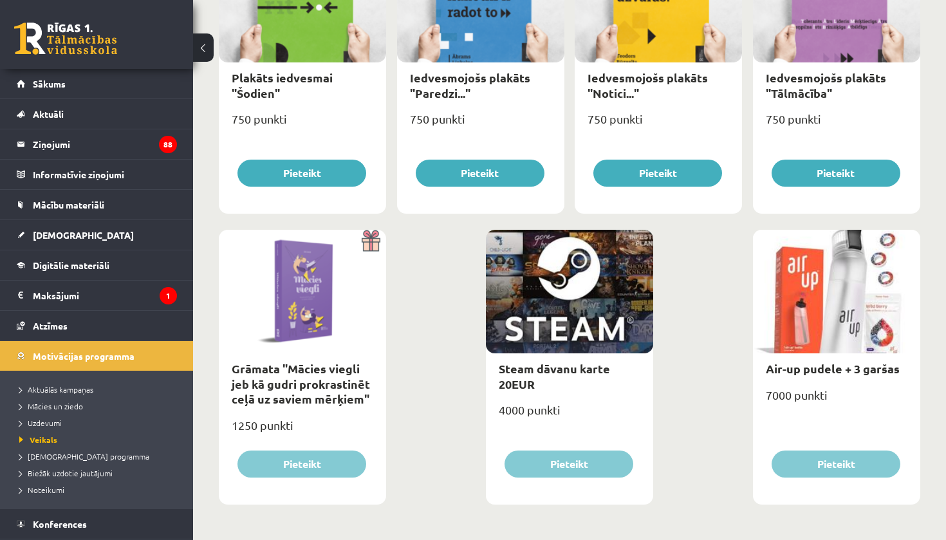
scroll to position [1436, 0]
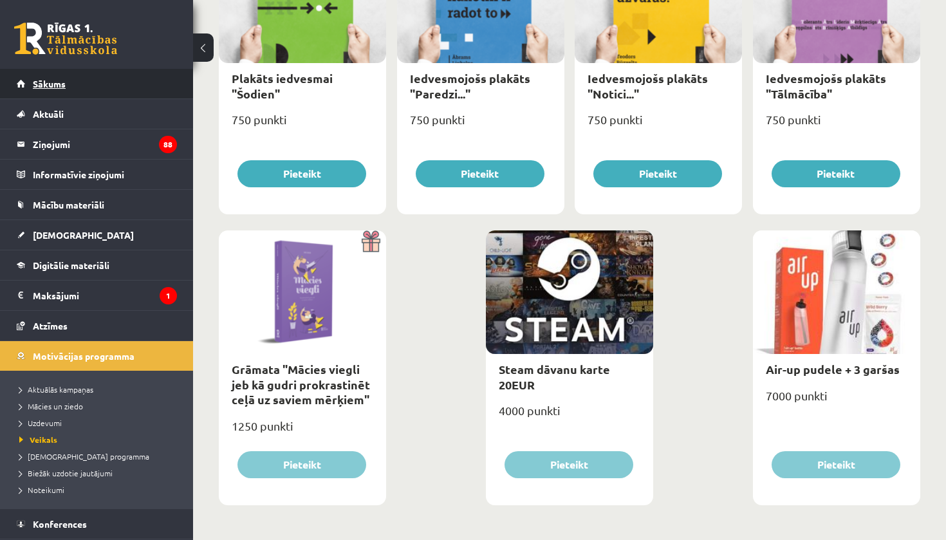
click at [135, 79] on link "Sākums" at bounding box center [97, 84] width 160 height 30
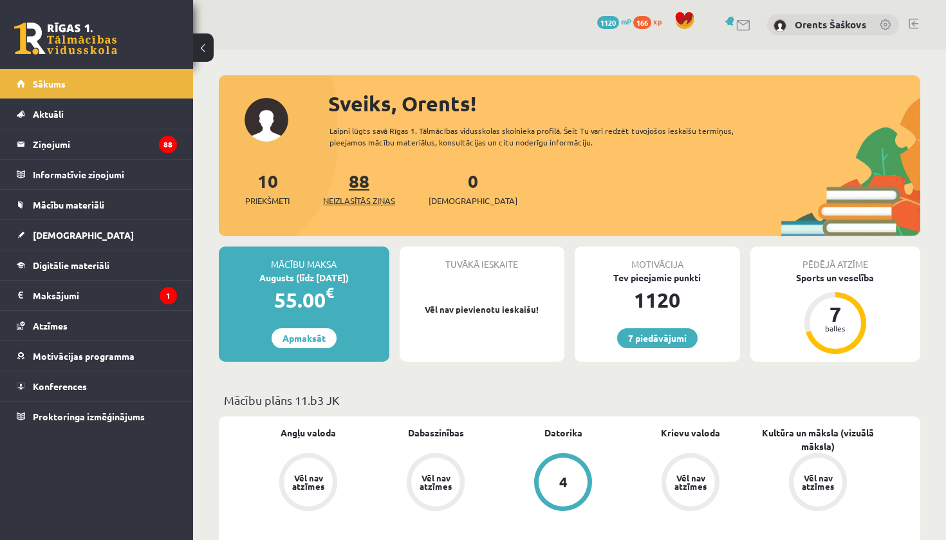
click at [359, 185] on link "88 Neizlasītās ziņas" at bounding box center [359, 188] width 72 height 38
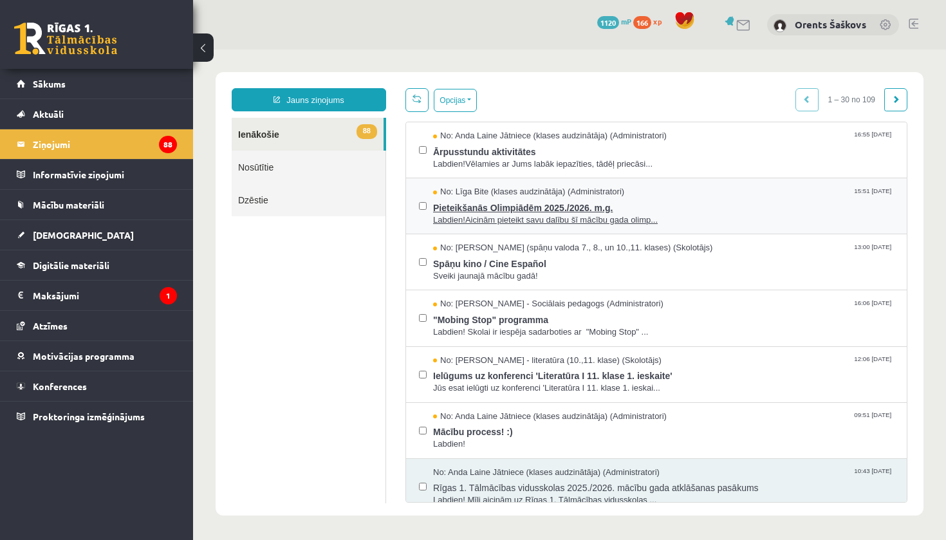
click at [532, 214] on span "Labdien!Aicinām pieteikt savu dalību šī mācību gada olimp..." at bounding box center [663, 220] width 461 height 12
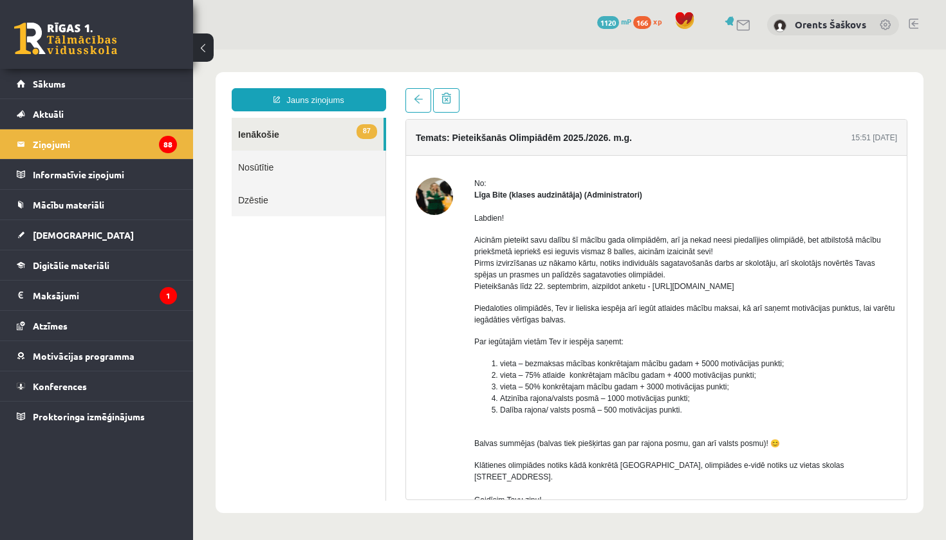
click at [839, 393] on li "Atzinība rajona/valsts posmā – 1000 motivācijas punkti;" at bounding box center [698, 399] width 397 height 12
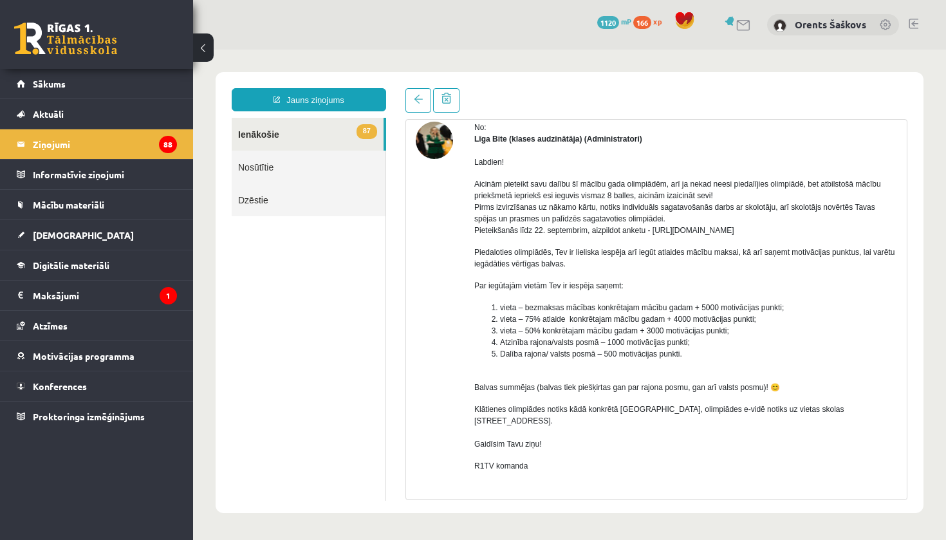
scroll to position [52, 0]
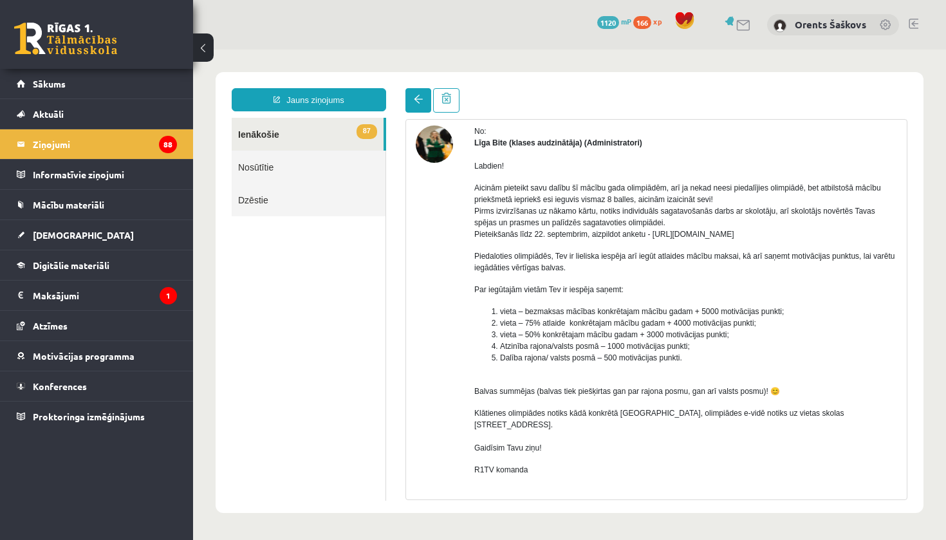
click at [420, 100] on span at bounding box center [418, 99] width 9 height 9
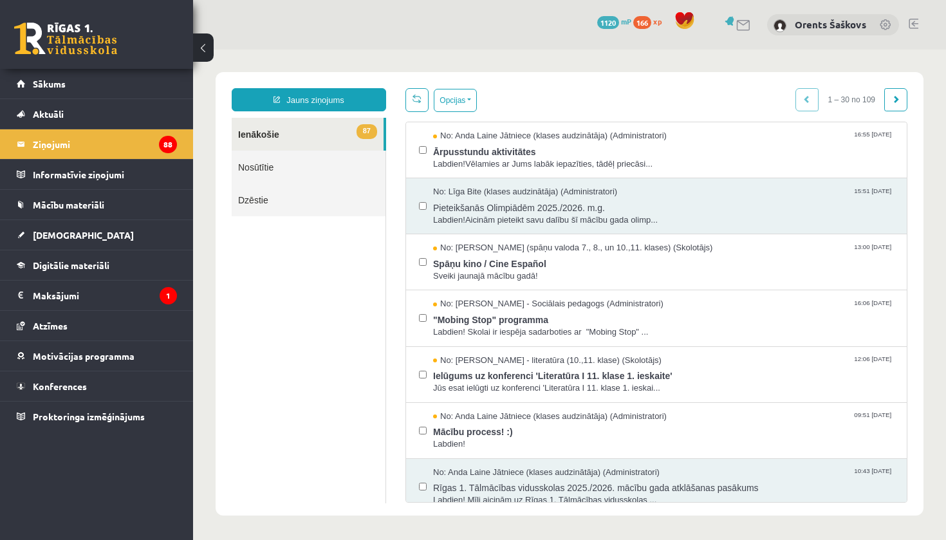
scroll to position [0, 0]
click at [541, 277] on span "Sveiki jaunajā mācību gadā!" at bounding box center [663, 276] width 461 height 12
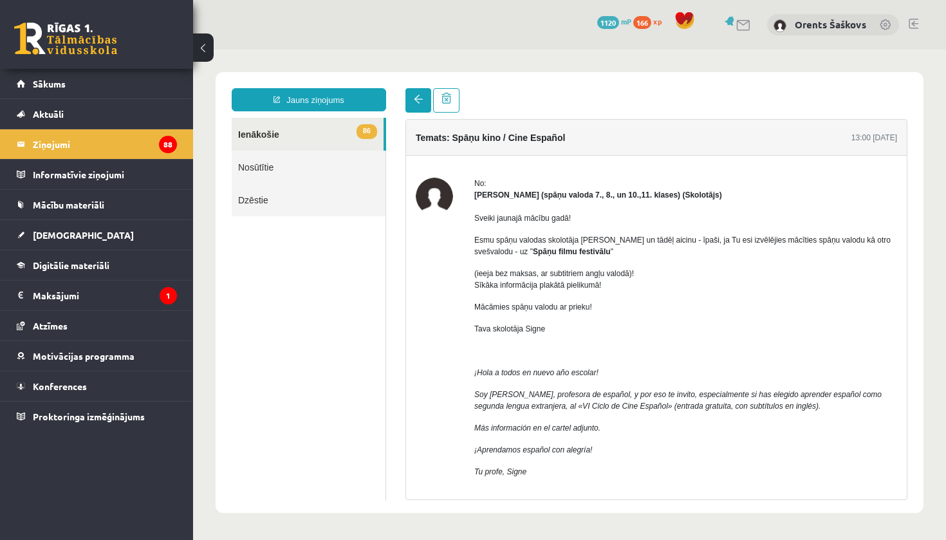
click at [412, 105] on link at bounding box center [418, 100] width 26 height 24
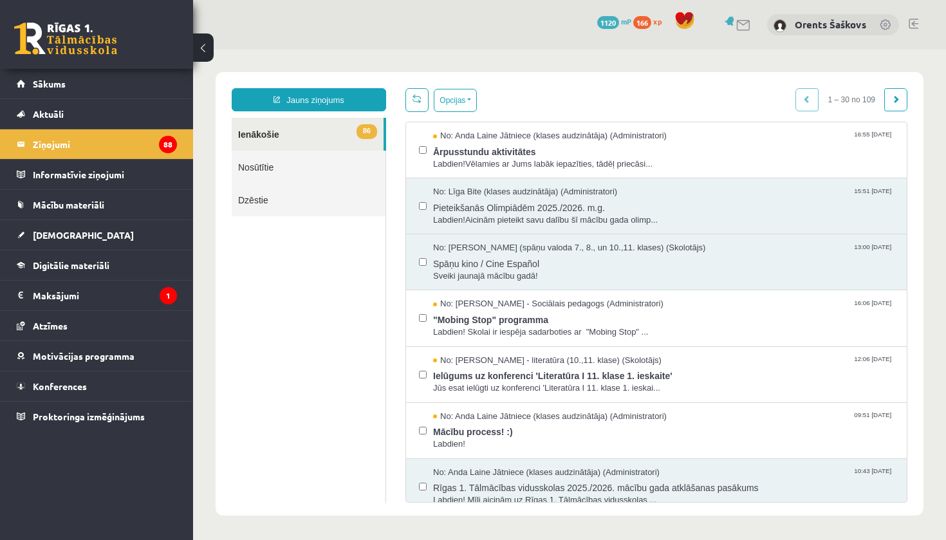
click at [412, 105] on link at bounding box center [416, 100] width 23 height 24
click at [319, 199] on link "Dzēstie" at bounding box center [309, 199] width 154 height 33
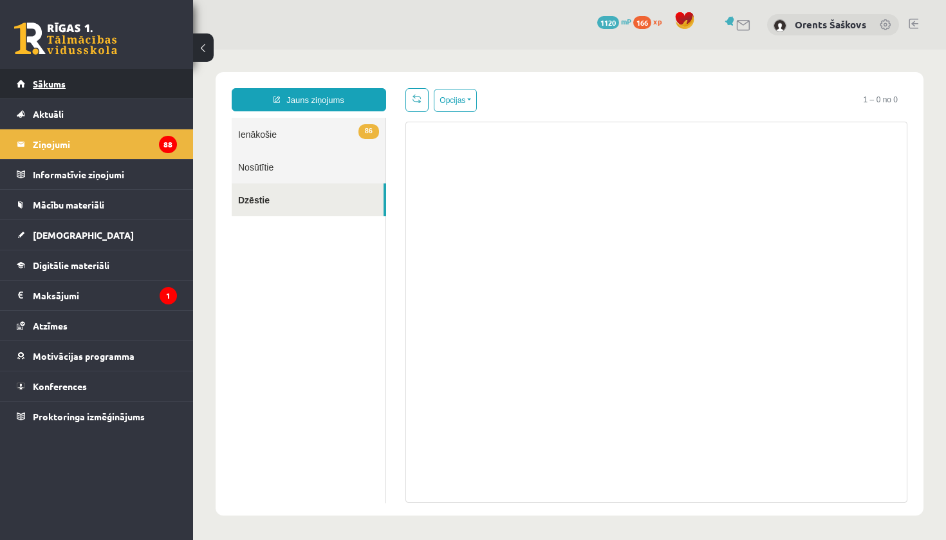
click at [117, 96] on link "Sākums" at bounding box center [97, 84] width 160 height 30
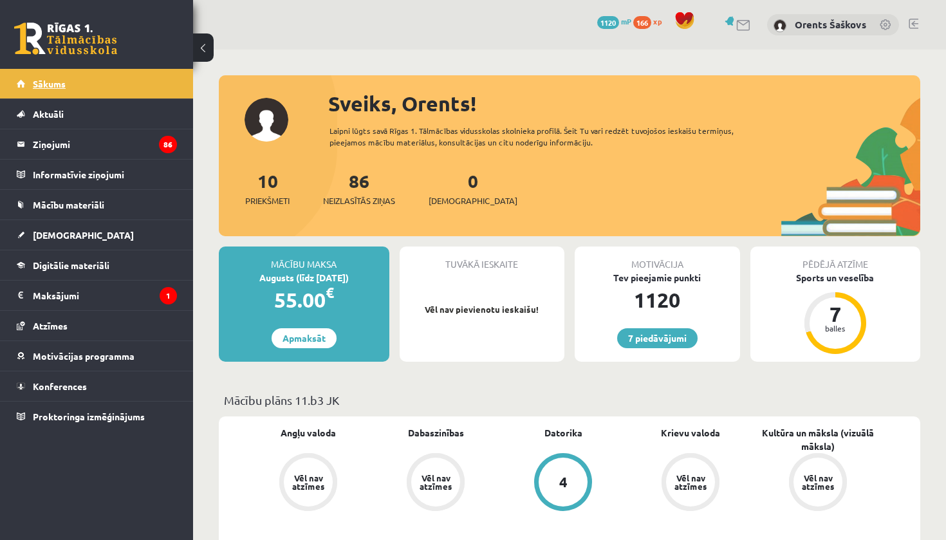
click at [154, 79] on link "Sākums" at bounding box center [97, 84] width 160 height 30
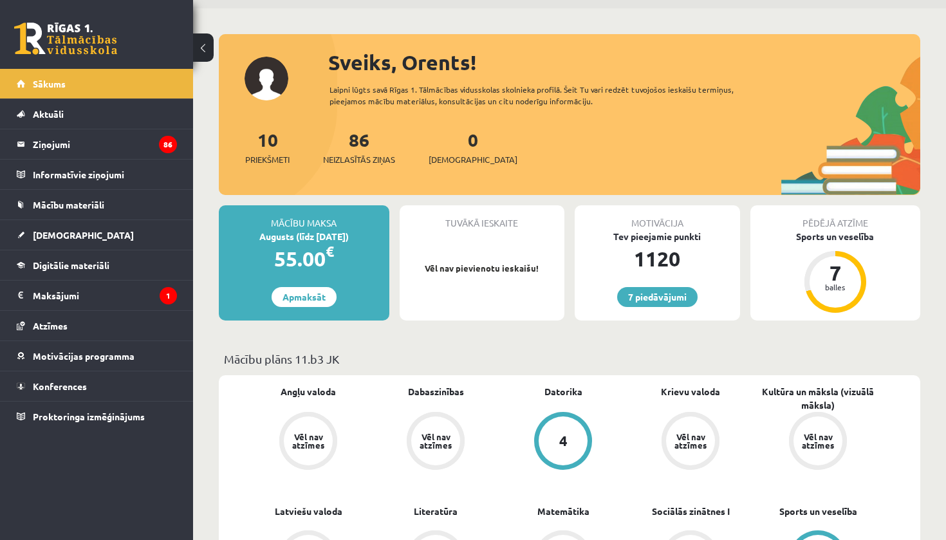
scroll to position [33, 0]
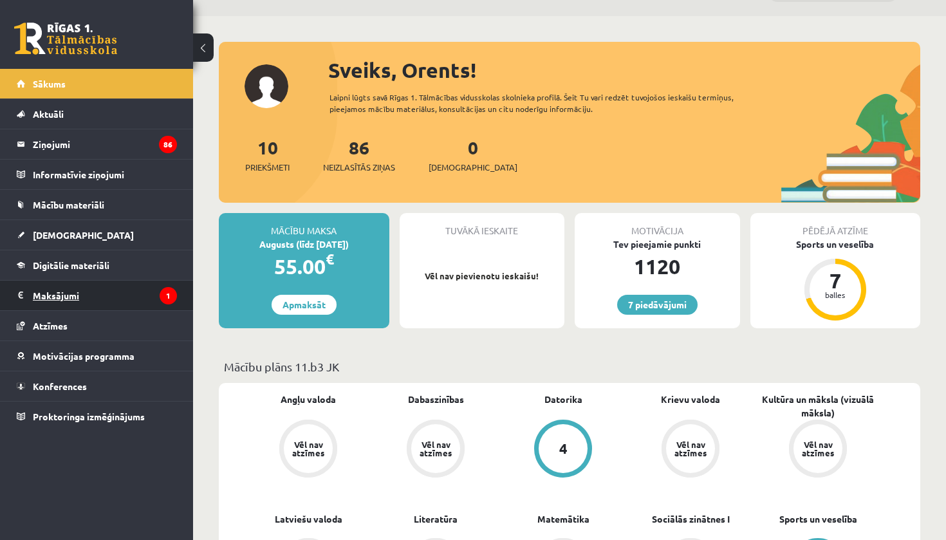
click at [99, 289] on legend "Maksājumi 1" at bounding box center [105, 296] width 144 height 30
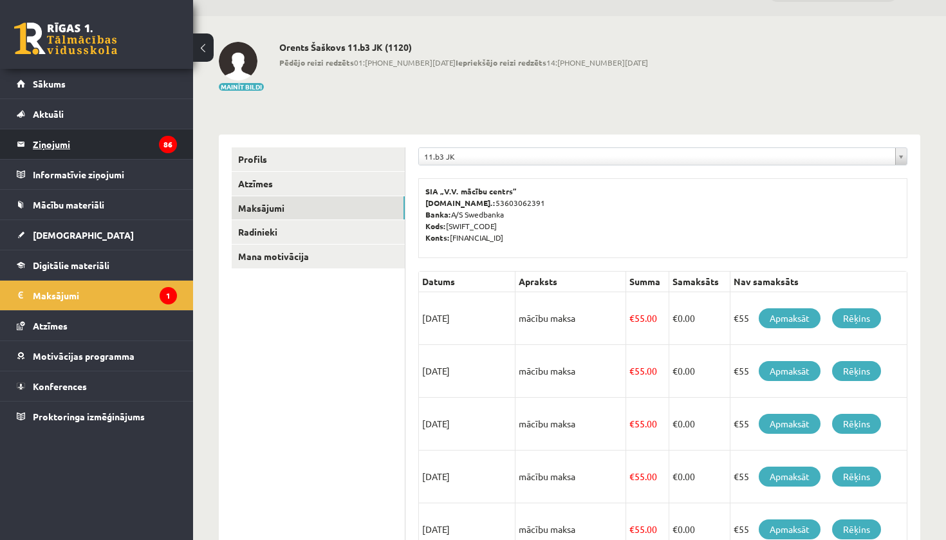
click at [102, 143] on legend "Ziņojumi 86" at bounding box center [105, 144] width 144 height 30
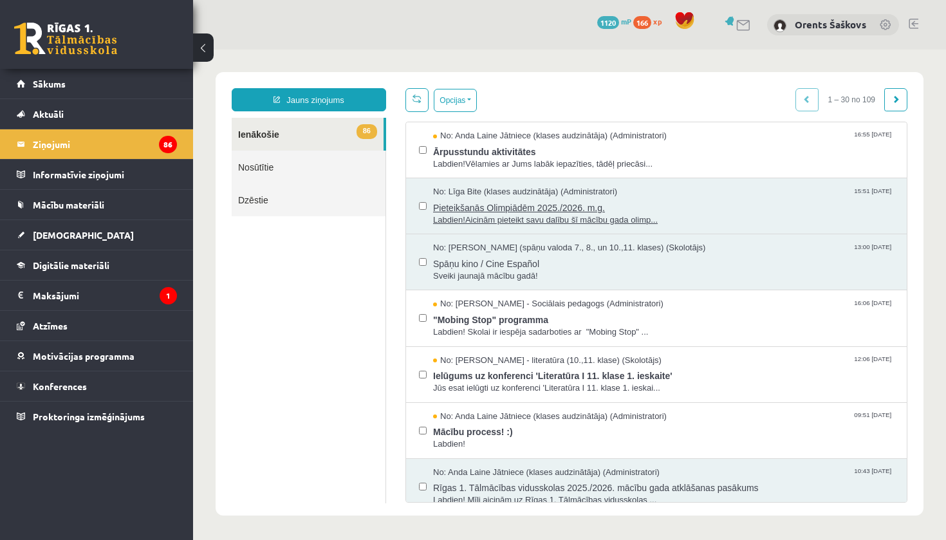
click at [474, 190] on span "No: Līga Bite (klases audzinātāja) (Administratori)" at bounding box center [525, 192] width 184 height 12
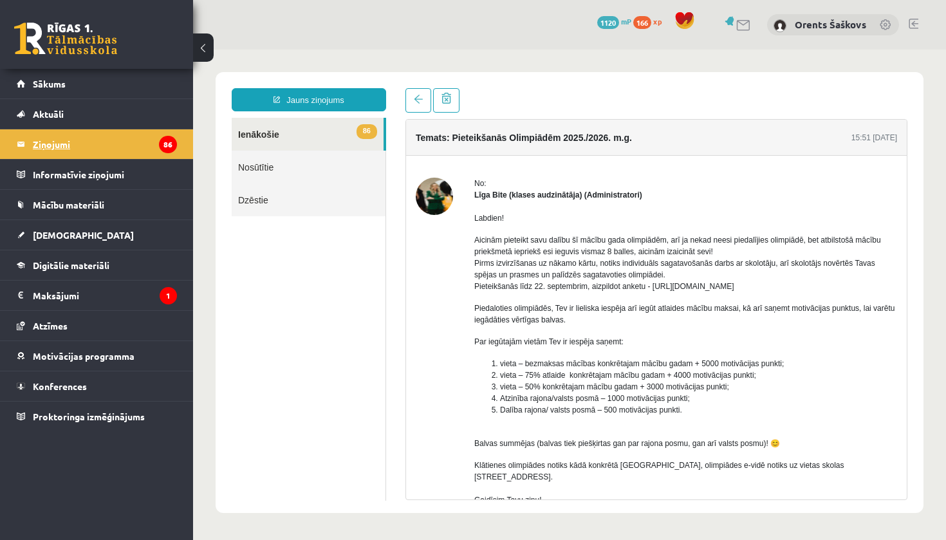
click at [150, 151] on legend "Ziņojumi 86" at bounding box center [105, 144] width 144 height 30
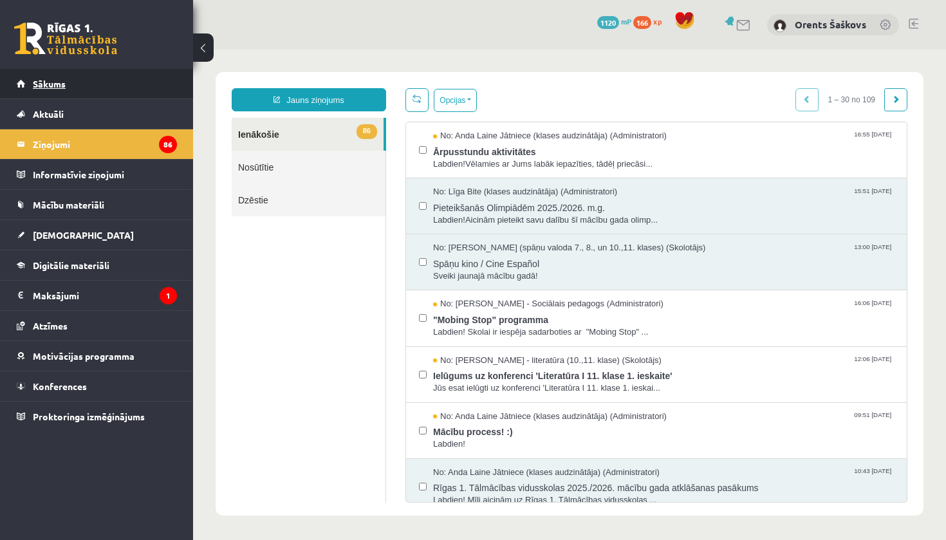
click at [175, 86] on link "Sākums" at bounding box center [97, 84] width 160 height 30
